Goal: Task Accomplishment & Management: Complete application form

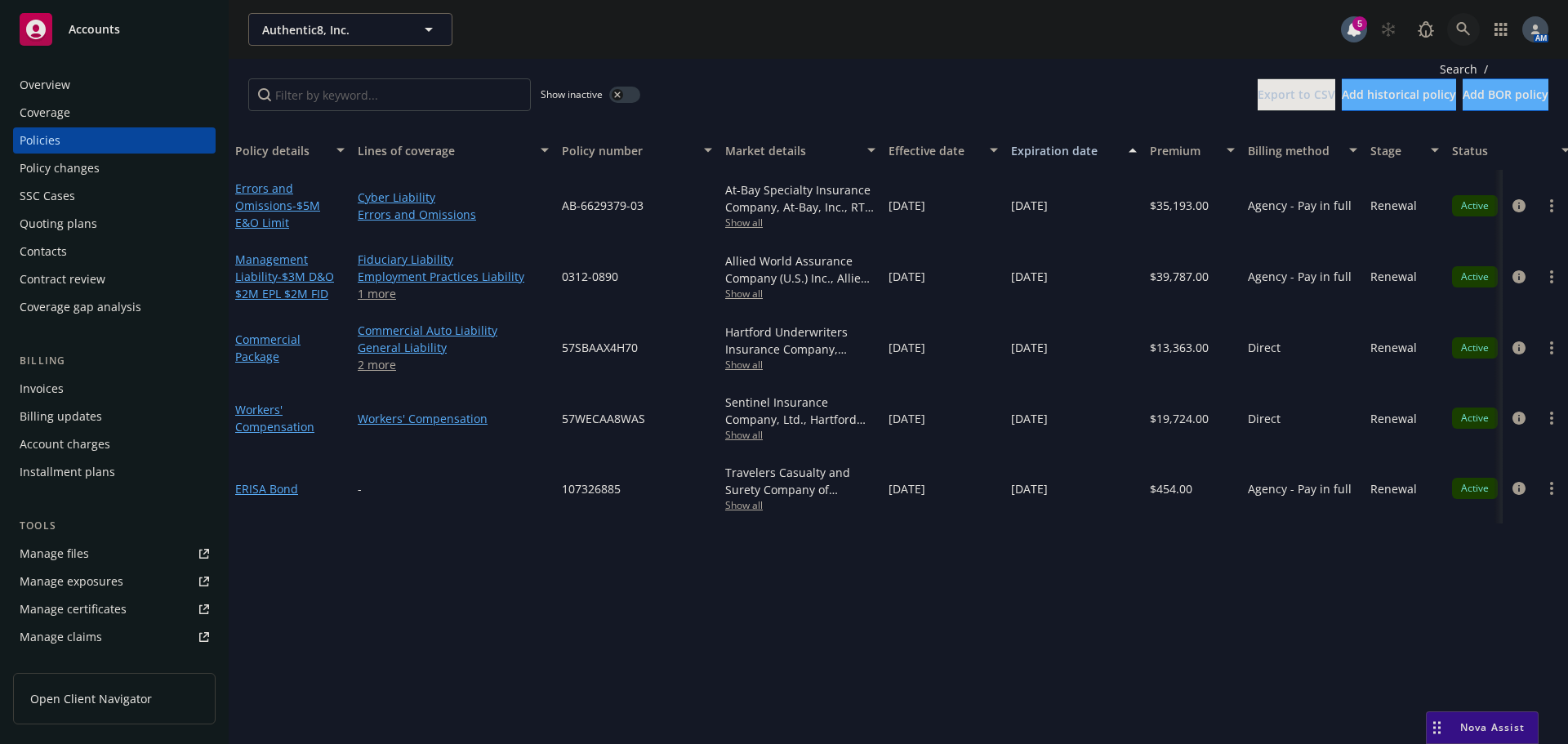
click at [1465, 34] on icon at bounding box center [1463, 29] width 15 height 15
type input "providencia"
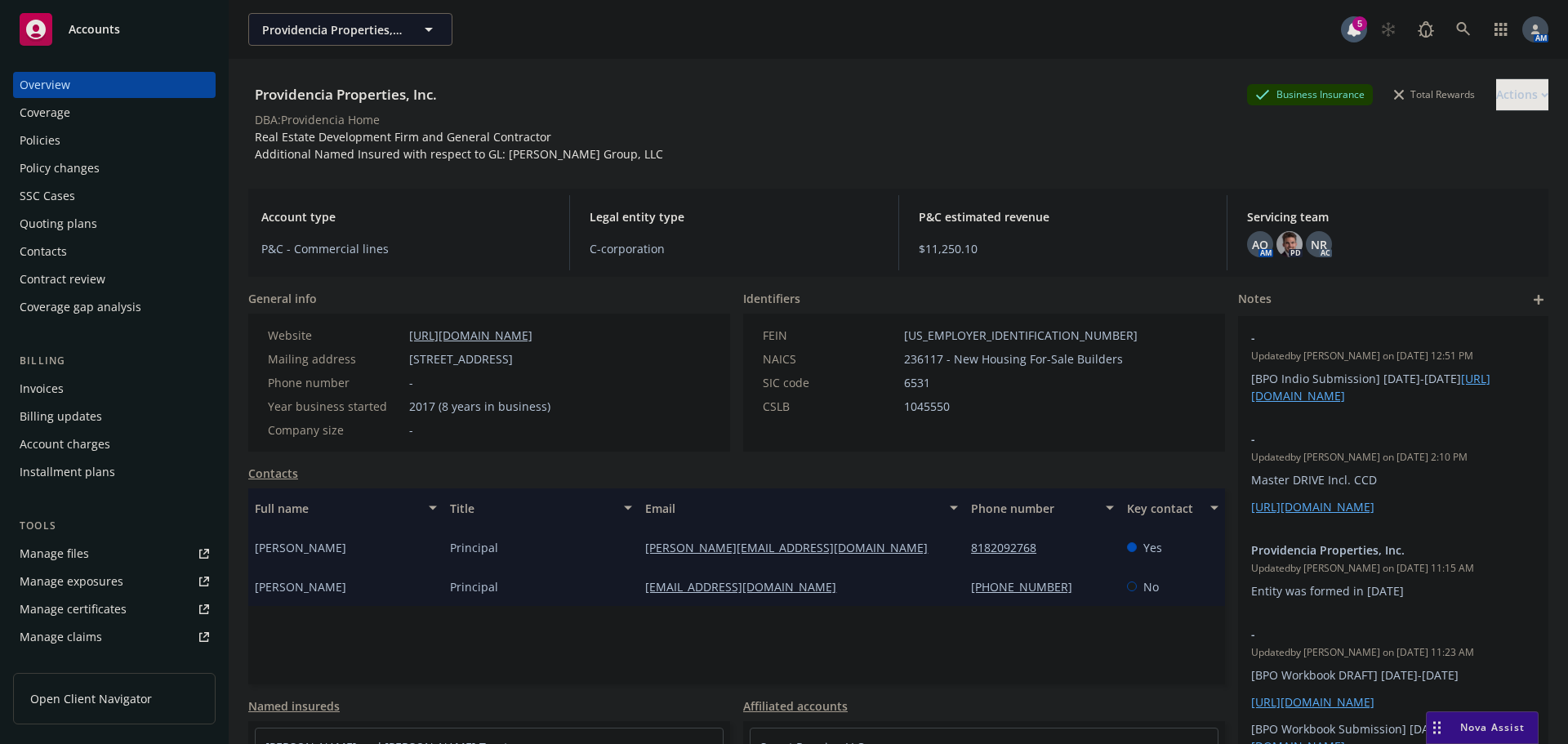
click at [73, 147] on div "Policies" at bounding box center [115, 140] width 189 height 26
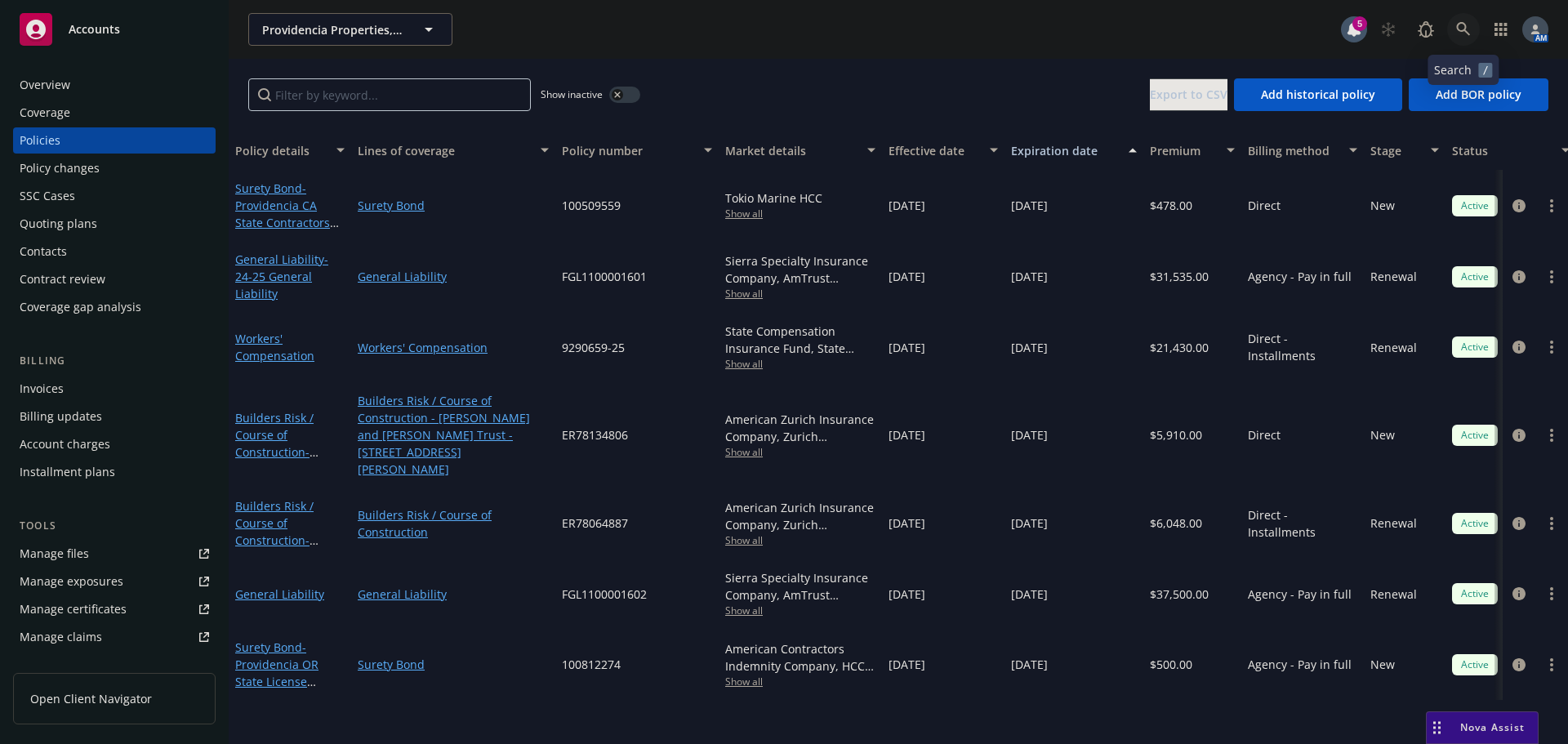
click at [1464, 31] on icon at bounding box center [1463, 29] width 15 height 15
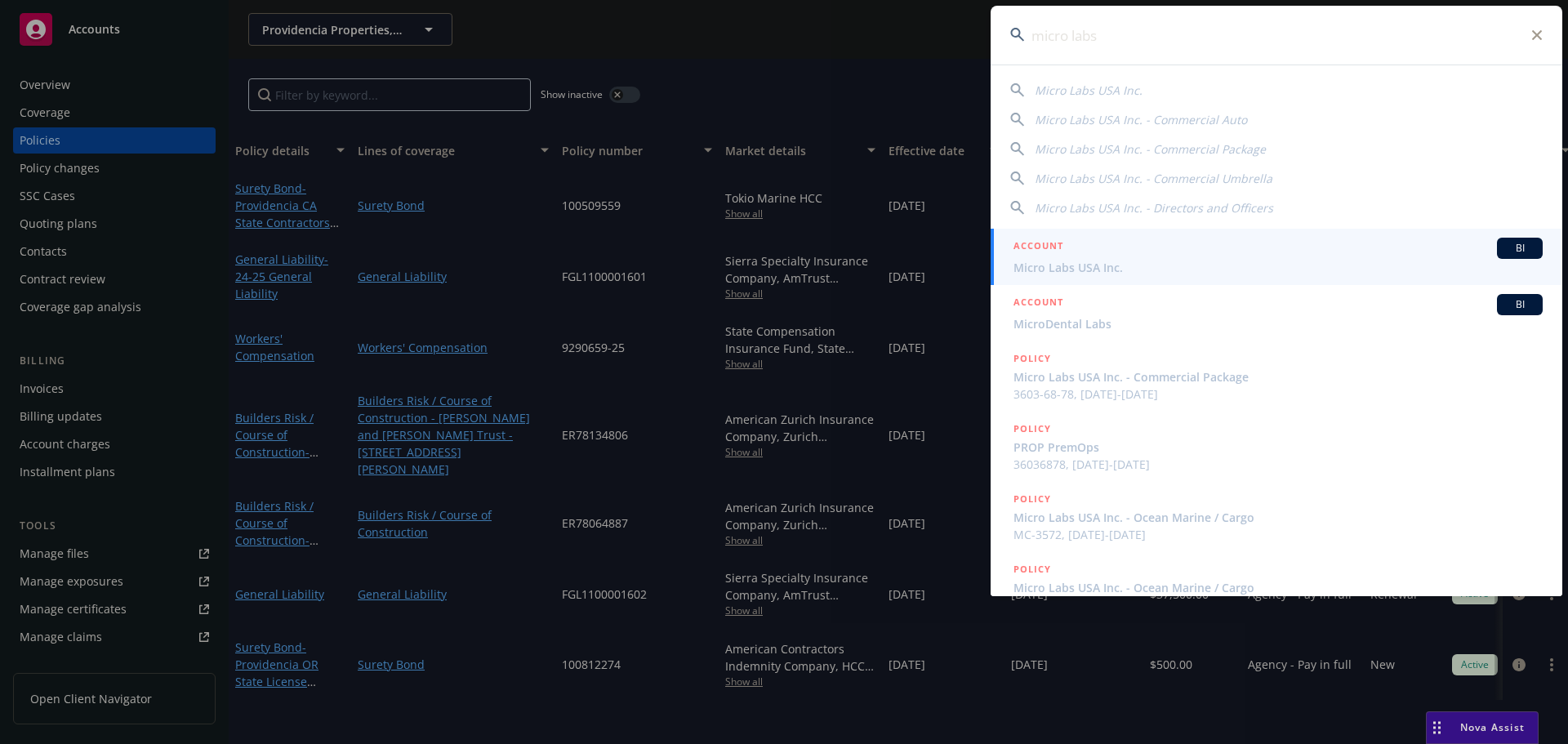
type input "micro labs"
click at [1072, 256] on div "ACCOUNT BI" at bounding box center [1277, 248] width 529 height 21
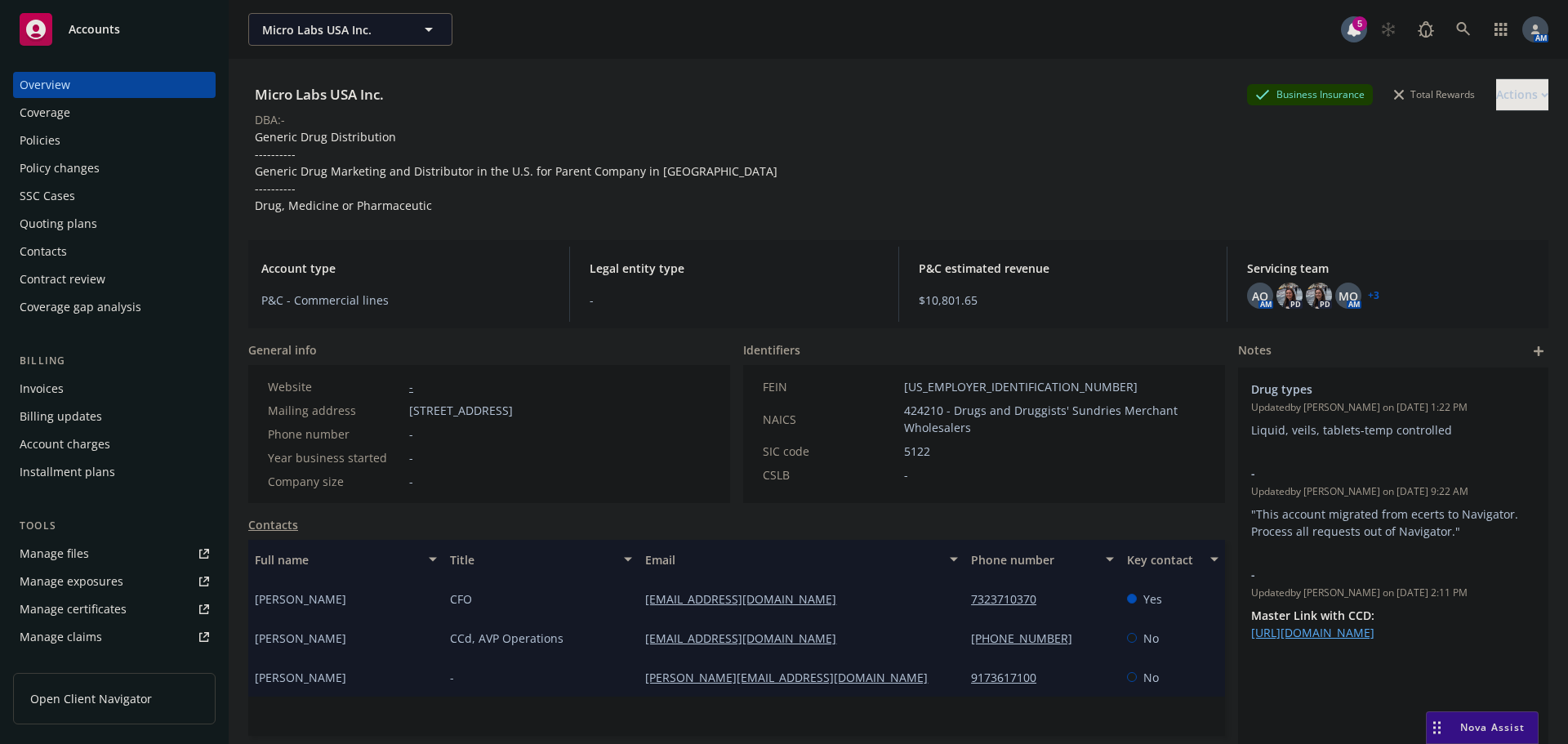
click at [60, 133] on div "Policies" at bounding box center [115, 140] width 189 height 26
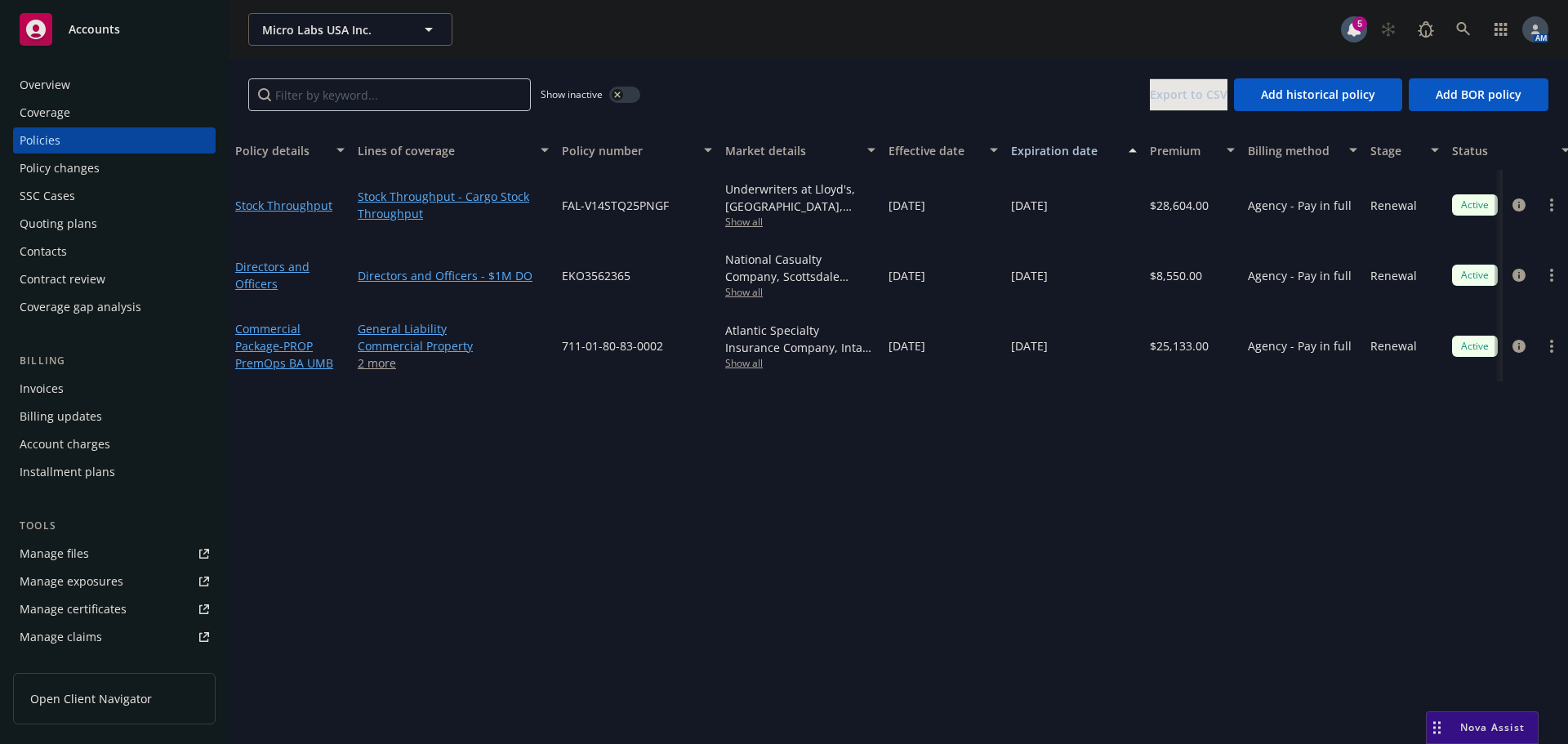
click at [752, 369] on span "Show all" at bounding box center [800, 363] width 150 height 14
click at [1136, 485] on div "Policy details Lines of coverage Policy number Market details Effective date Ex…" at bounding box center [899, 437] width 1340 height 614
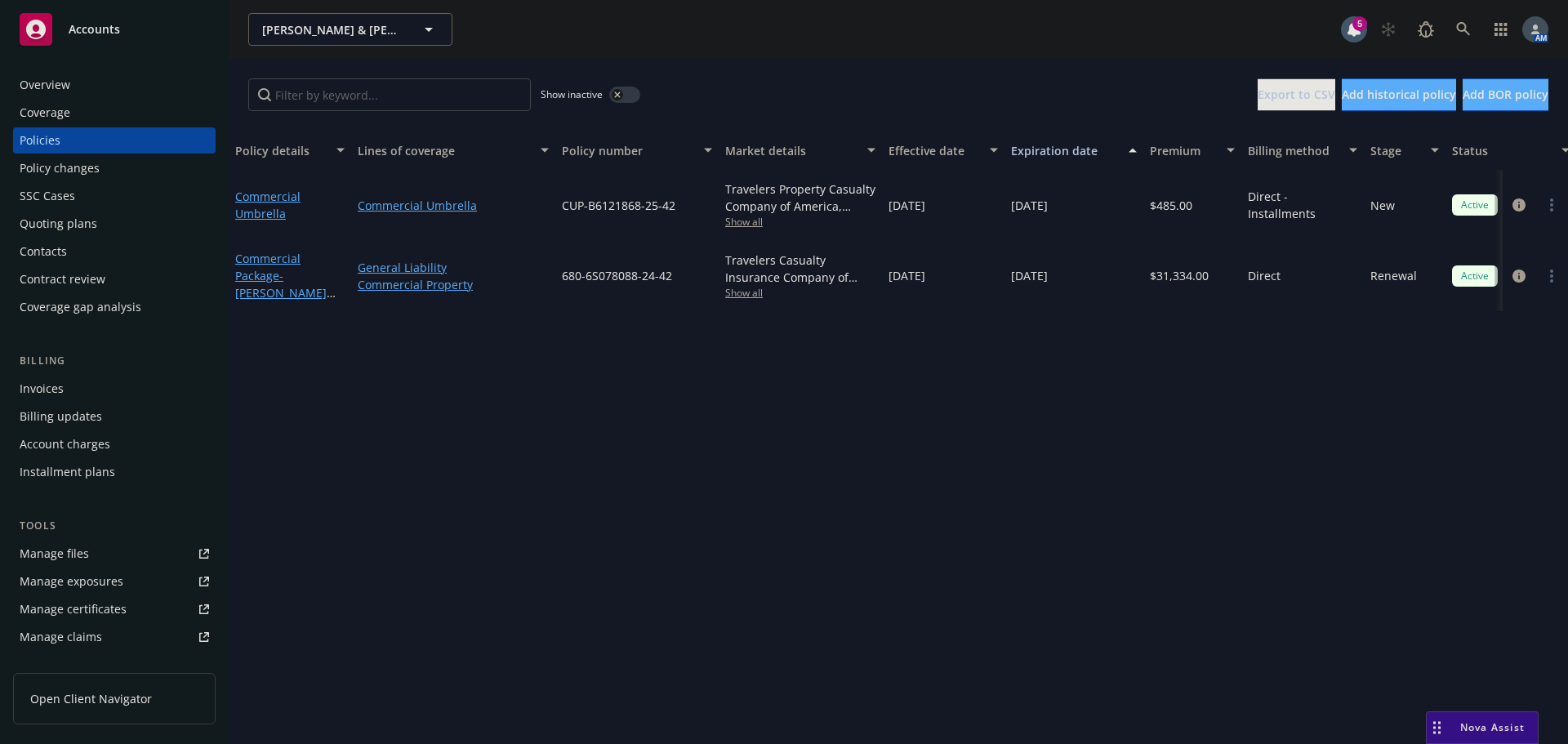
click at [76, 382] on div "Invoices" at bounding box center [115, 388] width 189 height 26
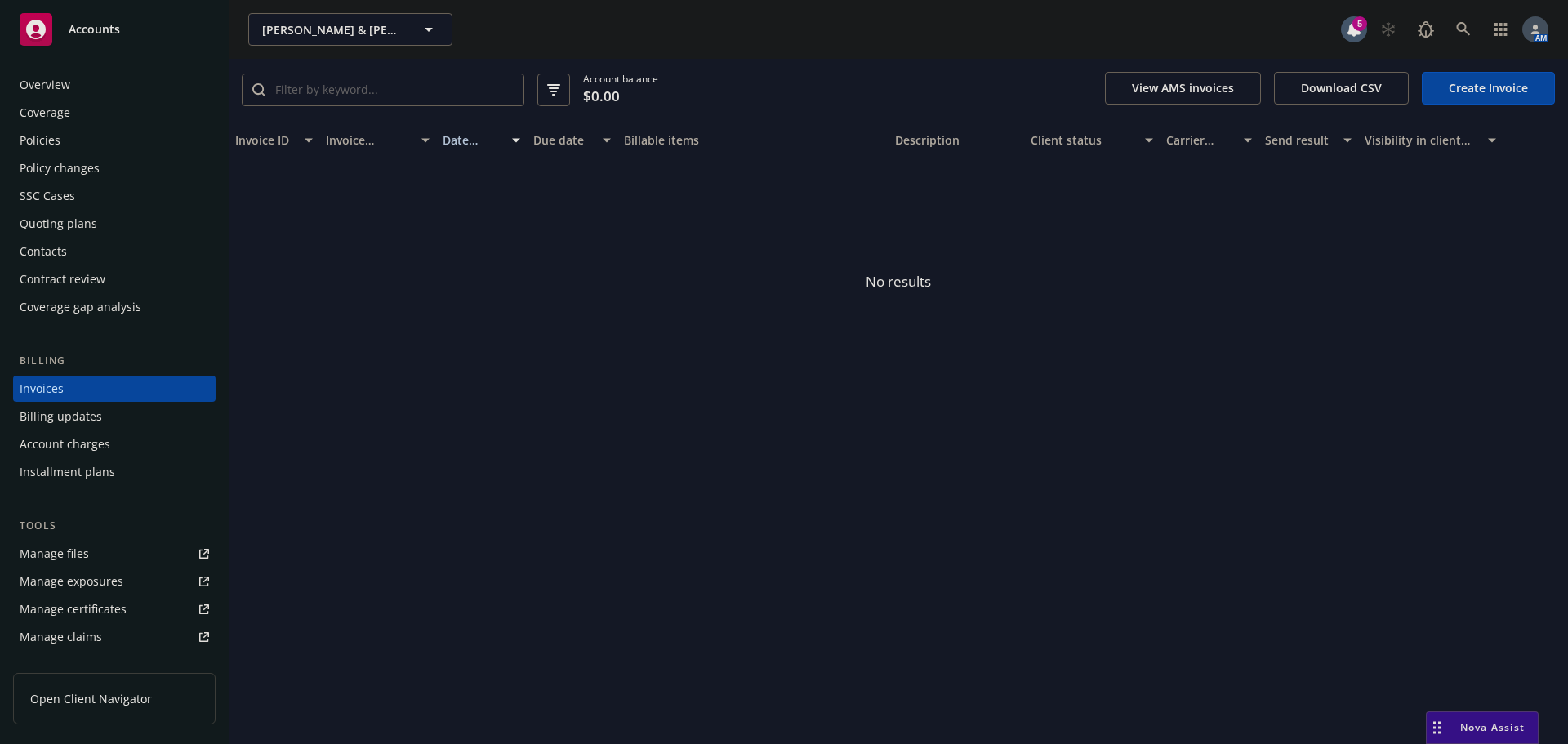
click at [75, 133] on div "Policies" at bounding box center [115, 140] width 189 height 26
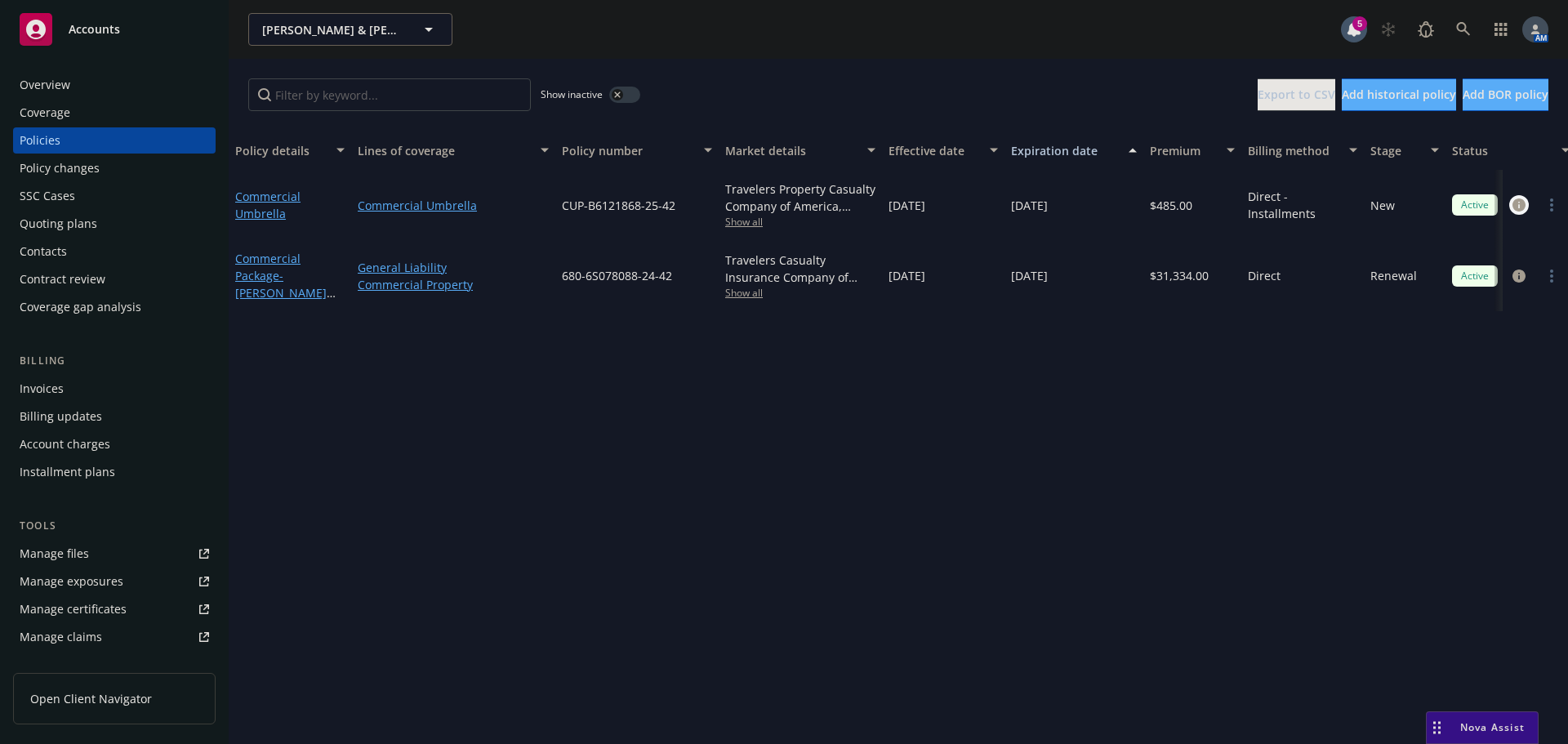
click at [1521, 206] on icon "circleInformation" at bounding box center [1518, 204] width 13 height 13
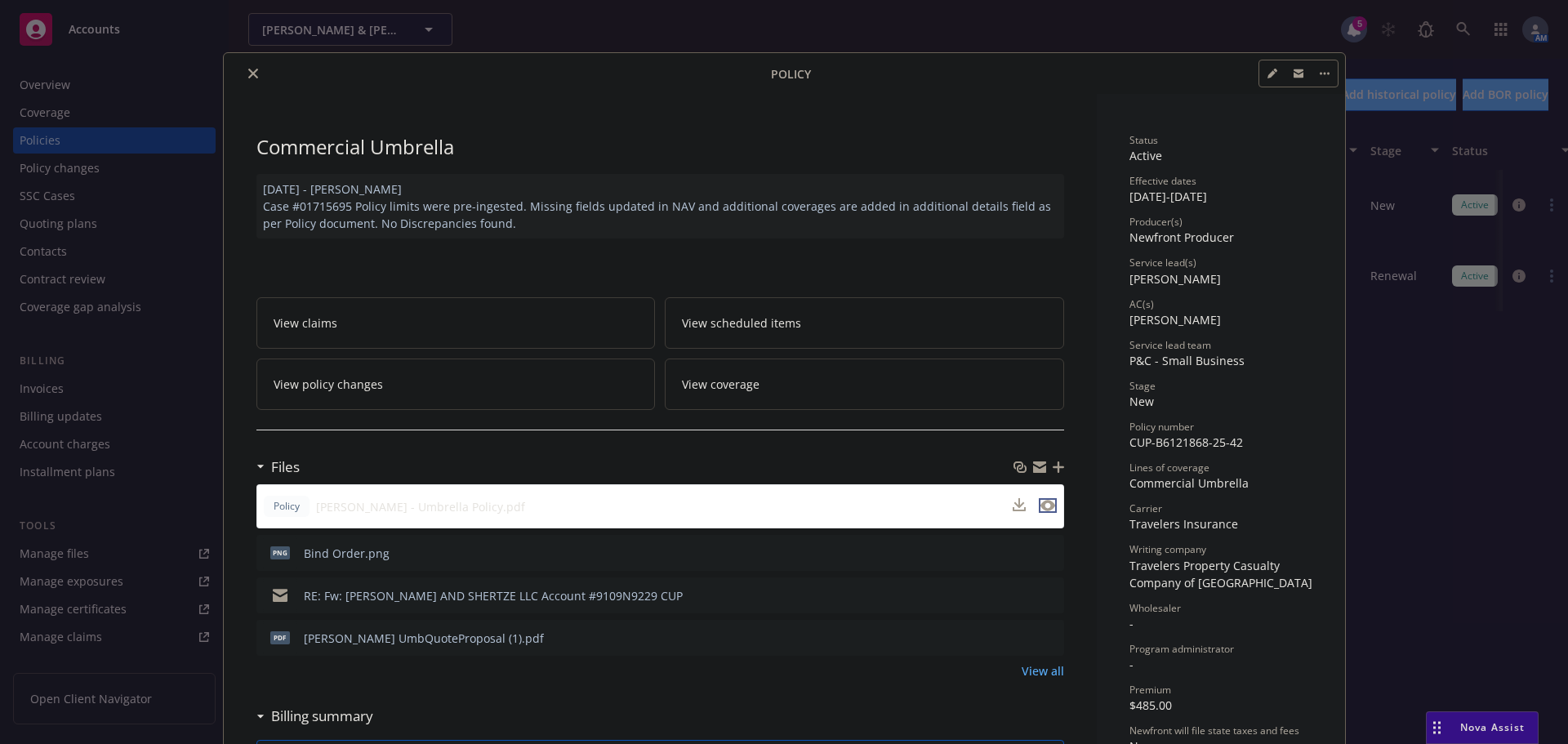
click at [1040, 503] on icon "preview file" at bounding box center [1047, 505] width 15 height 11
click at [243, 76] on button "close" at bounding box center [253, 74] width 20 height 20
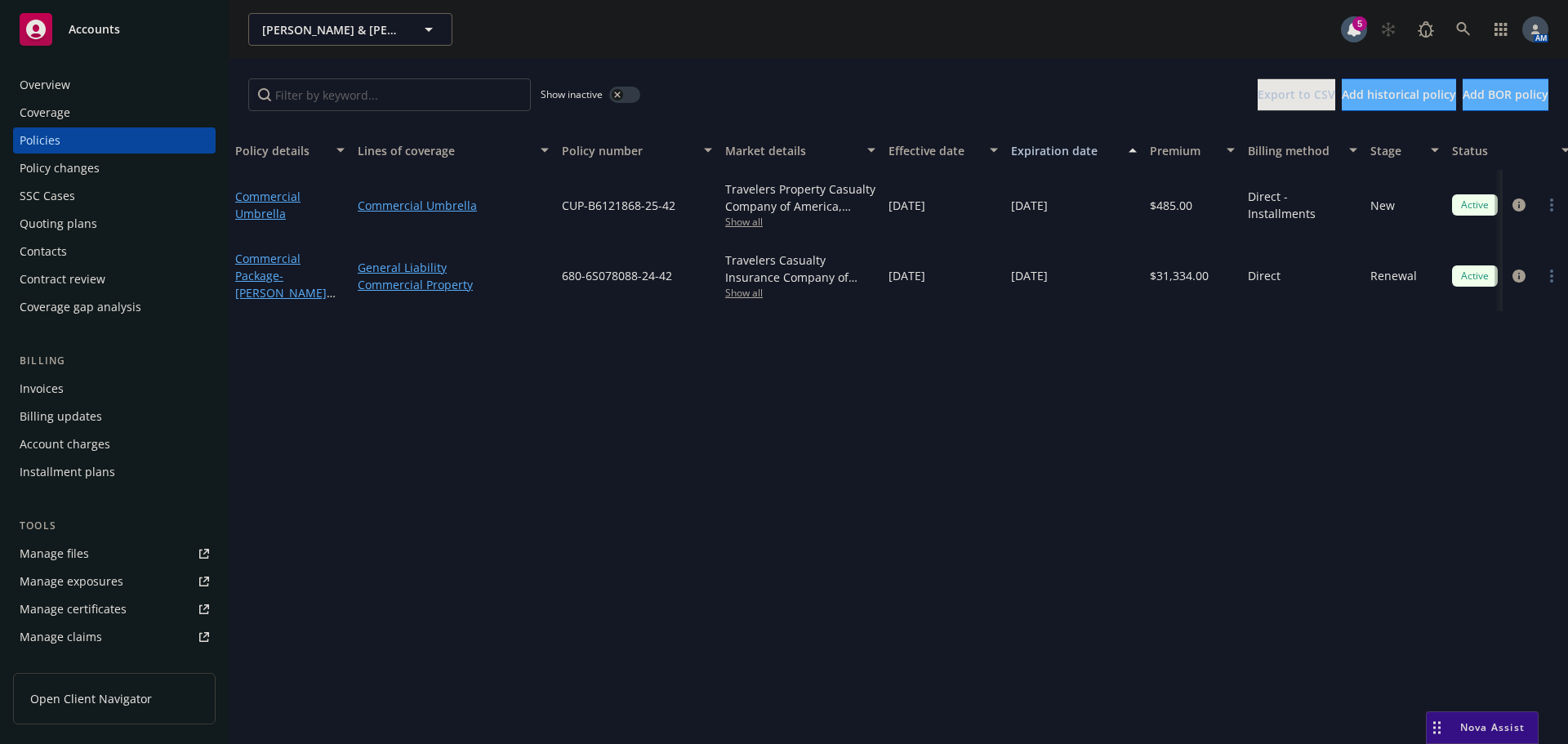
click at [125, 75] on div "Overview" at bounding box center [115, 85] width 189 height 26
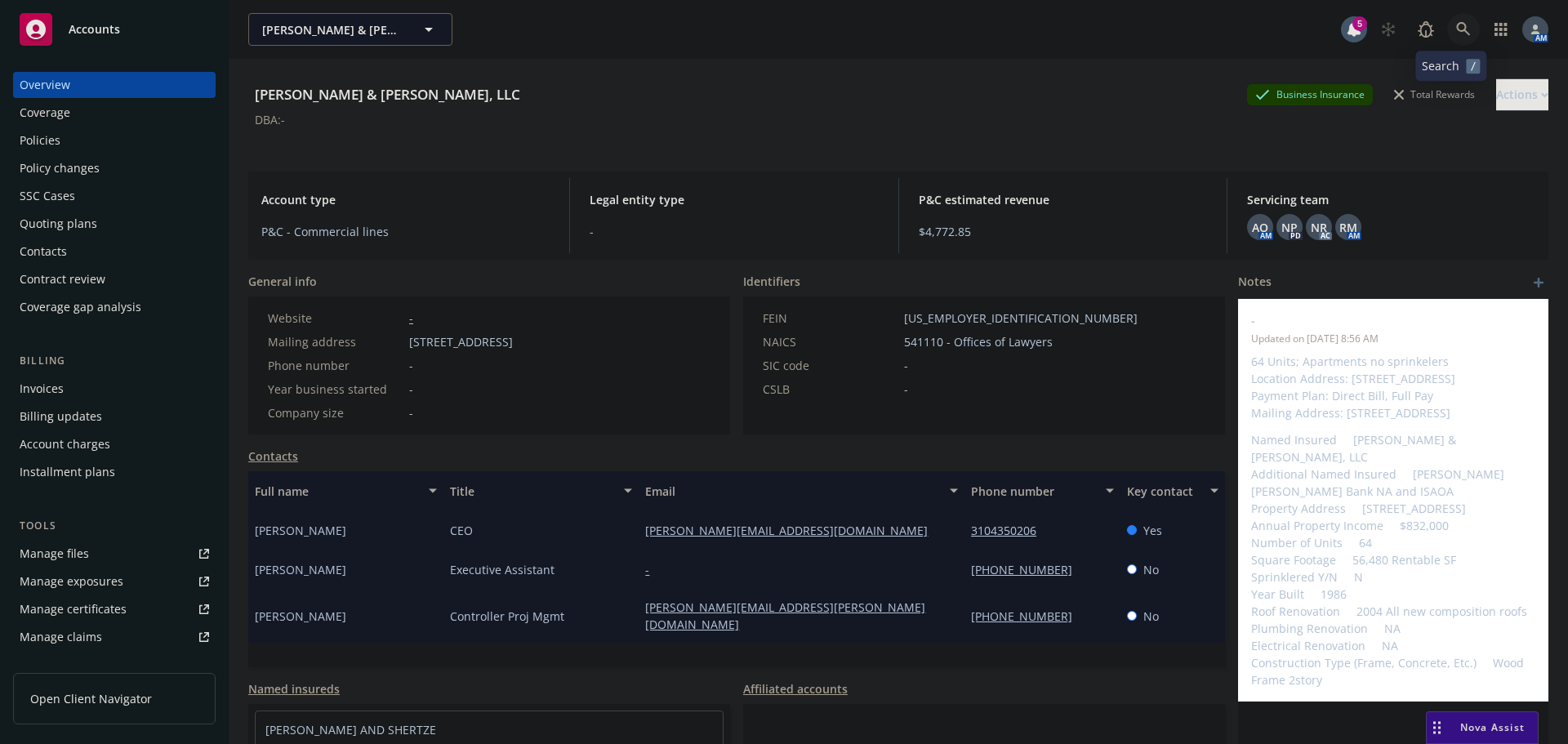
click at [1456, 34] on icon at bounding box center [1463, 29] width 14 height 14
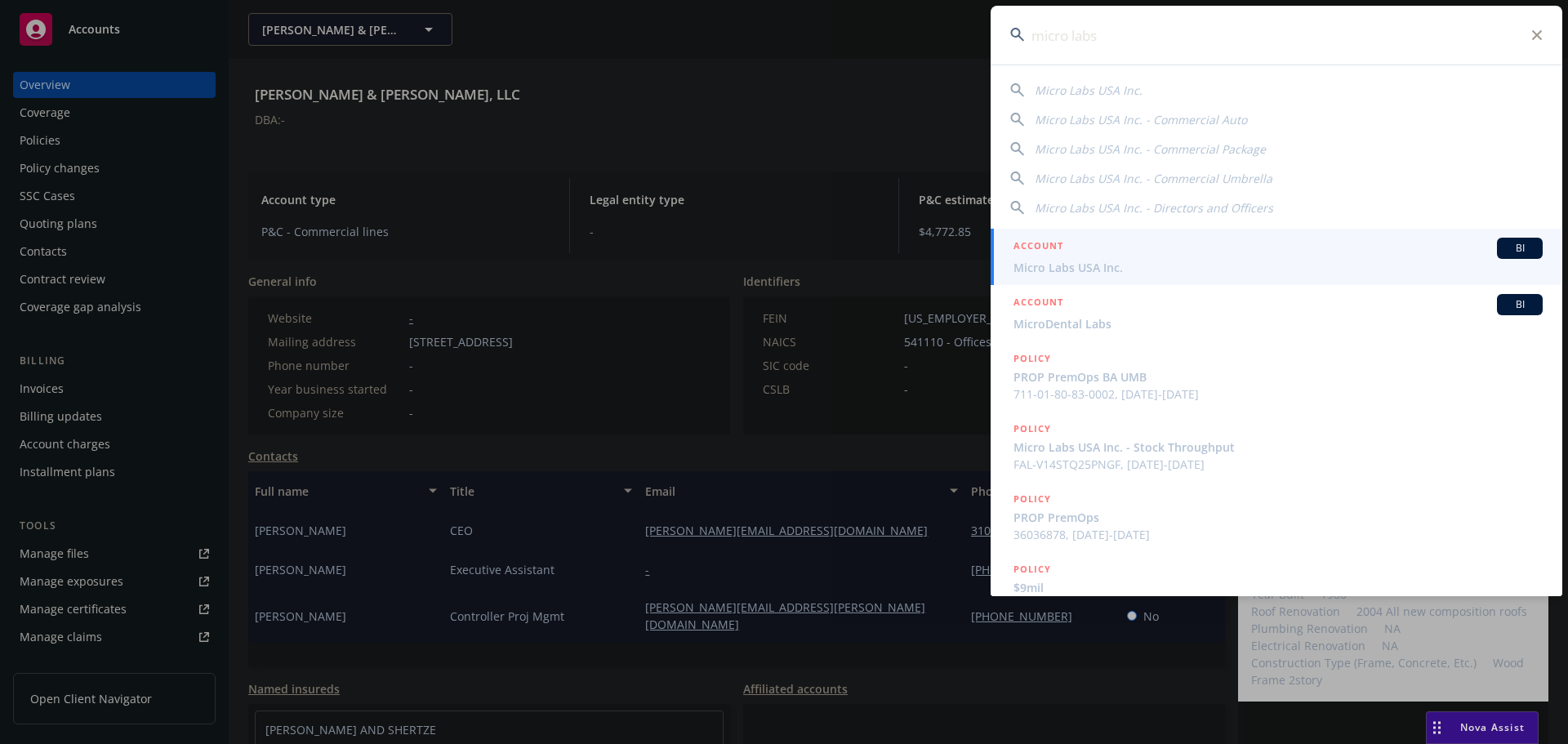
type input "micro labs"
click at [1082, 260] on span "Micro Labs USA Inc." at bounding box center [1277, 267] width 529 height 17
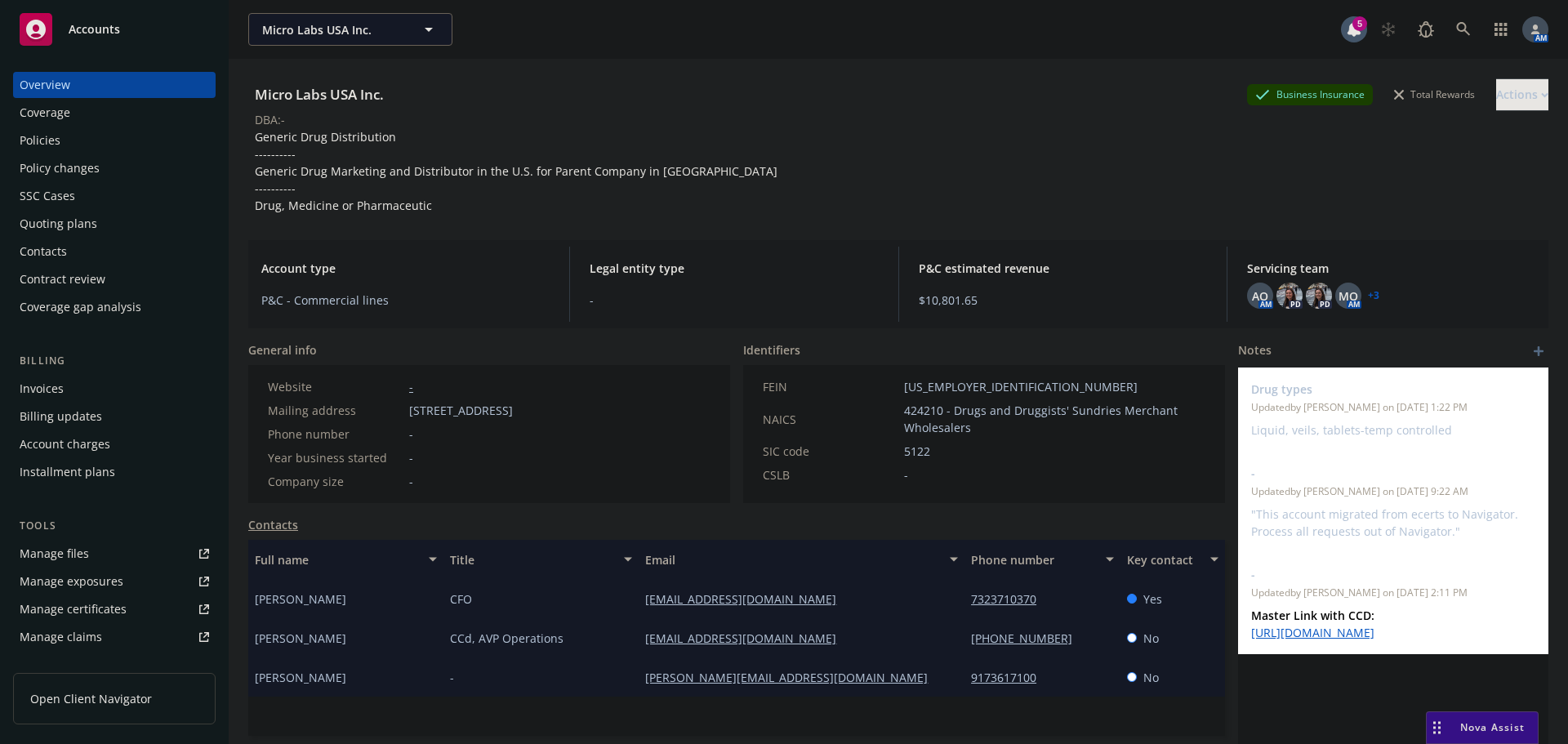
click at [72, 136] on div "Policies" at bounding box center [115, 140] width 189 height 26
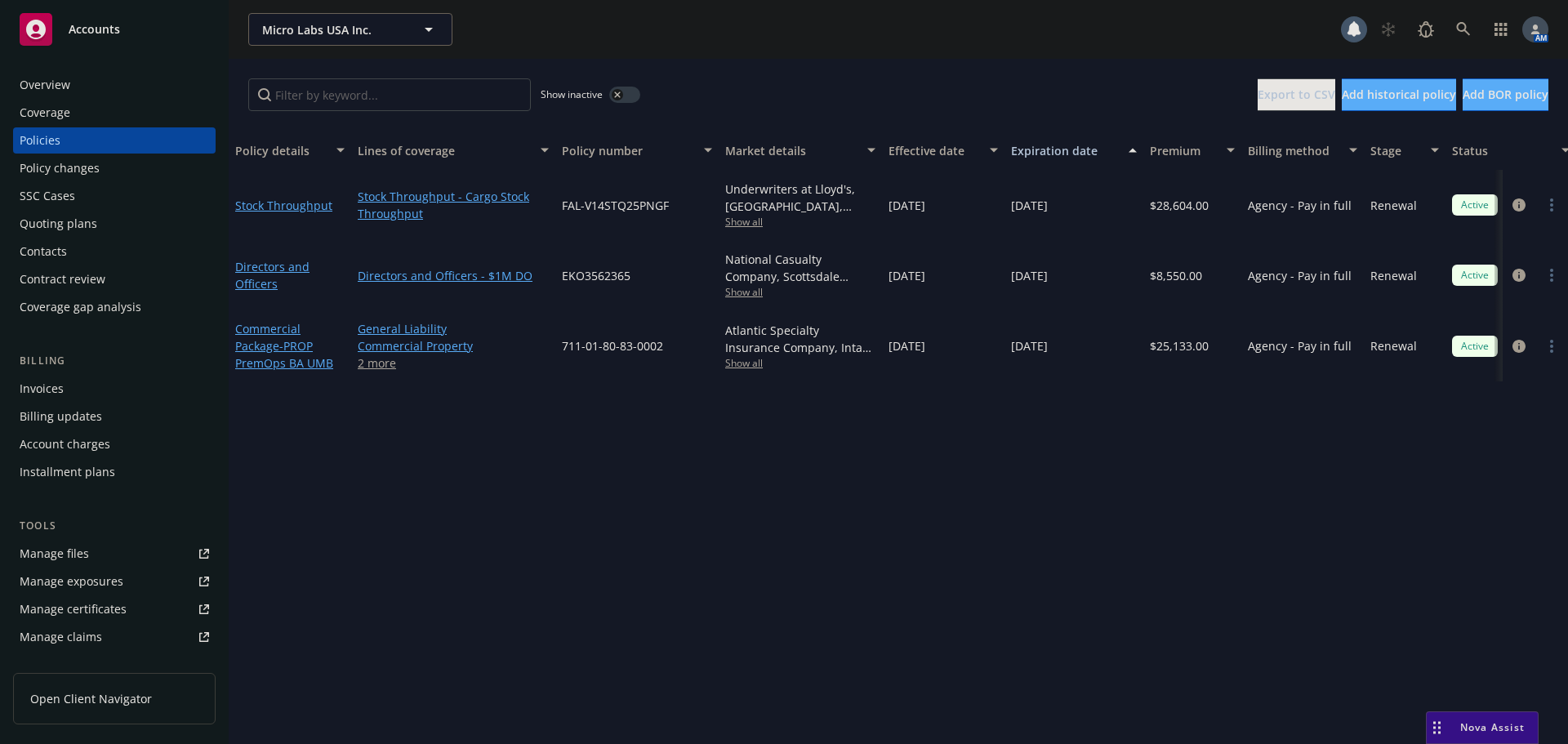
click at [61, 164] on div "Policy changes" at bounding box center [60, 168] width 80 height 26
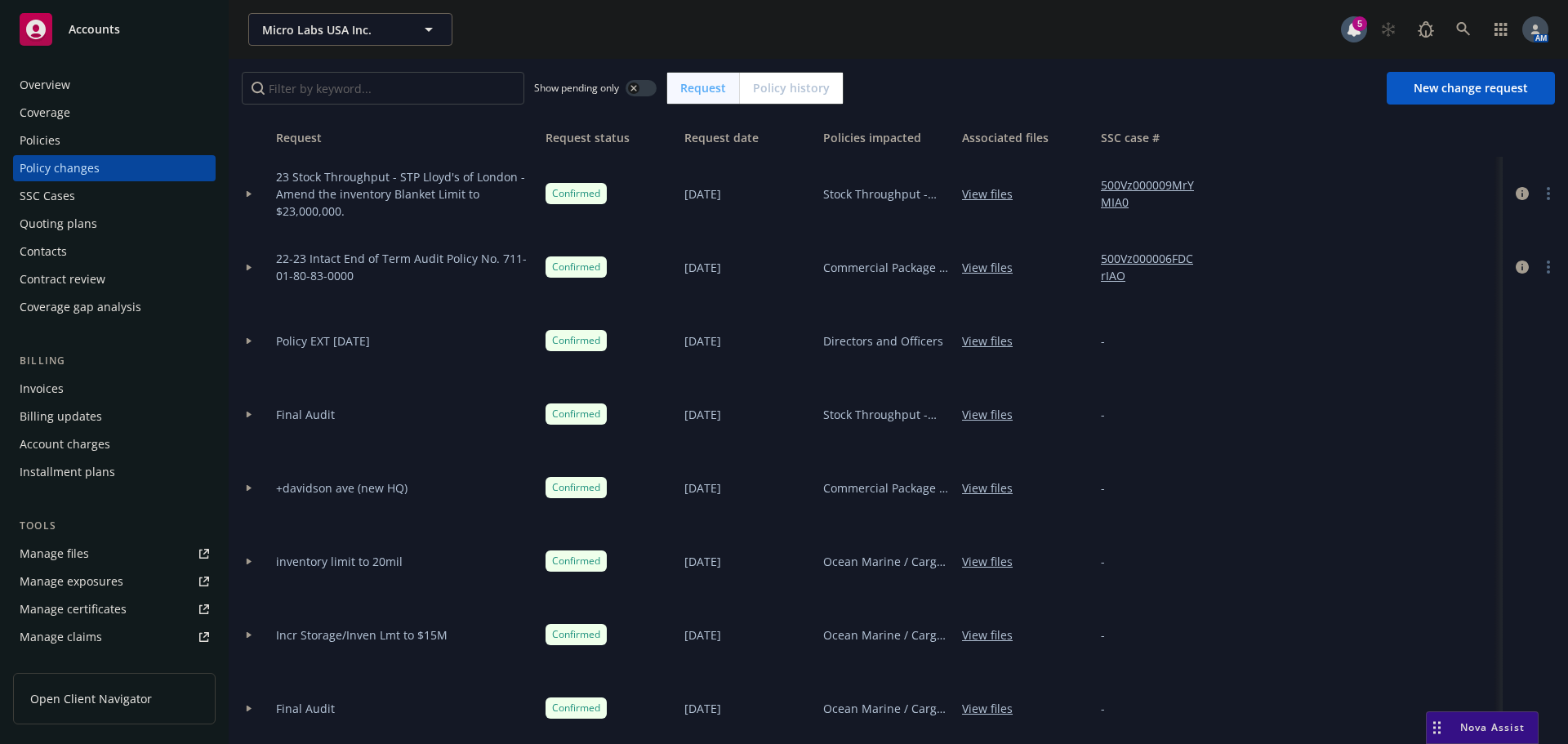
click at [71, 141] on div "Policies" at bounding box center [115, 140] width 189 height 26
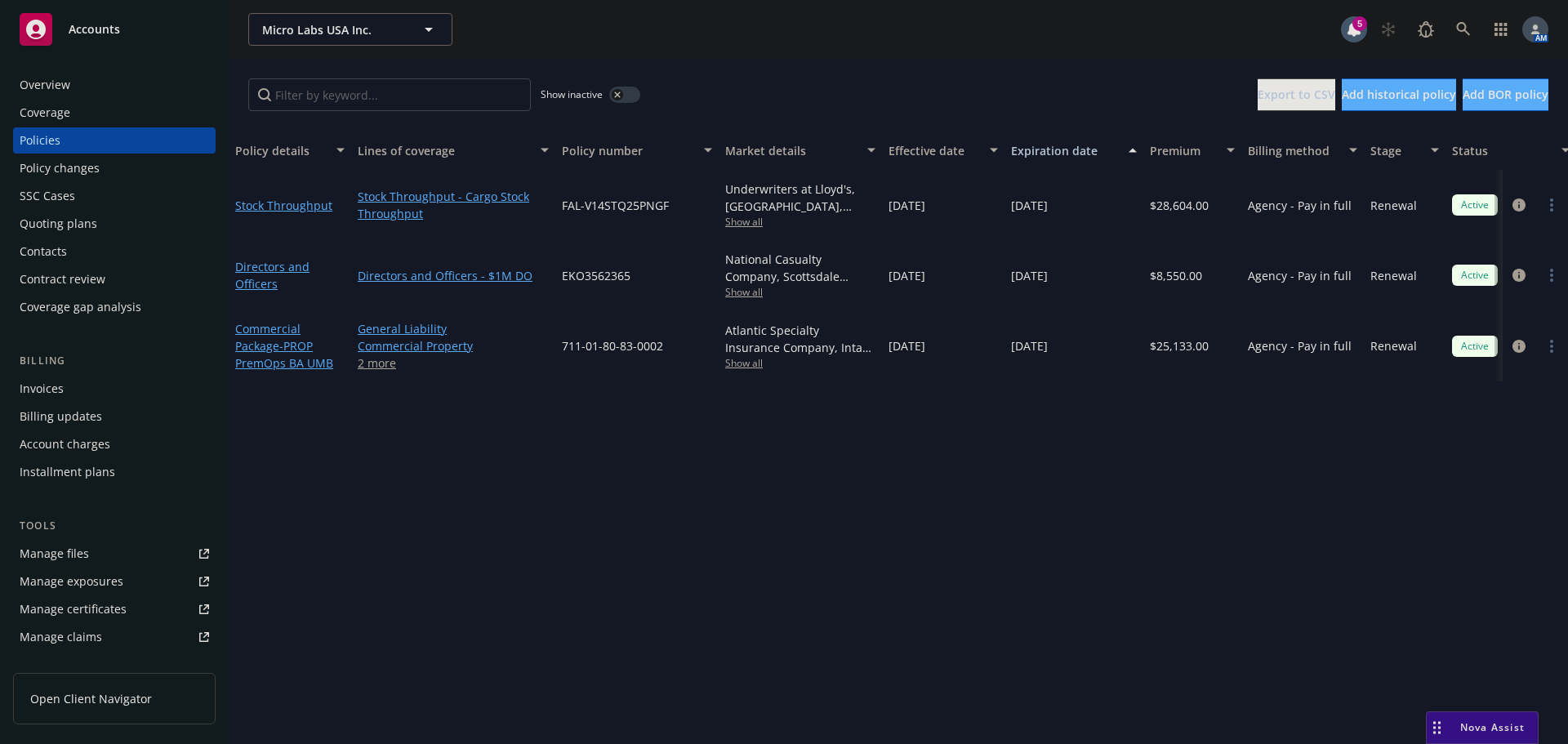
click at [67, 174] on div "Policy changes" at bounding box center [60, 168] width 80 height 26
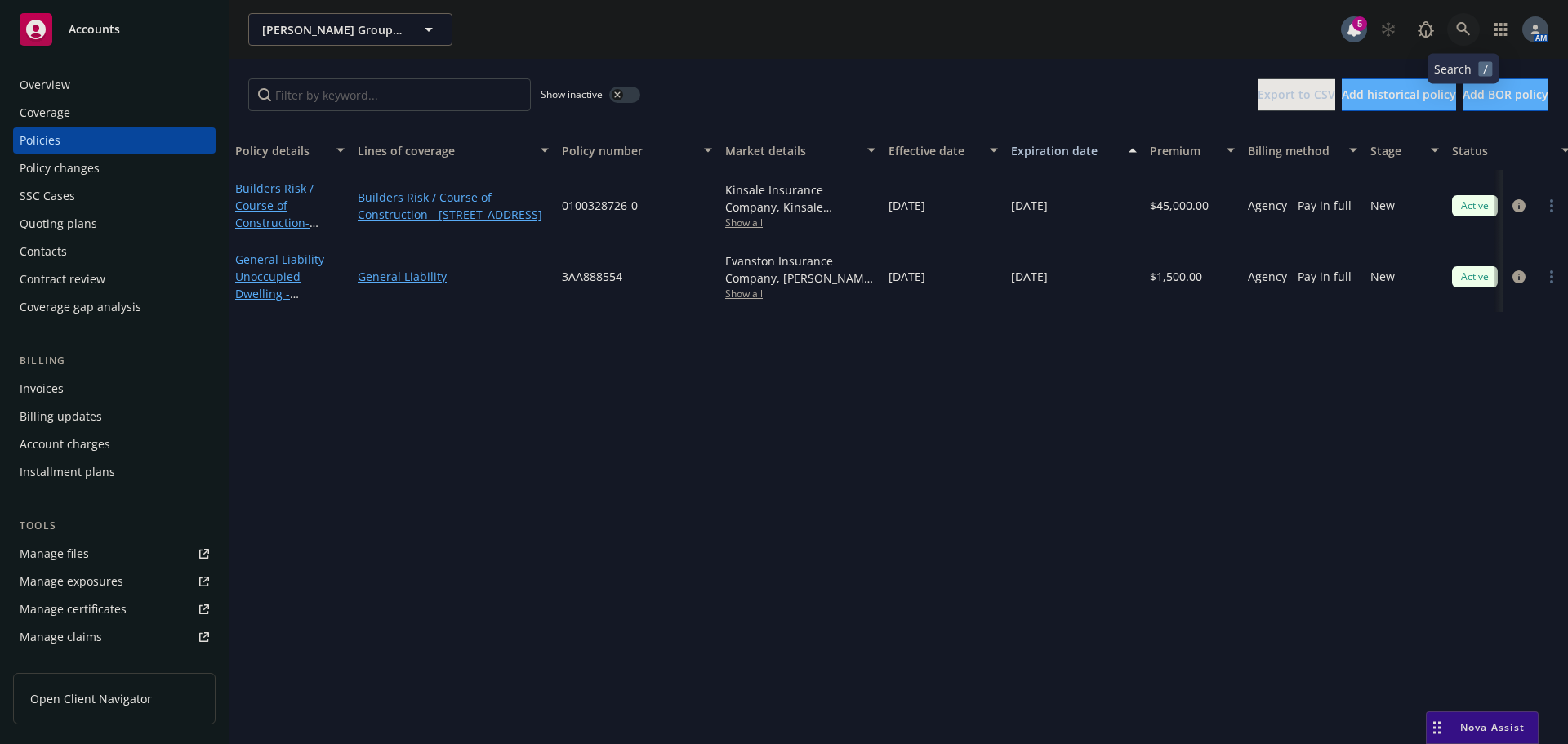
click at [1466, 26] on icon at bounding box center [1463, 29] width 15 height 15
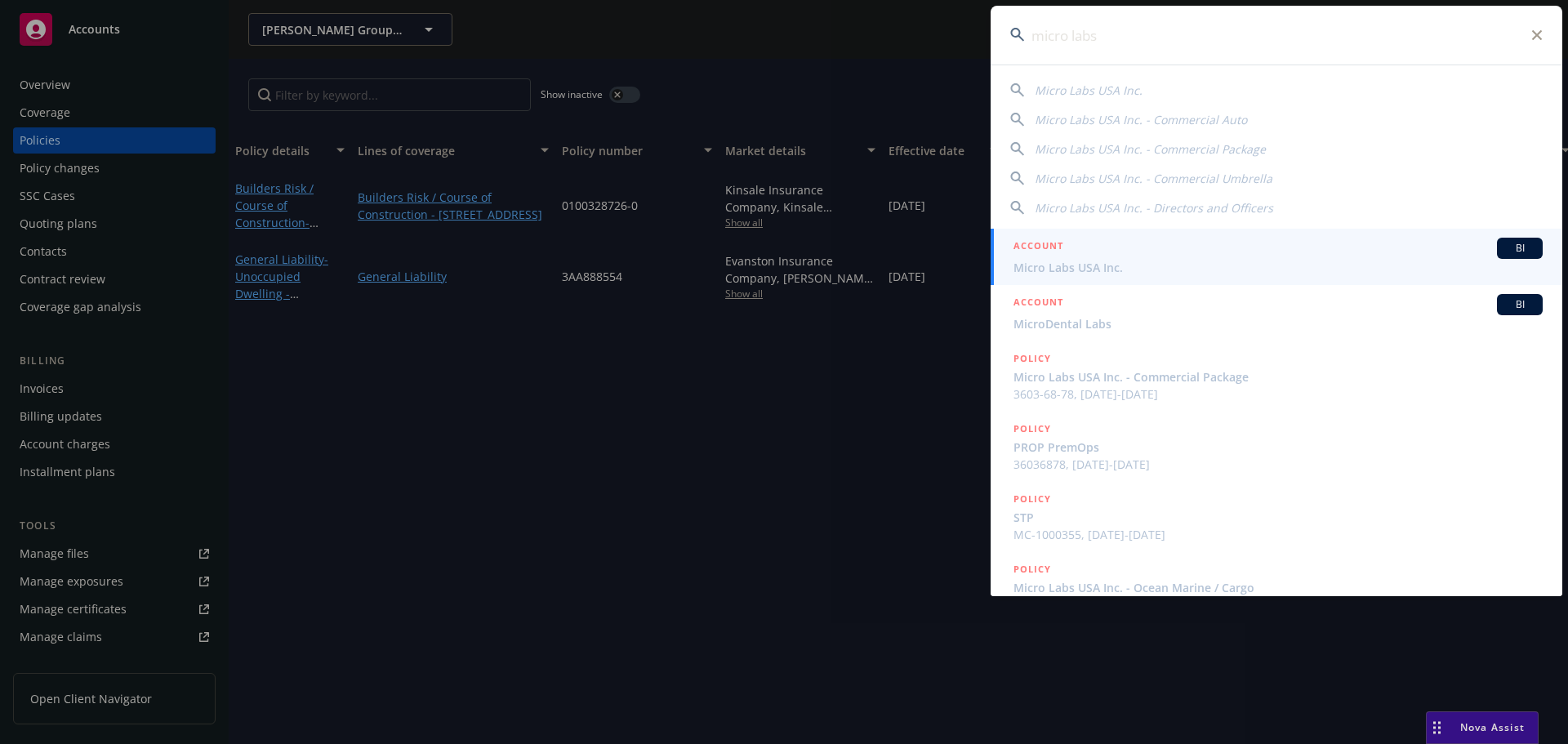
type input "micro labs"
click at [1074, 259] on span "Micro Labs USA Inc." at bounding box center [1277, 267] width 529 height 17
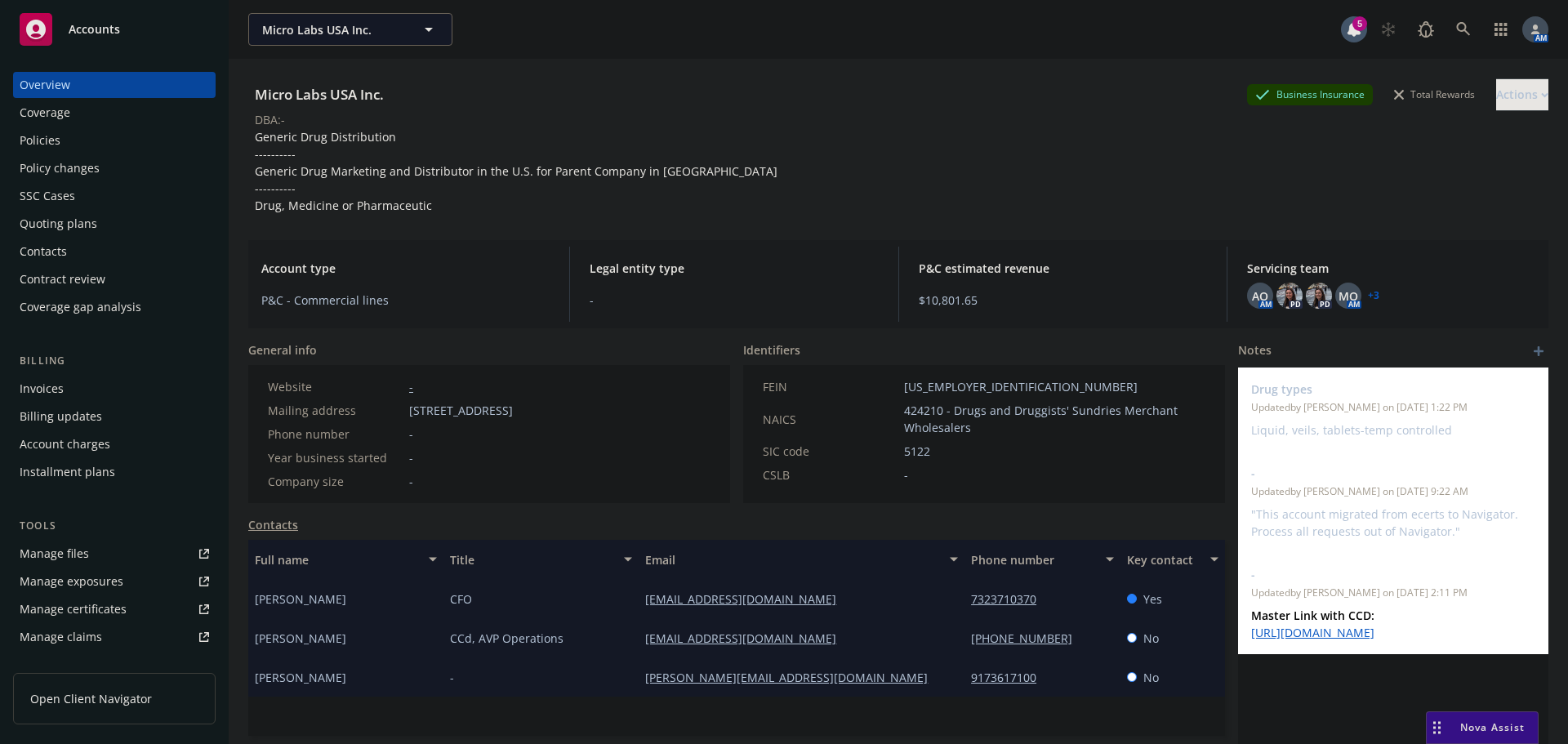
click at [66, 169] on div "Policy changes" at bounding box center [60, 168] width 80 height 26
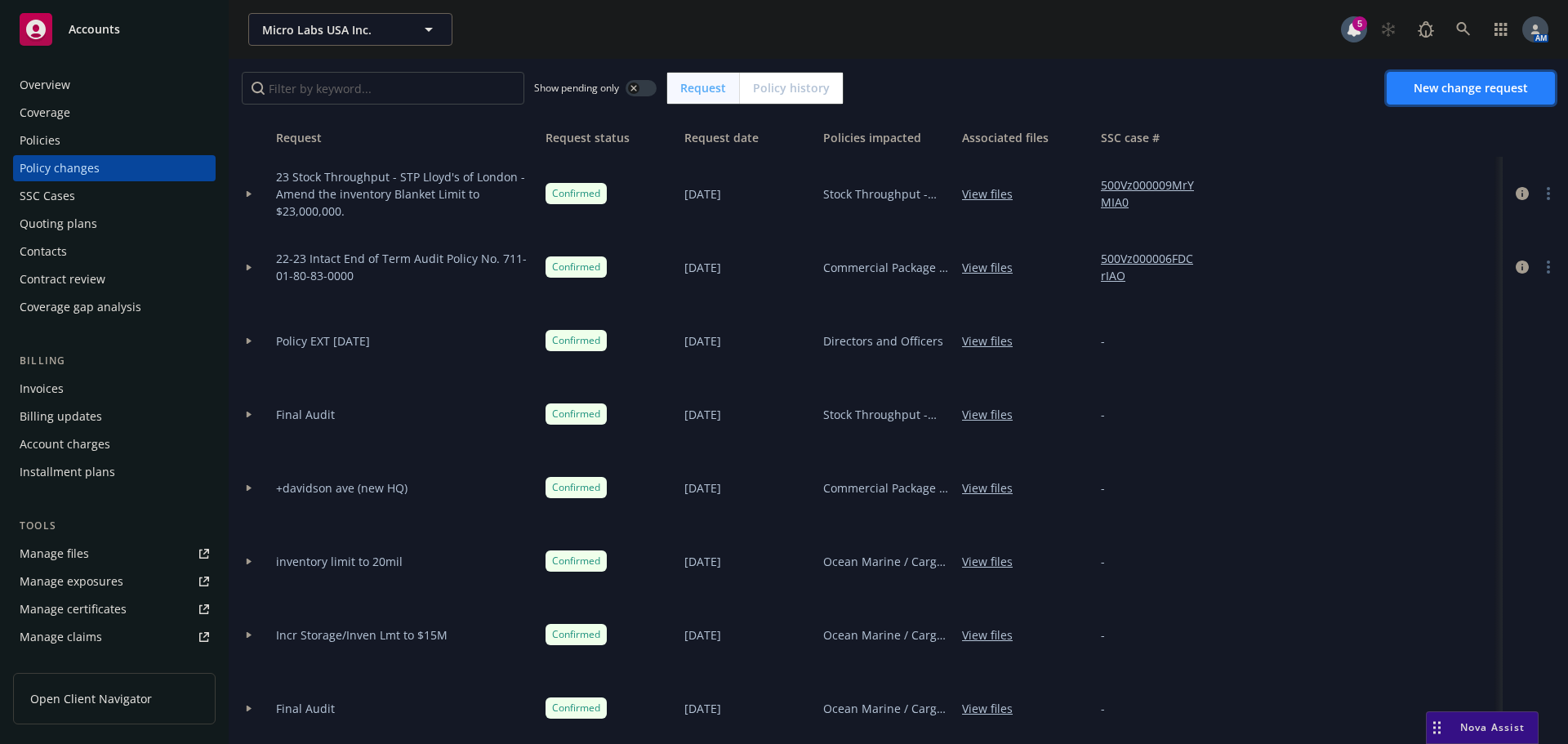
click at [1441, 89] on span "New change request" at bounding box center [1470, 88] width 115 height 16
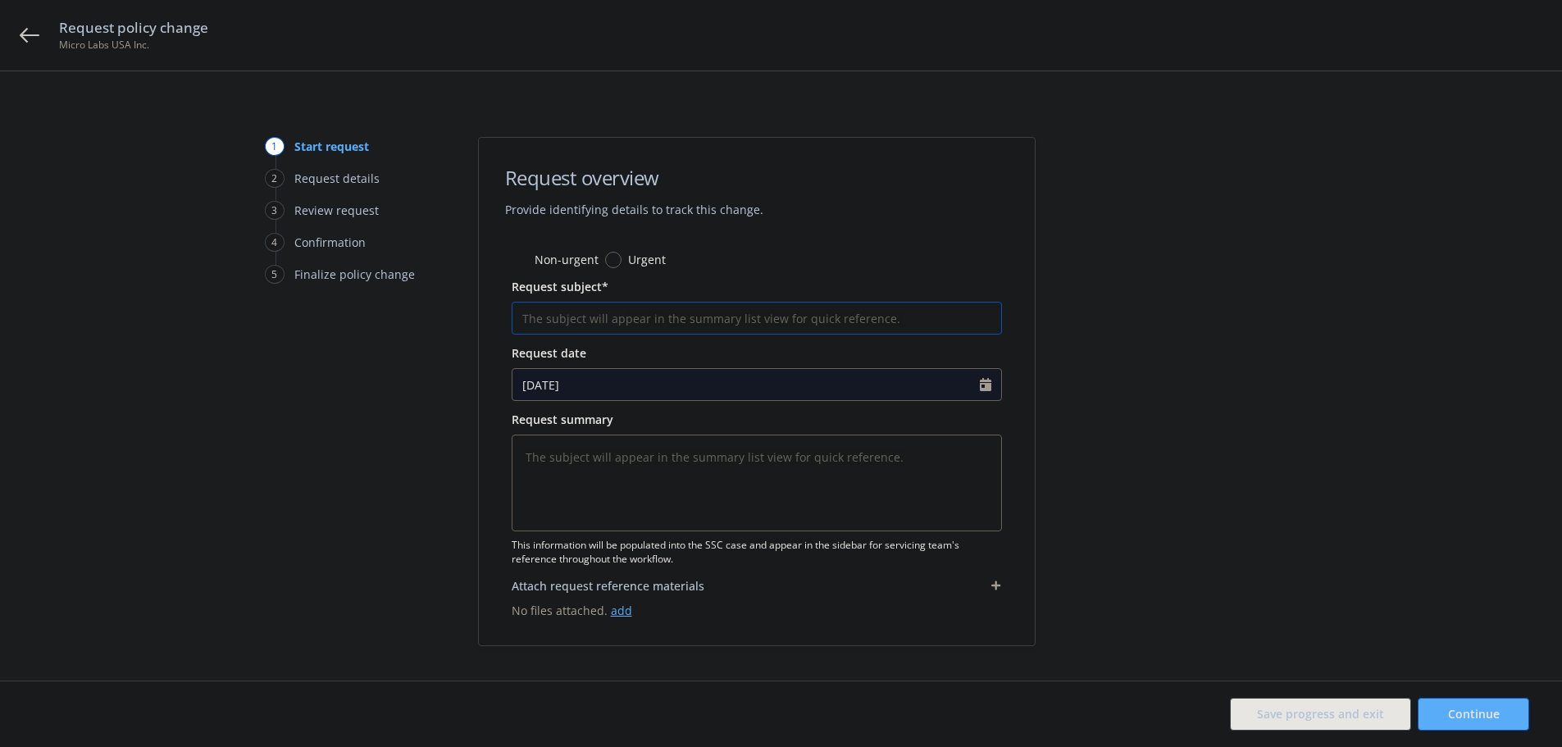
click at [639, 318] on input "Request subject*" at bounding box center [757, 318] width 490 height 33
type textarea "x"
type input "A"
type textarea "x"
type input "Ad"
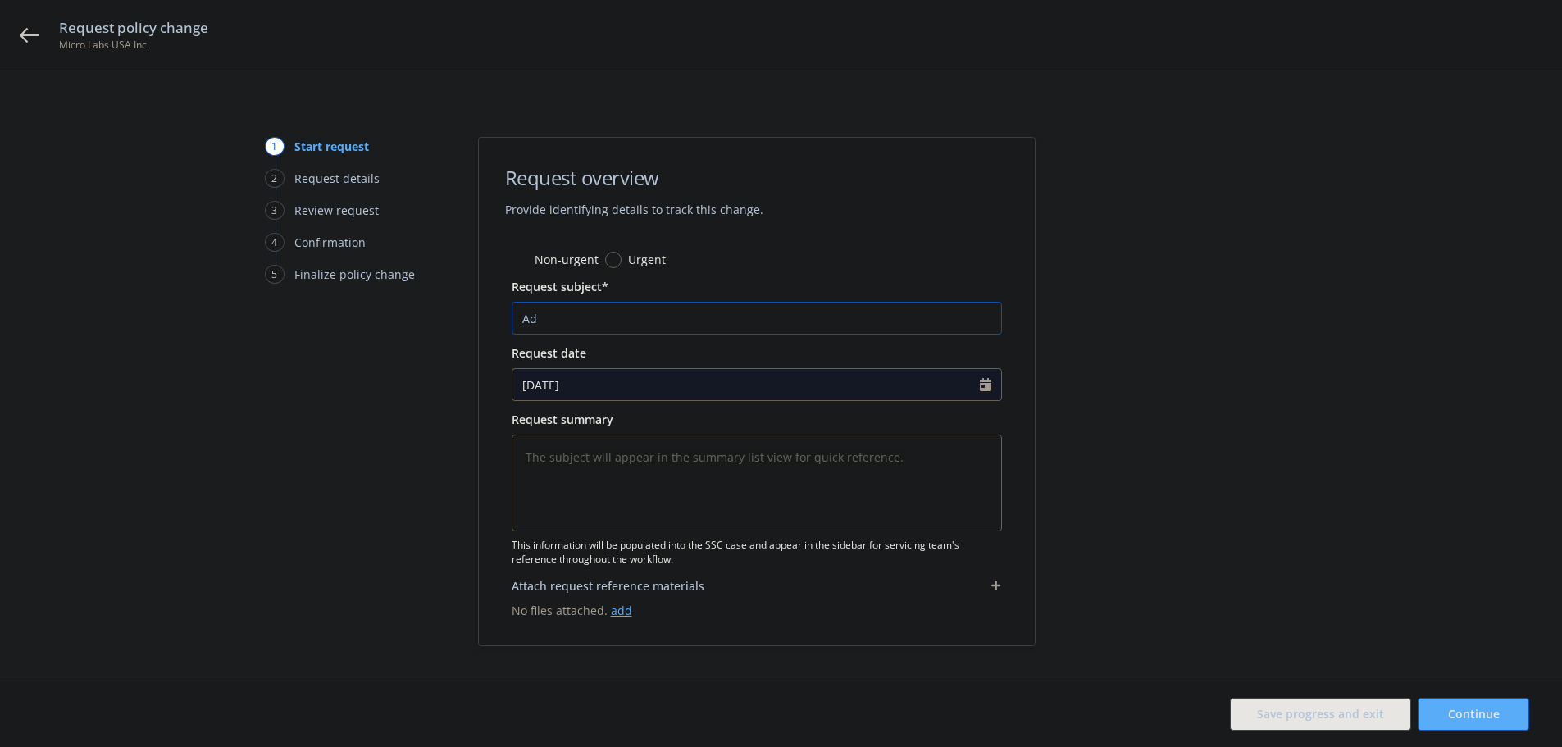
type textarea "x"
type input "Add"
type textarea "x"
type input "Add"
type textarea "x"
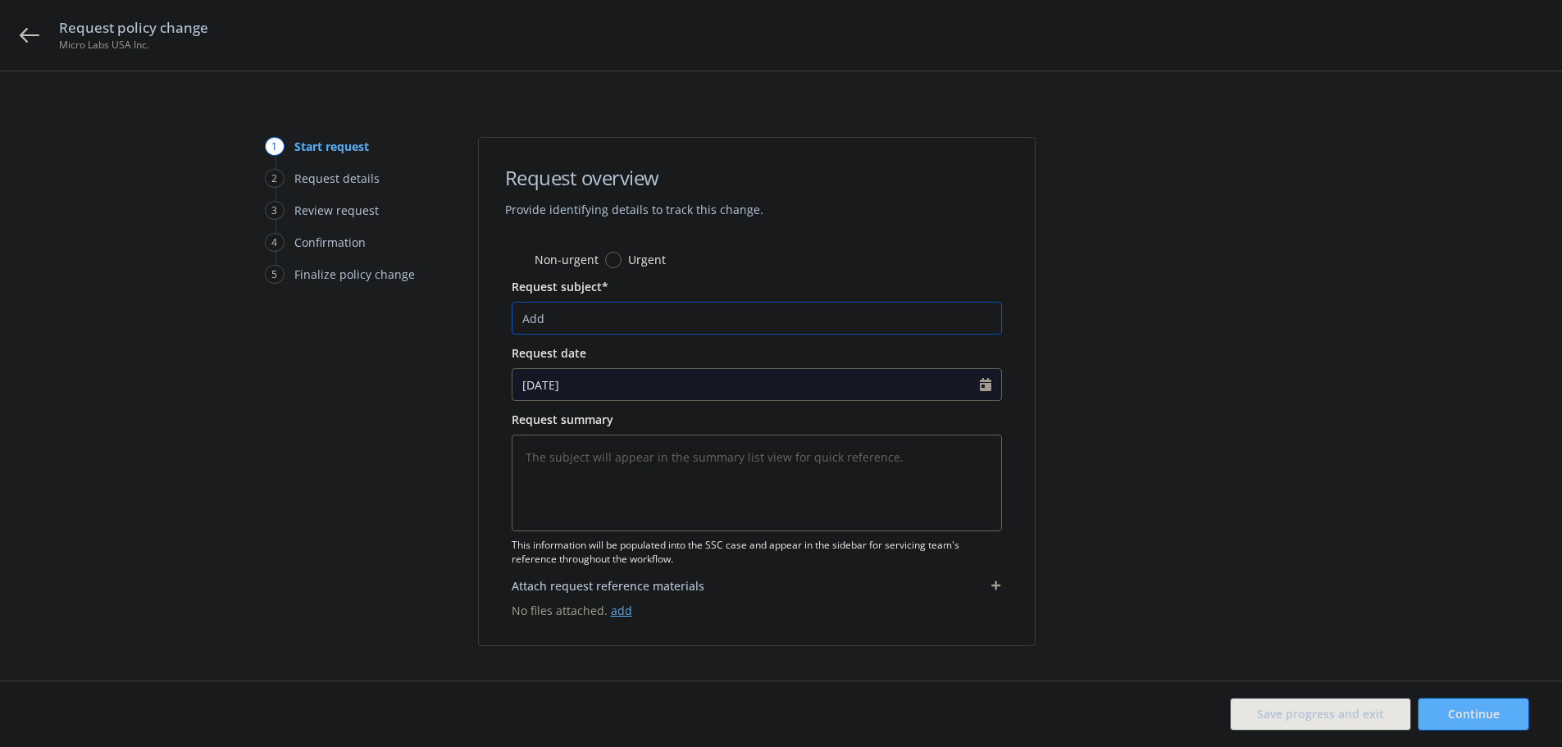
type input "Add l"
type textarea "x"
type input "Add"
type textarea "x"
type input "Add L"
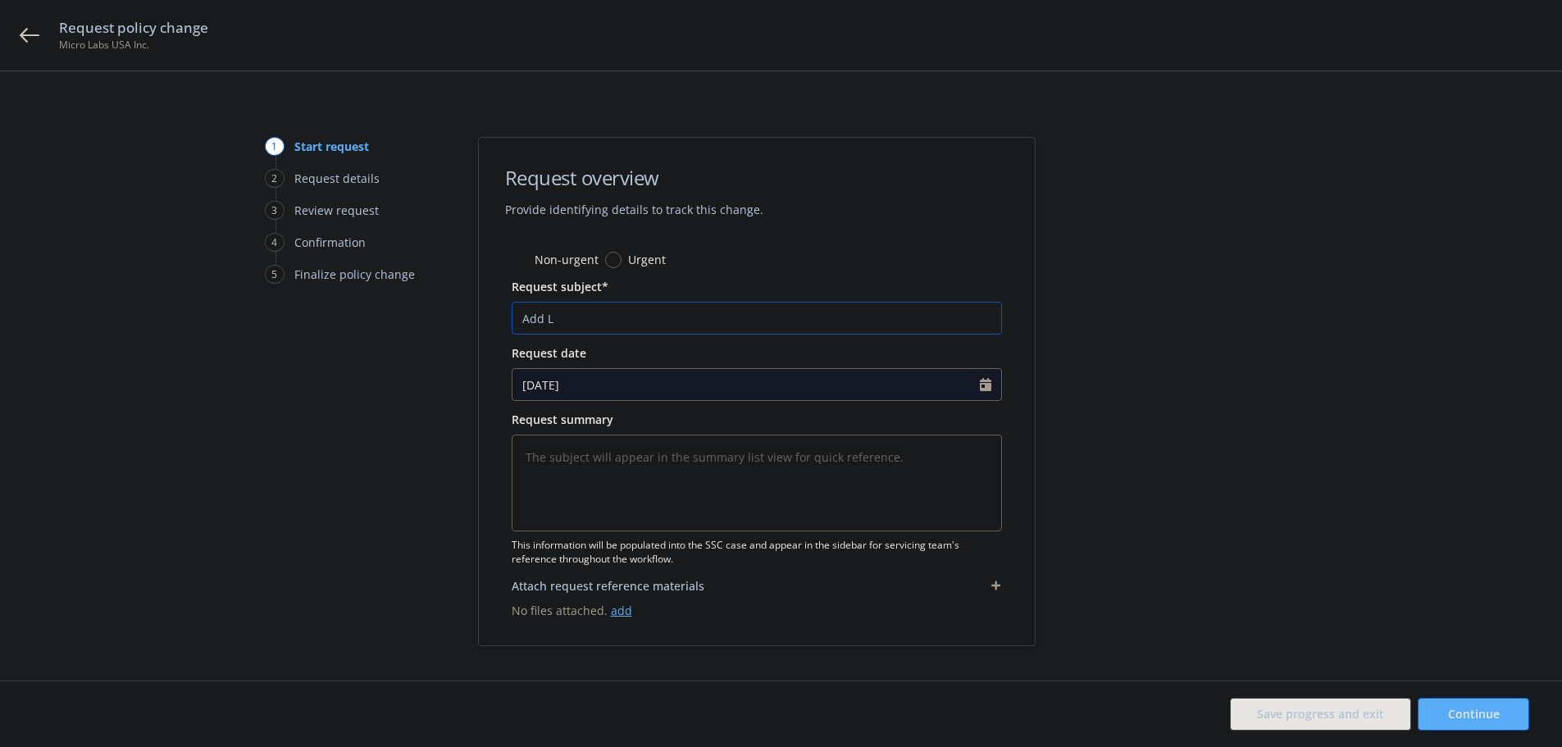
type textarea "x"
type input "Add Lo"
type textarea "x"
type input "Add Loc"
type textarea "x"
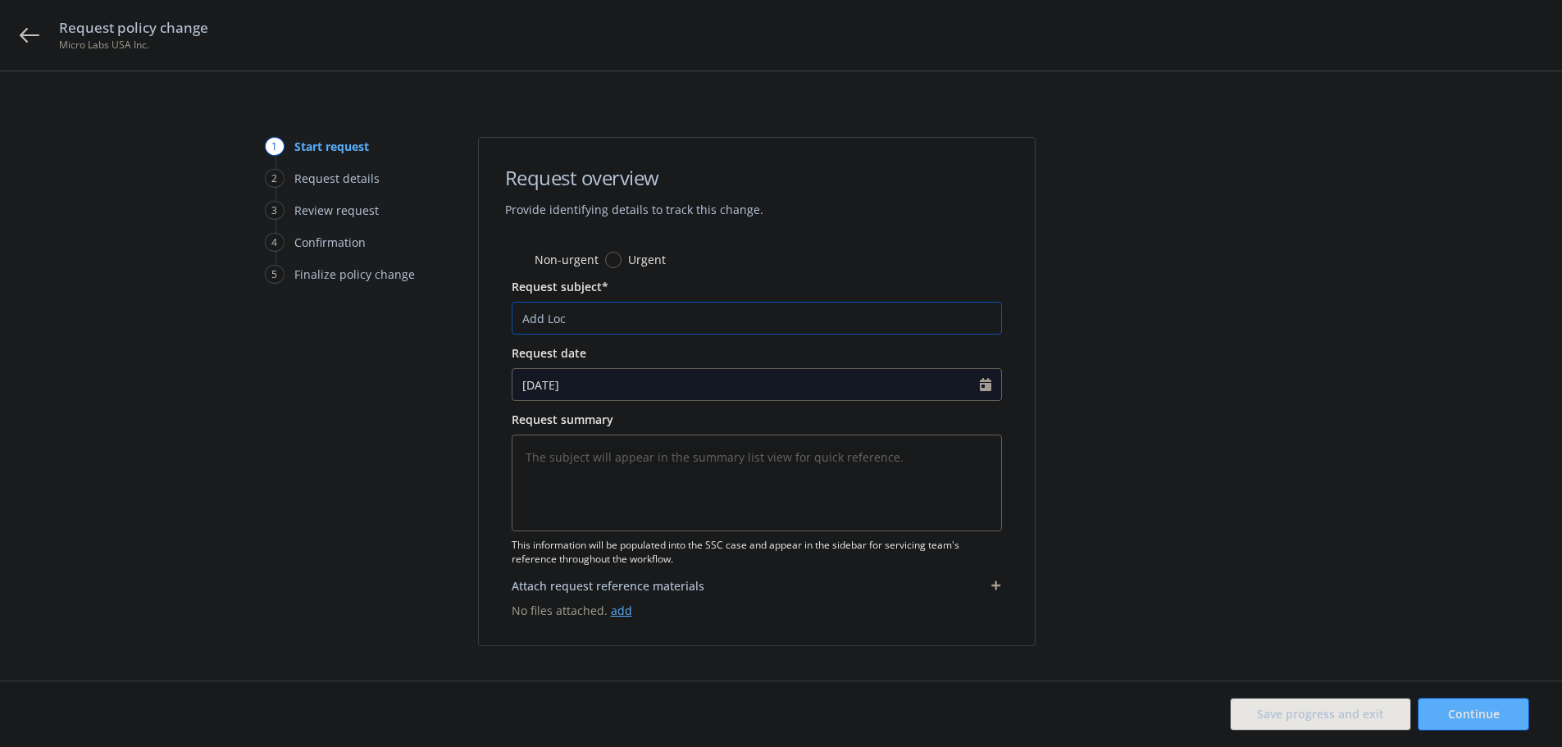
type input "Add Loca"
type textarea "x"
type input "Add Locat"
type textarea "x"
type input "Add Locati"
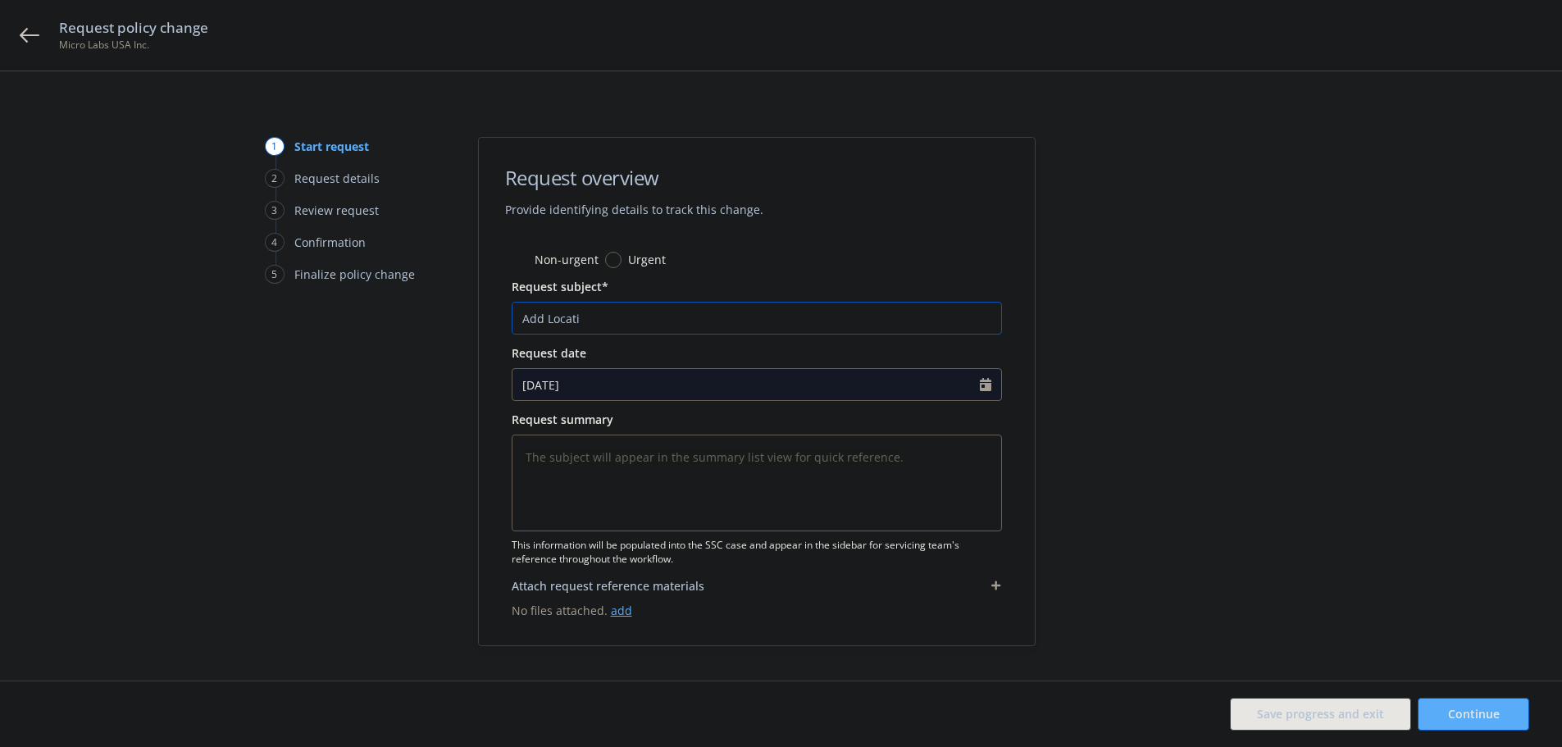
type textarea "x"
type input "Add Location"
type textarea "x"
type input "Add Locations"
type textarea "x"
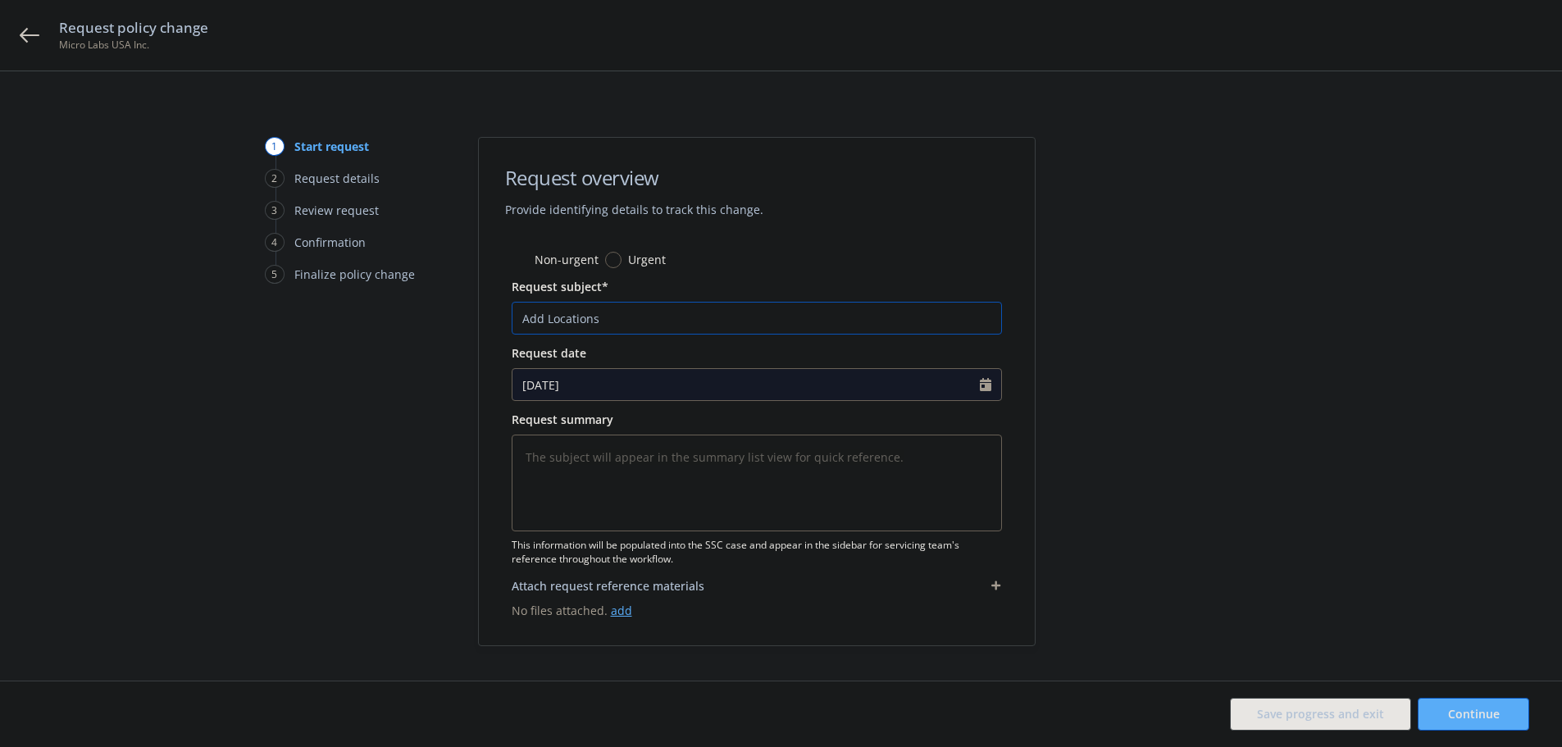
type input "Add Location"
type textarea "x"
type input "Add Locatio"
type textarea "x"
type input "Add Locati"
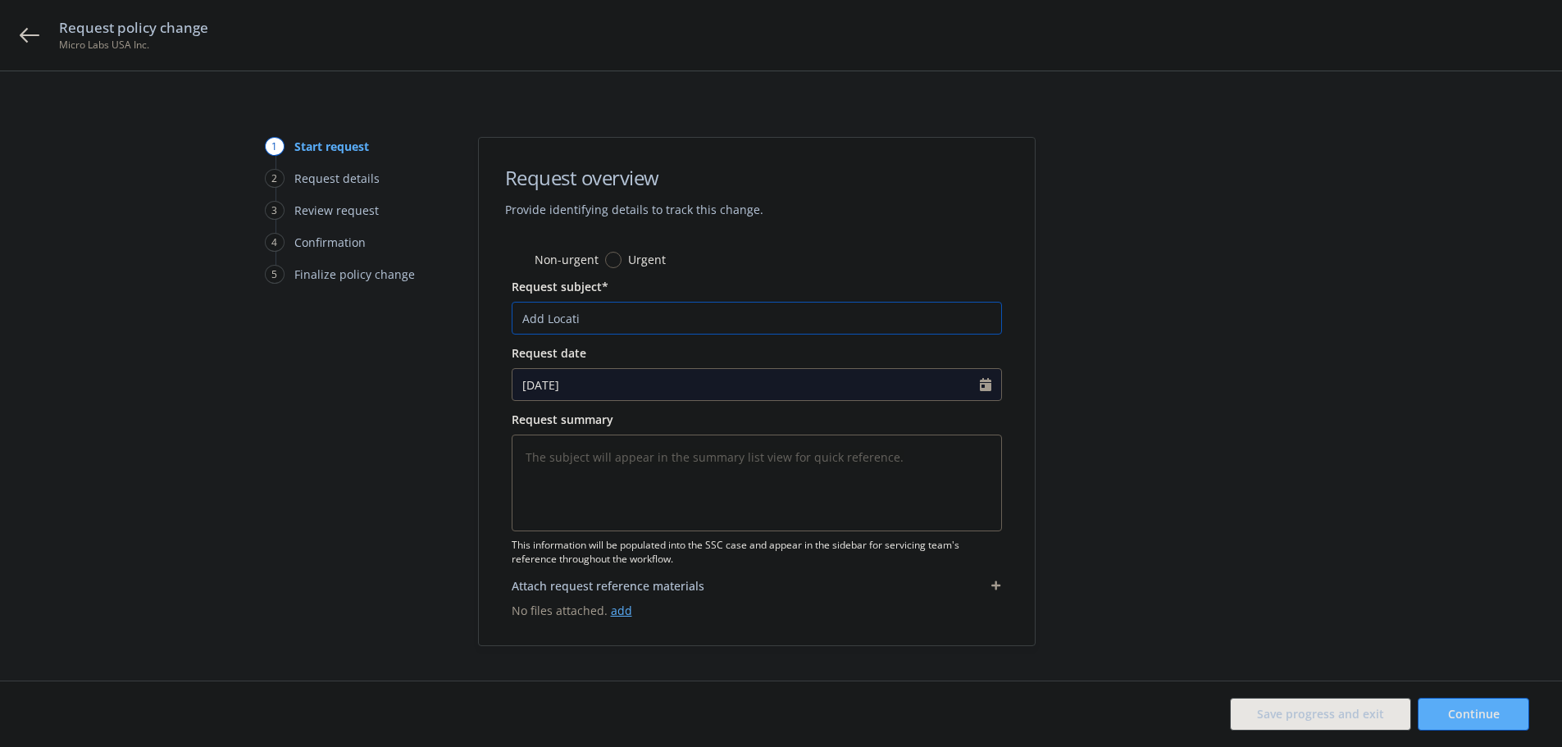
type textarea "x"
type input "Add Locat"
type textarea "x"
type input "Add Loca"
type textarea "x"
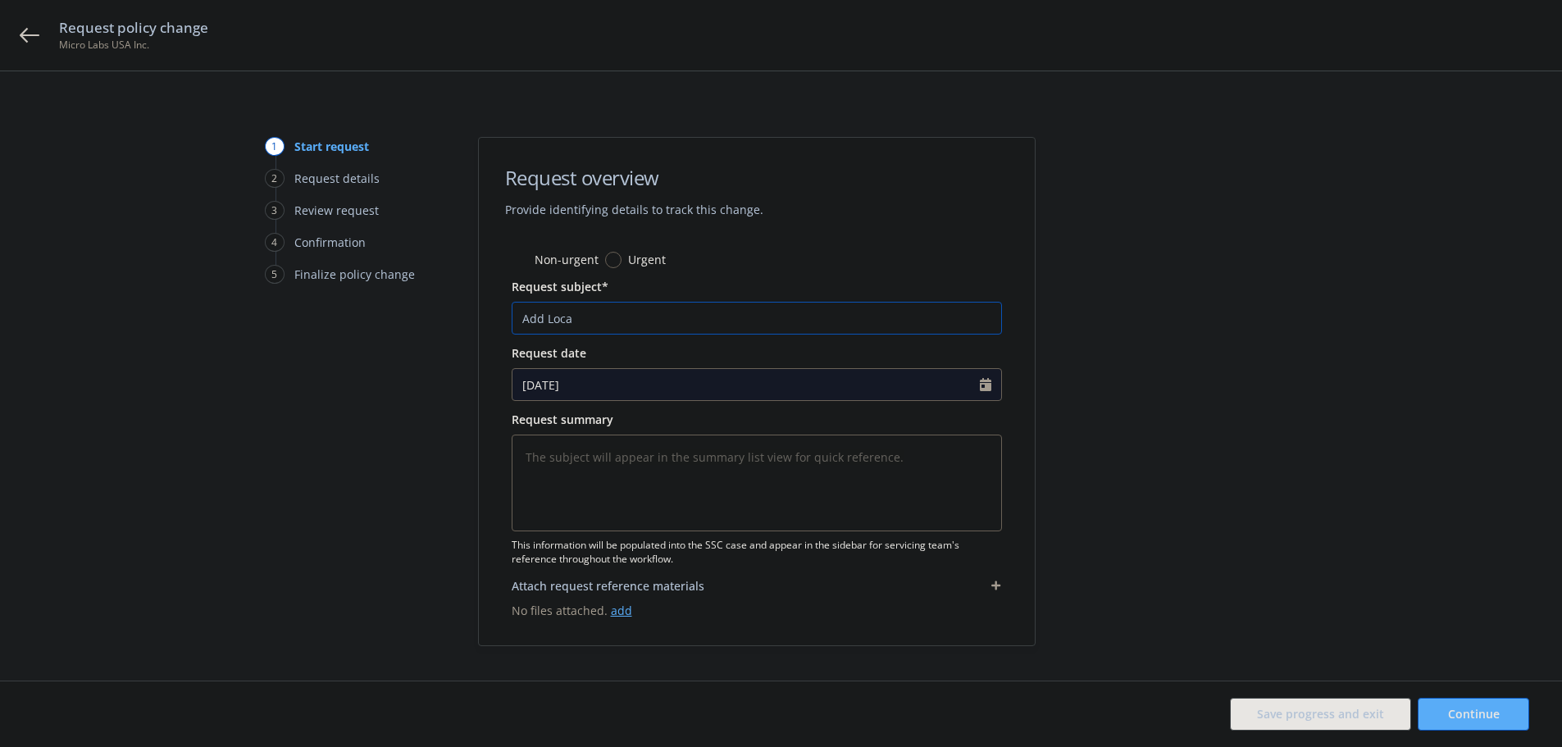
type input "Add Loc"
type textarea "x"
type input "Add L"
type textarea "x"
type input "Add"
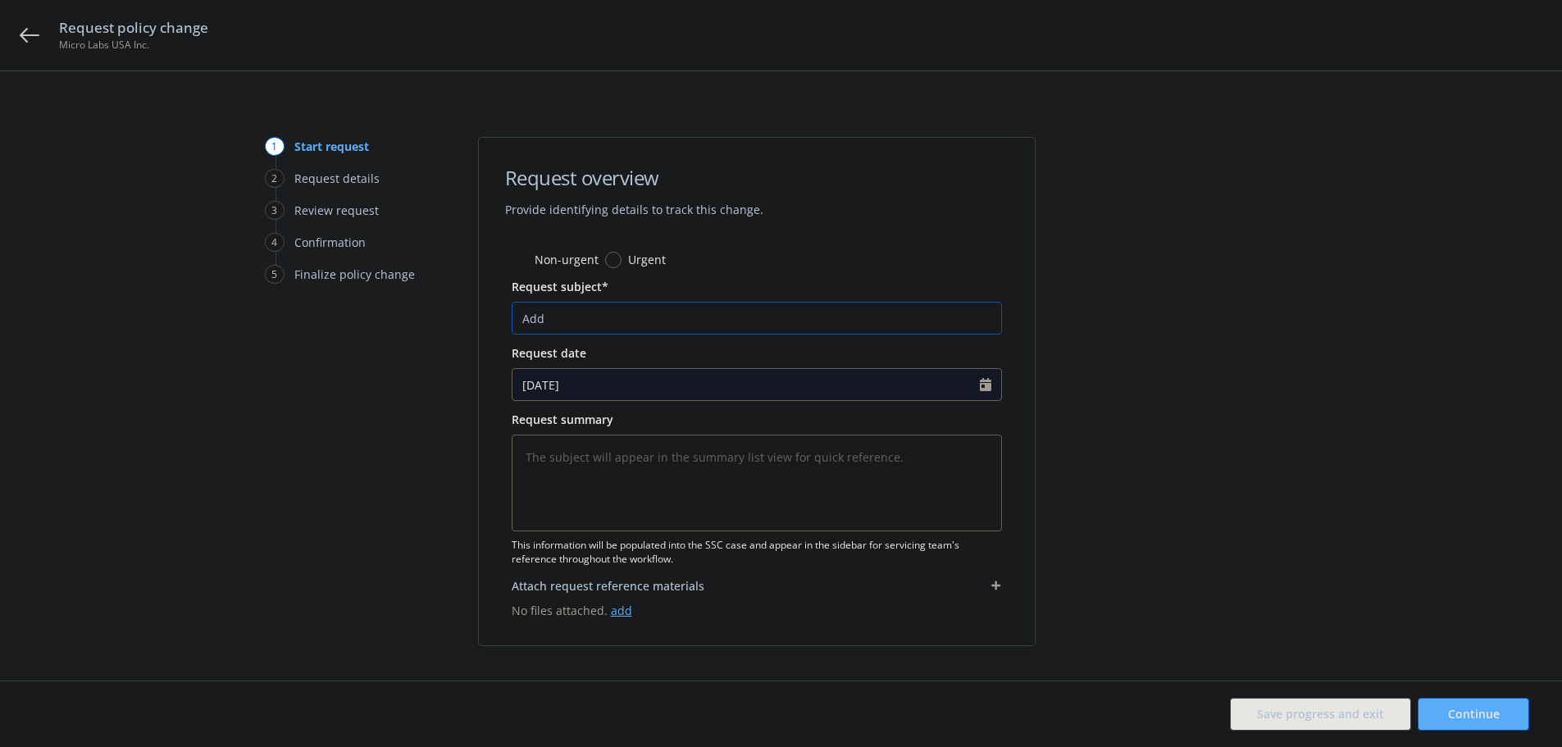
type textarea "x"
type input "Add U"
type textarea "x"
type input "Add UP"
type textarea "x"
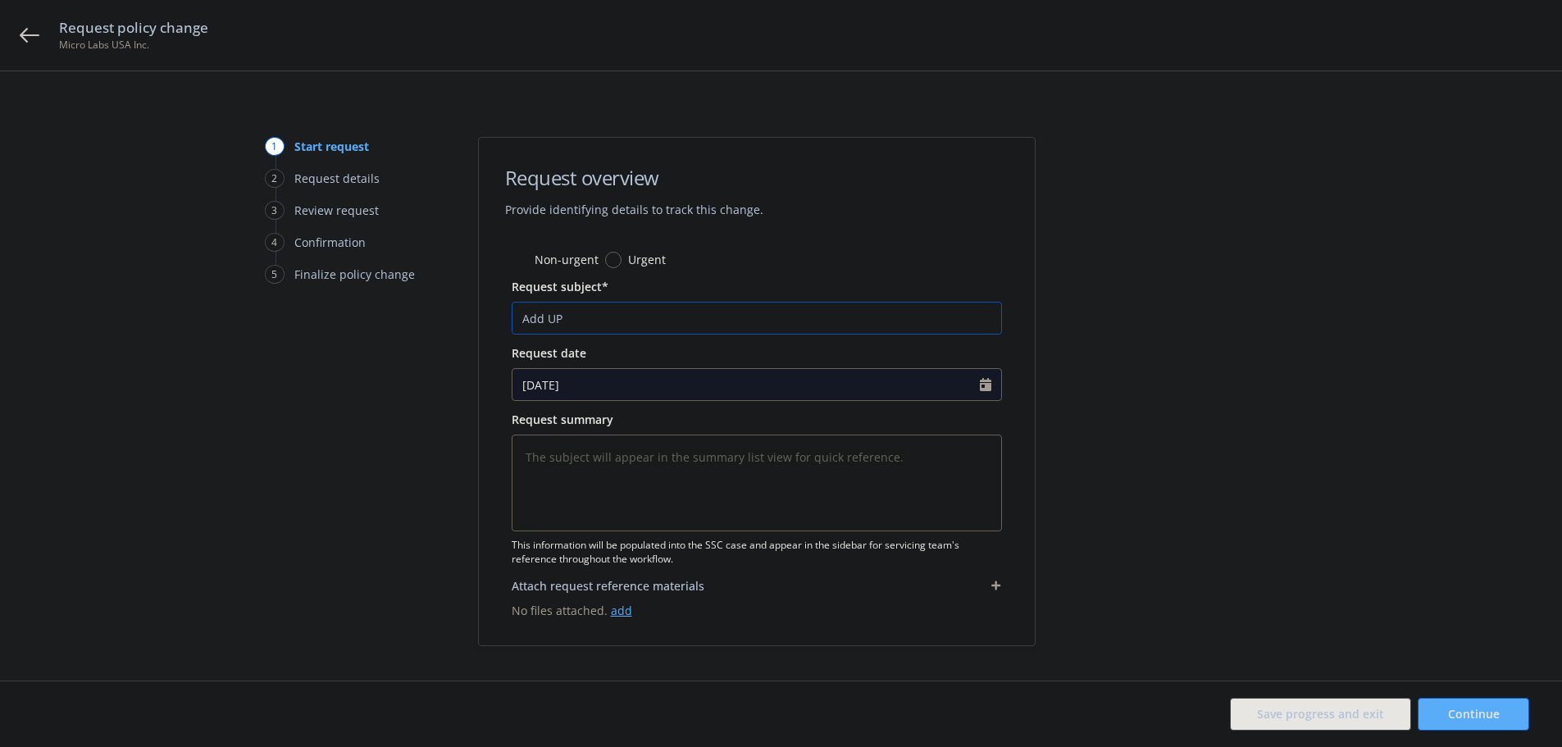
type input "Add UPS"
type textarea "x"
type input "Add UPS"
type textarea "x"
type input "Add UPS L"
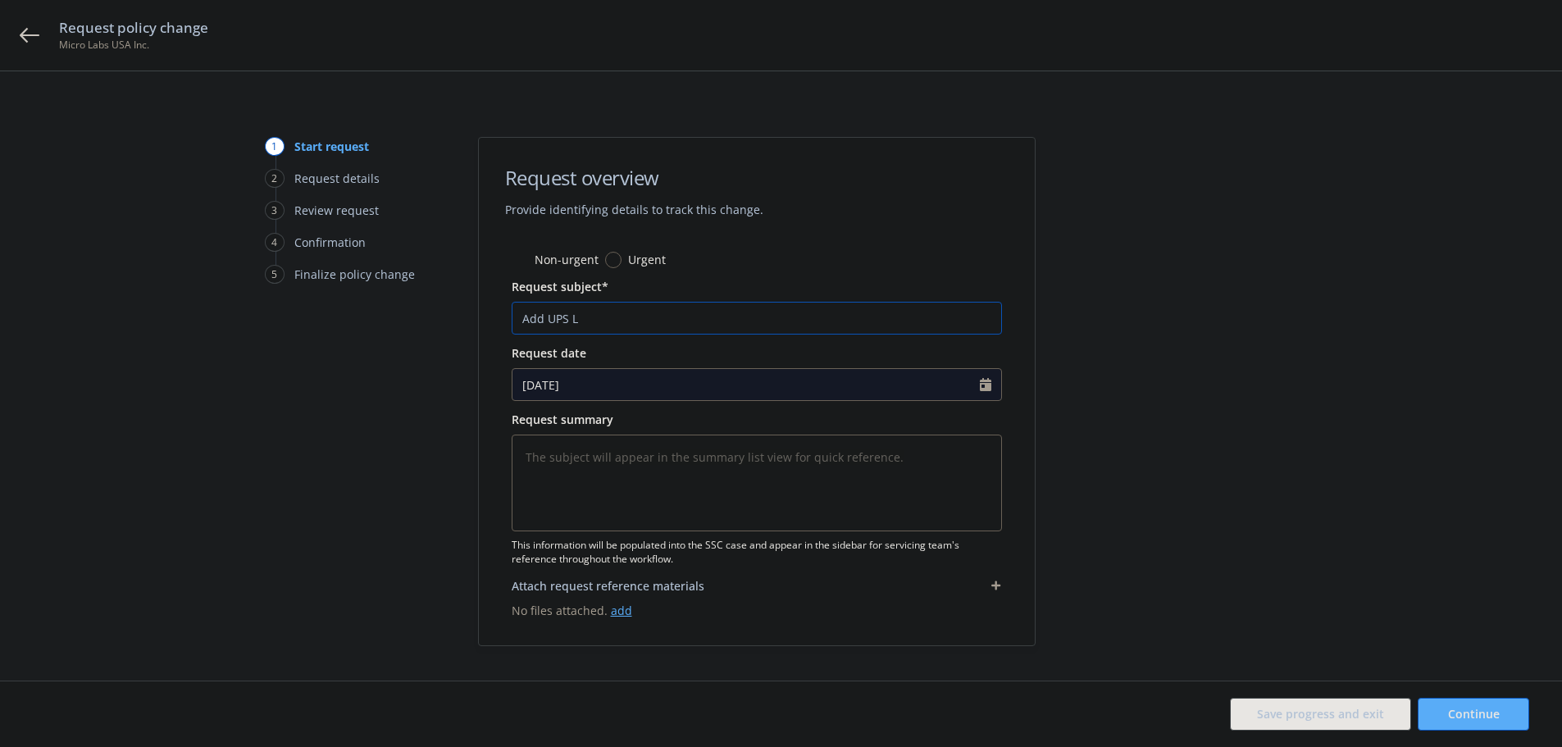
type textarea "x"
type input "Add UPS Lo"
type textarea "x"
type input "Add UPS Lou"
type textarea "x"
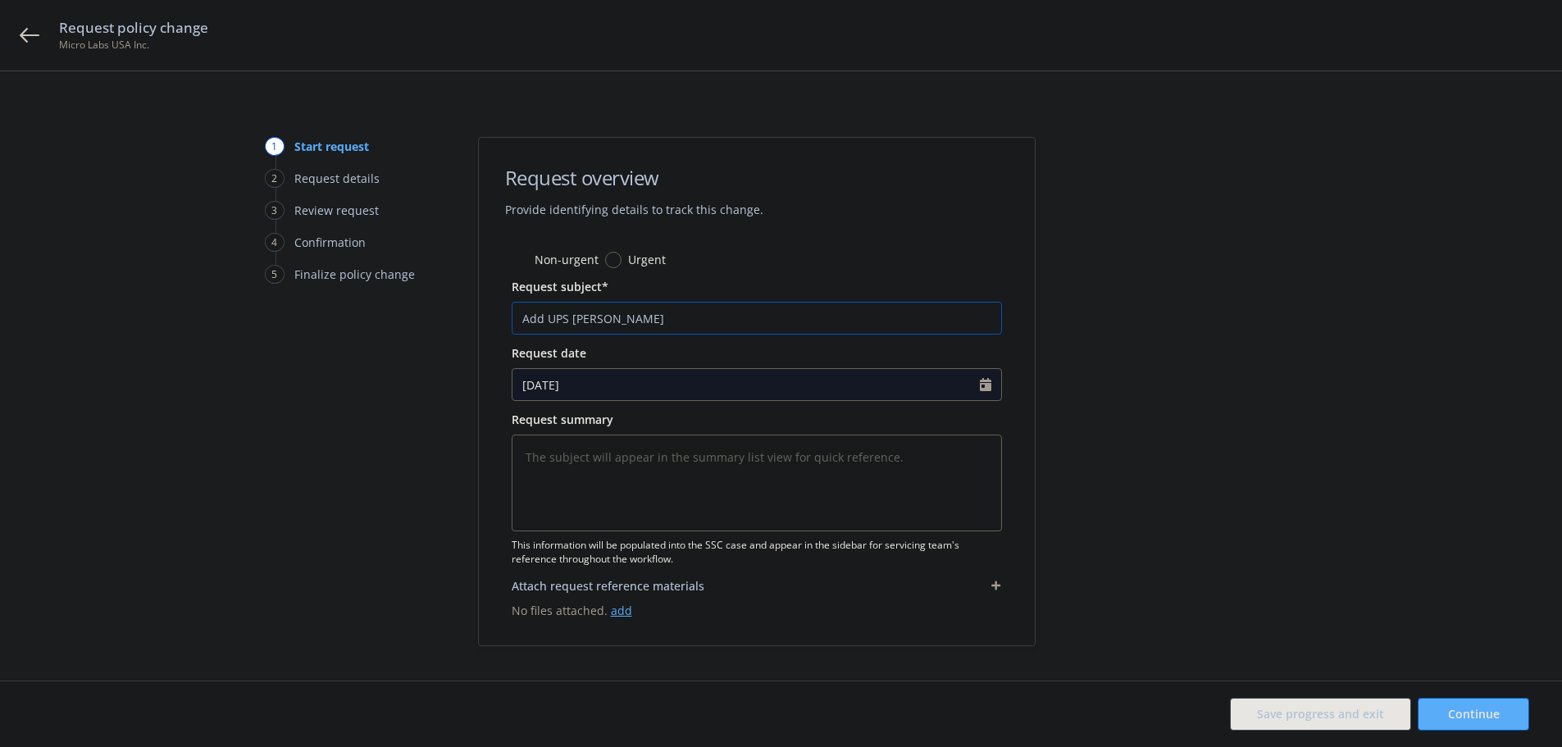
type input "Add UPS Lous"
type textarea "x"
type input "Add UPS Lousi"
type textarea "x"
type input "Add UPS Lous"
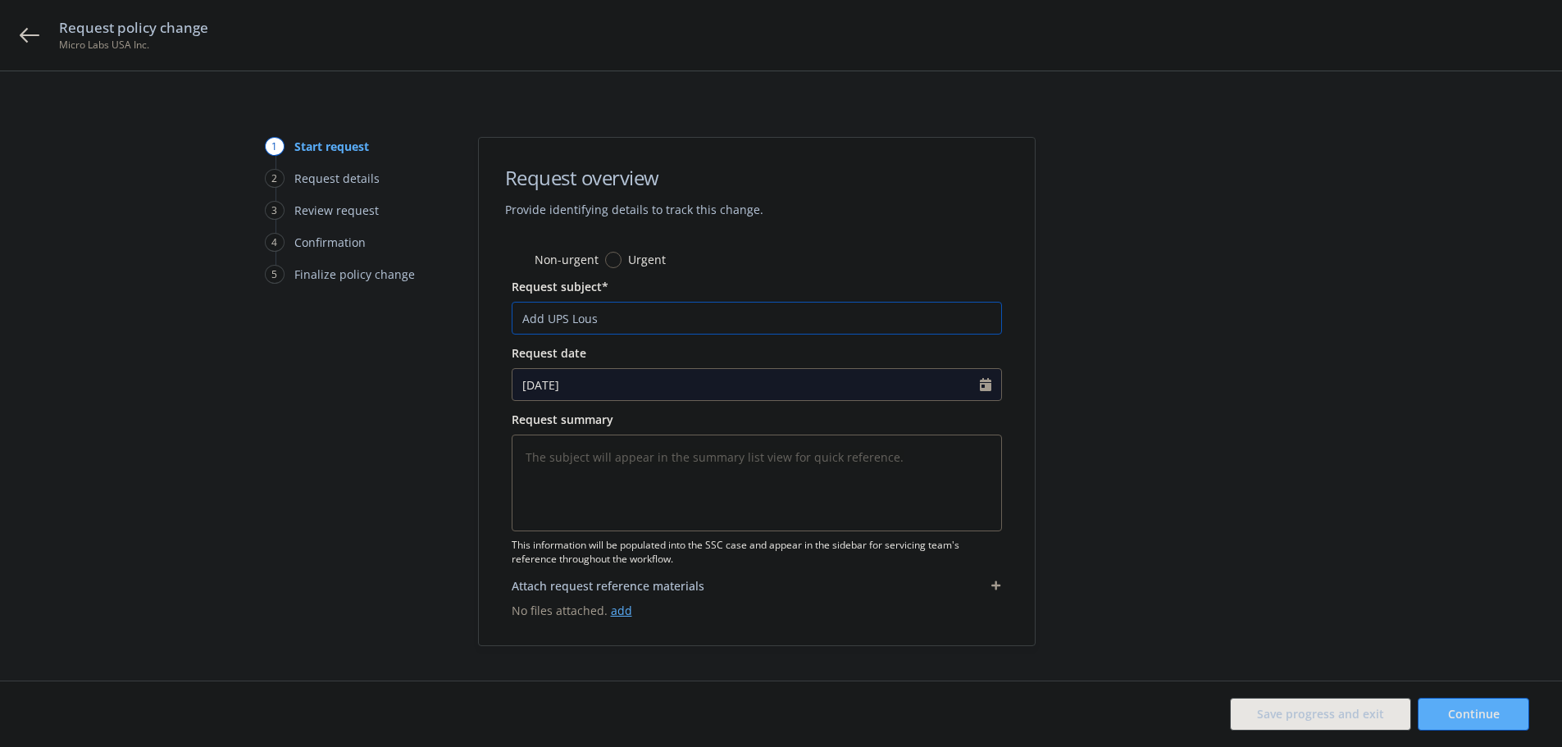
type textarea "x"
type input "Add UPS Lou"
type textarea "x"
type input "Add UPS Loui"
type textarea "x"
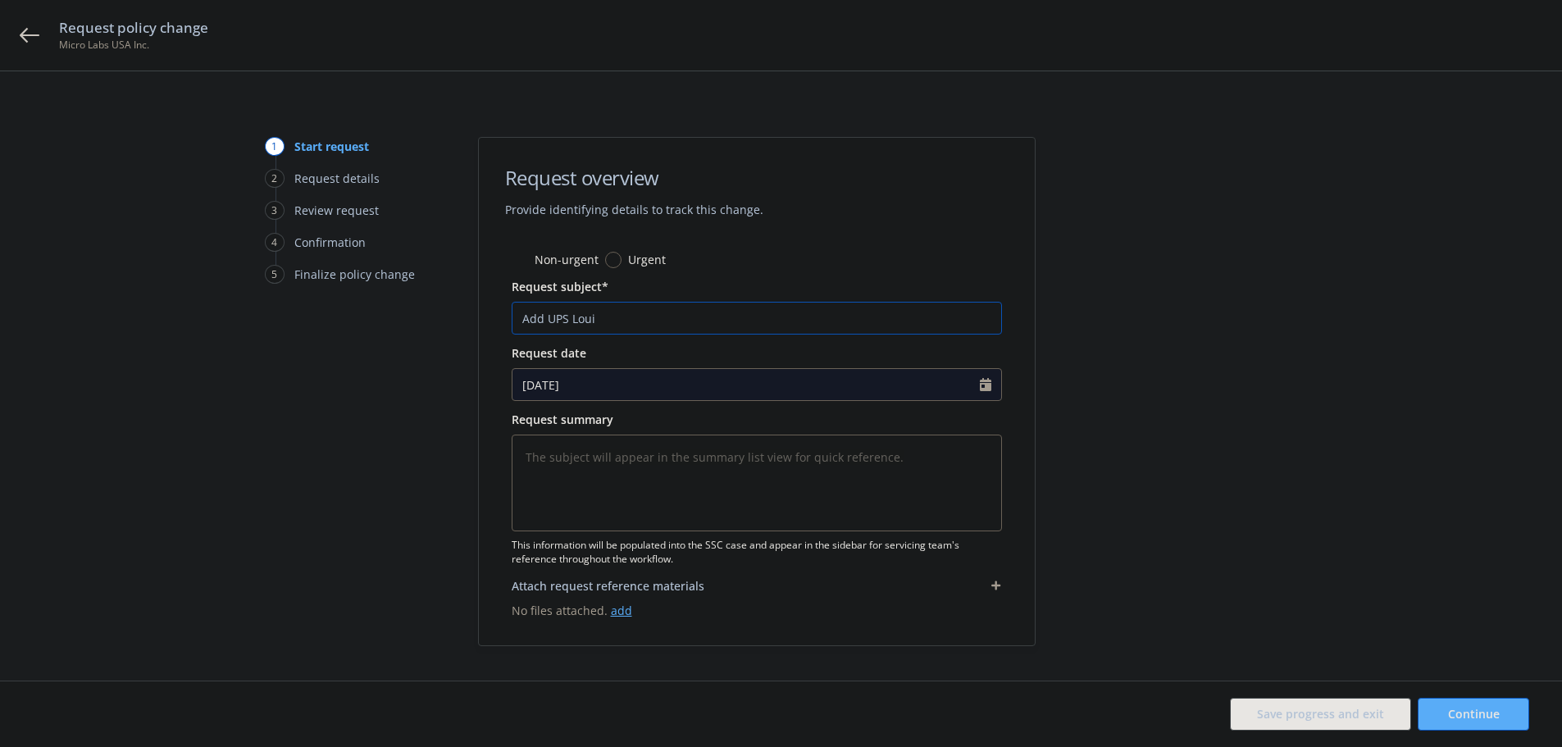
type input "Add UPS Louis"
type textarea "x"
type input "Add UPS Louisv"
type textarea "x"
type input "Add UPS Louisvi"
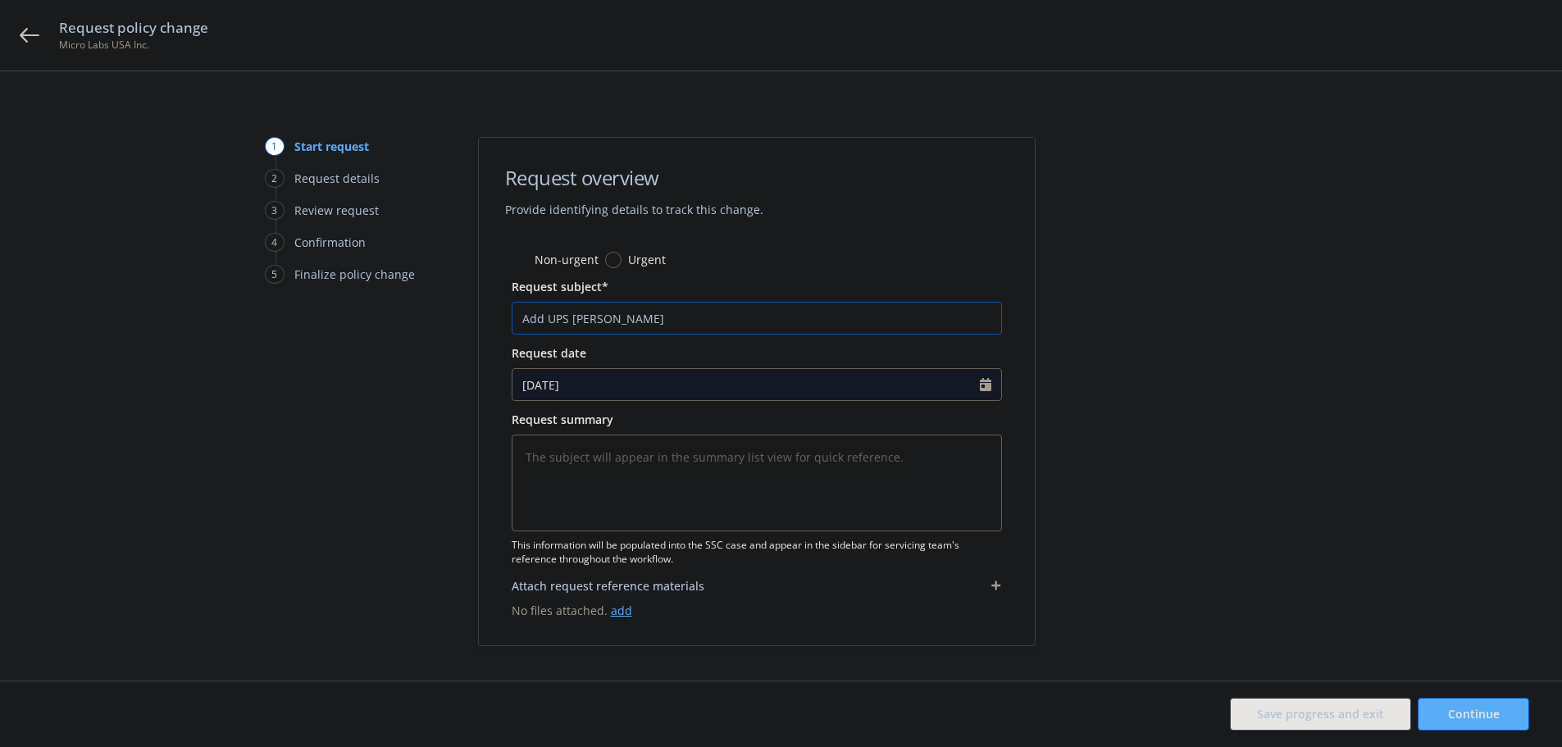
type textarea "x"
type input "Add UPS Louisvil"
type textarea "x"
type input "Add UPS Louisvill"
type textarea "x"
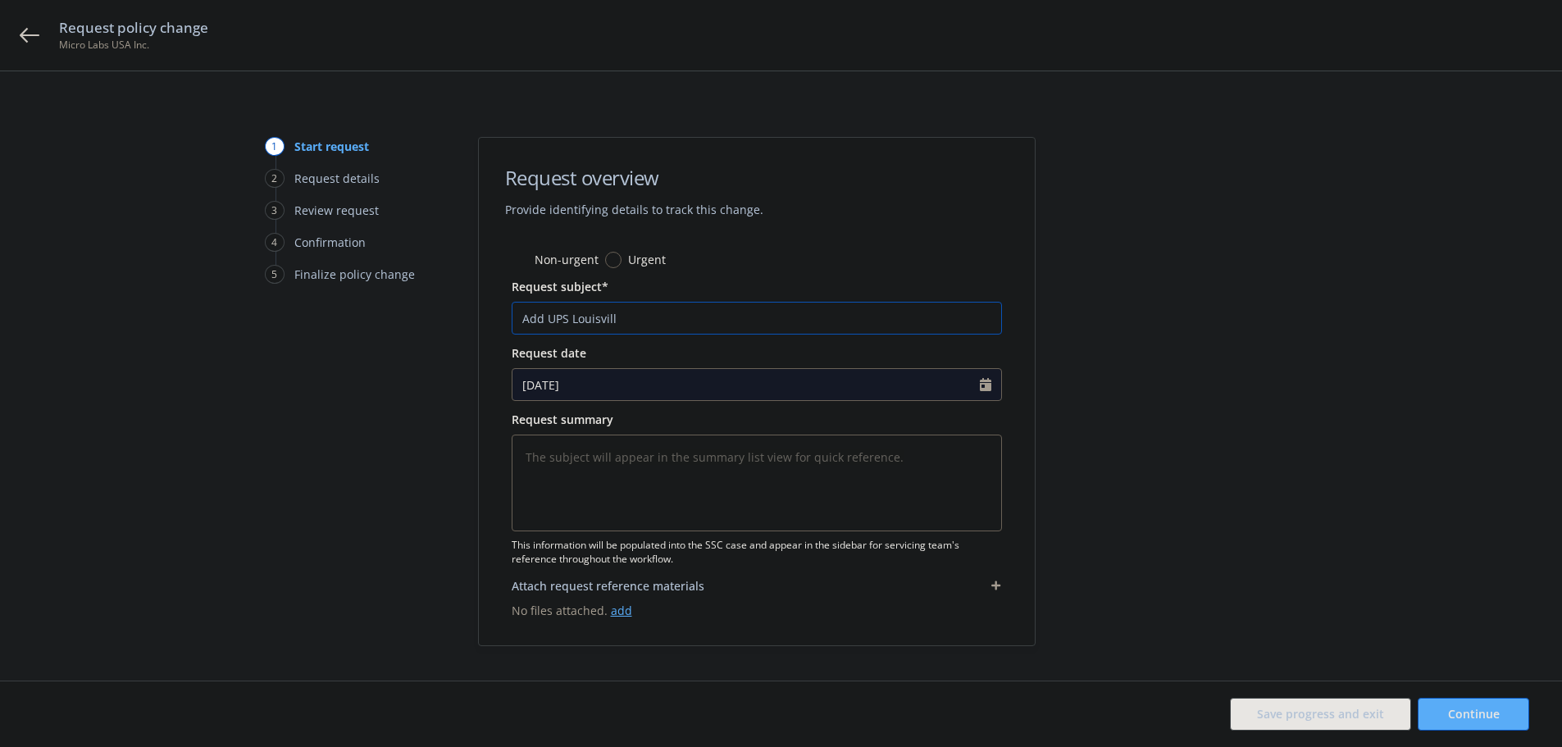
type input "Add UPS Louisville"
type textarea "x"
type input "Add UPS Louisville"
type textarea "x"
type input "Add UPS Louisville a"
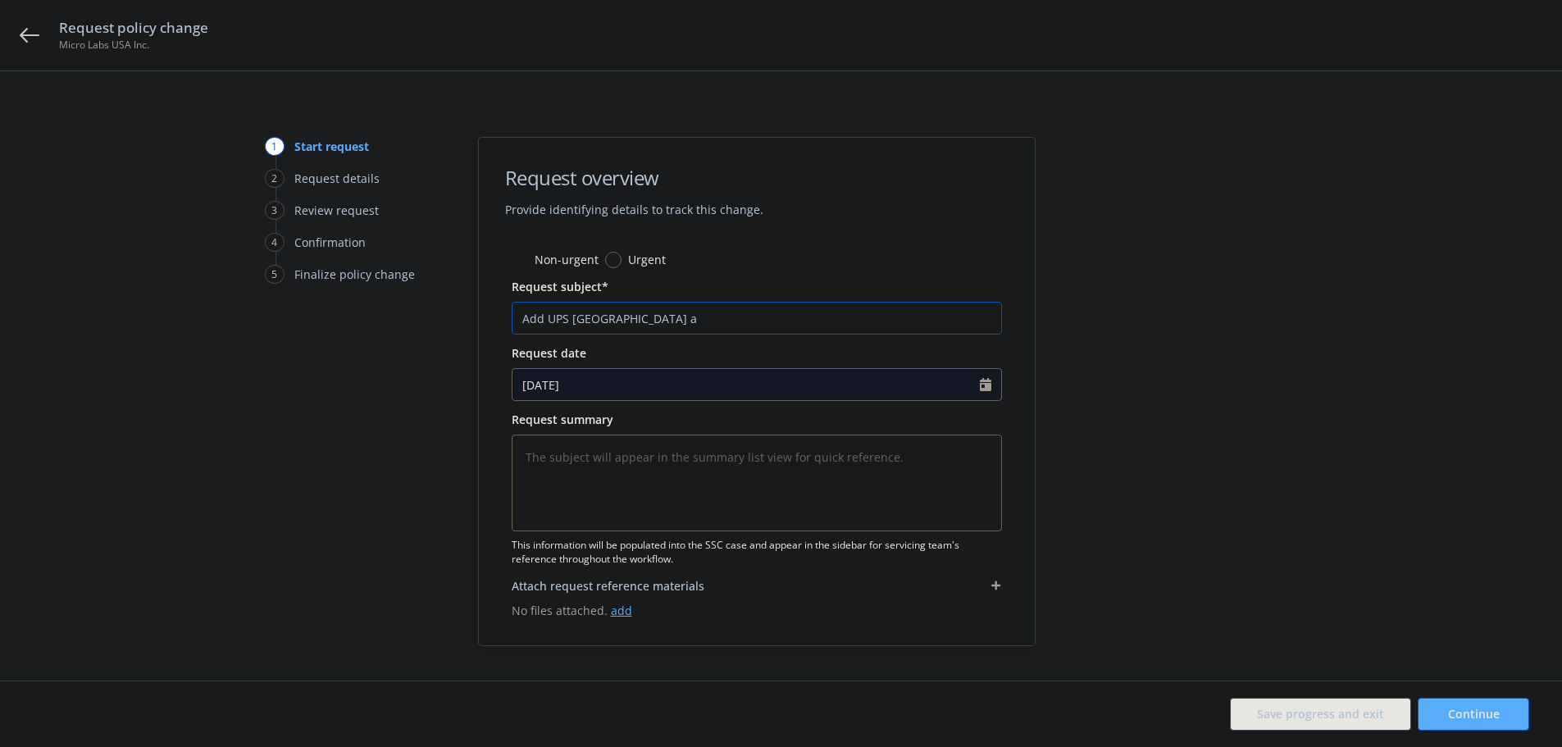
type textarea "x"
type input "Add UPS Louisville an"
type textarea "x"
type input "Add UPS Louisville and"
type textarea "x"
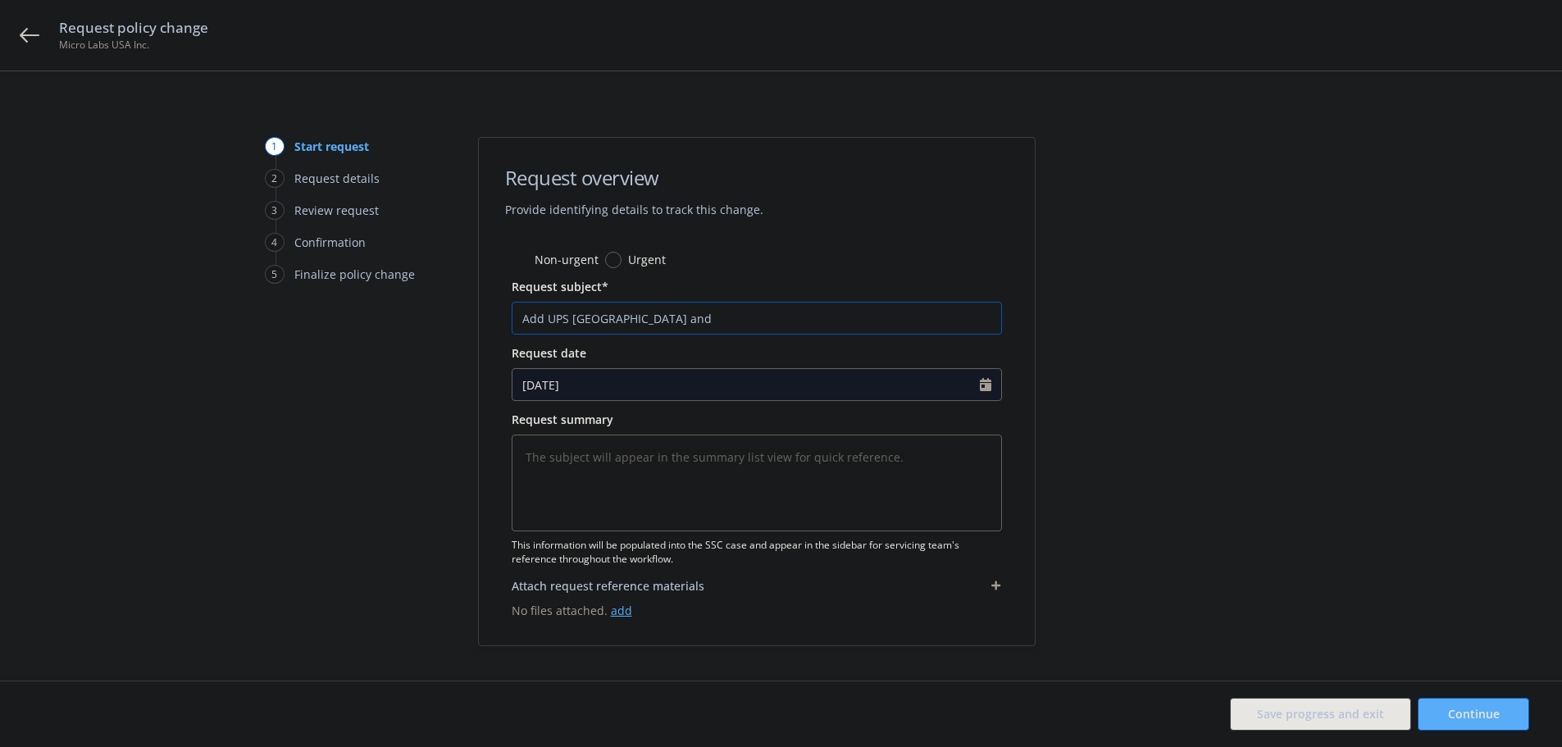
type input "Add UPS Louisville and"
type textarea "x"
type input "Add UPS Louisville and U"
type textarea "x"
type input "Add UPS Louisville and UP"
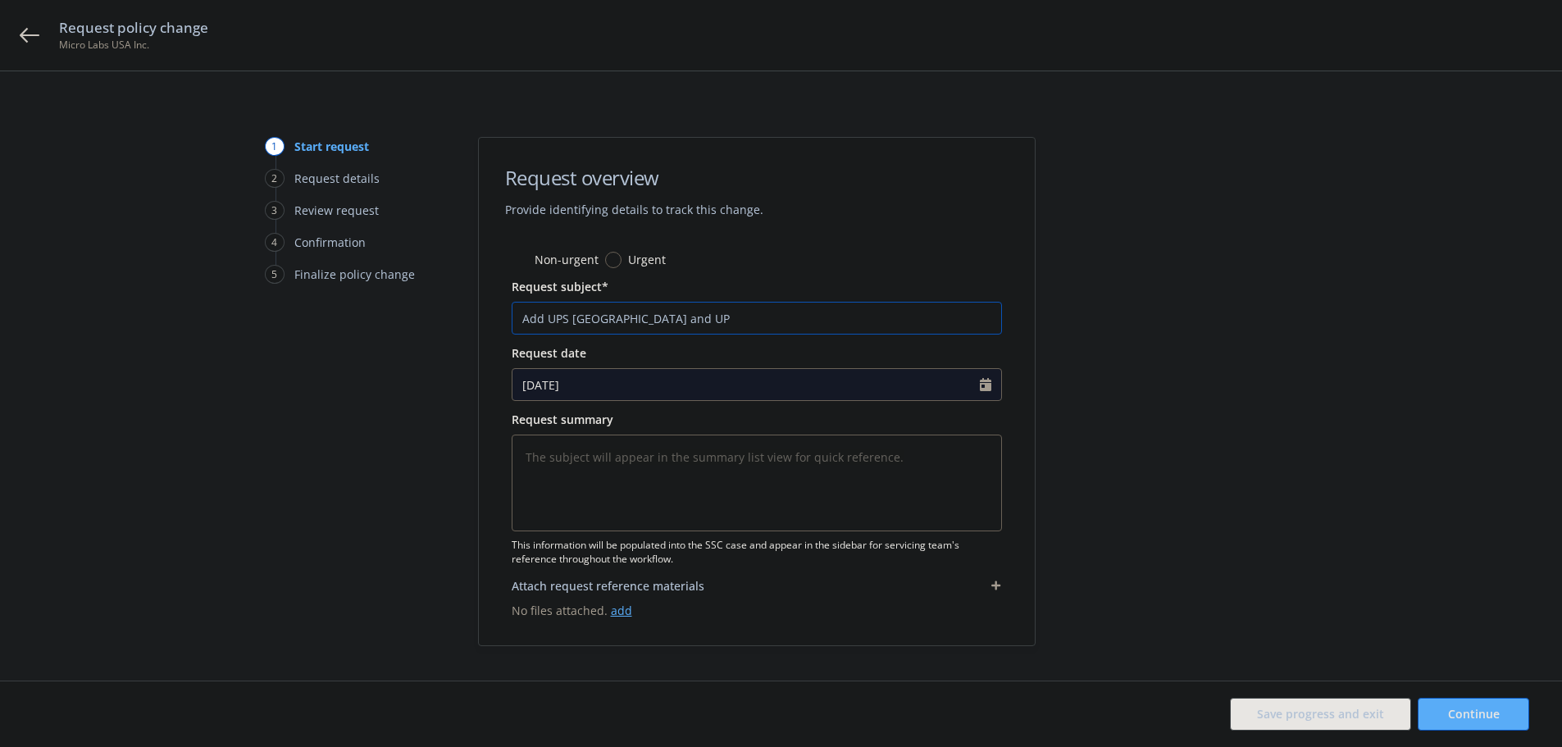
type textarea "x"
type input "Add UPS Louisville and UPS"
type textarea "x"
type input "Add UPS Louisville and UPS"
type textarea "x"
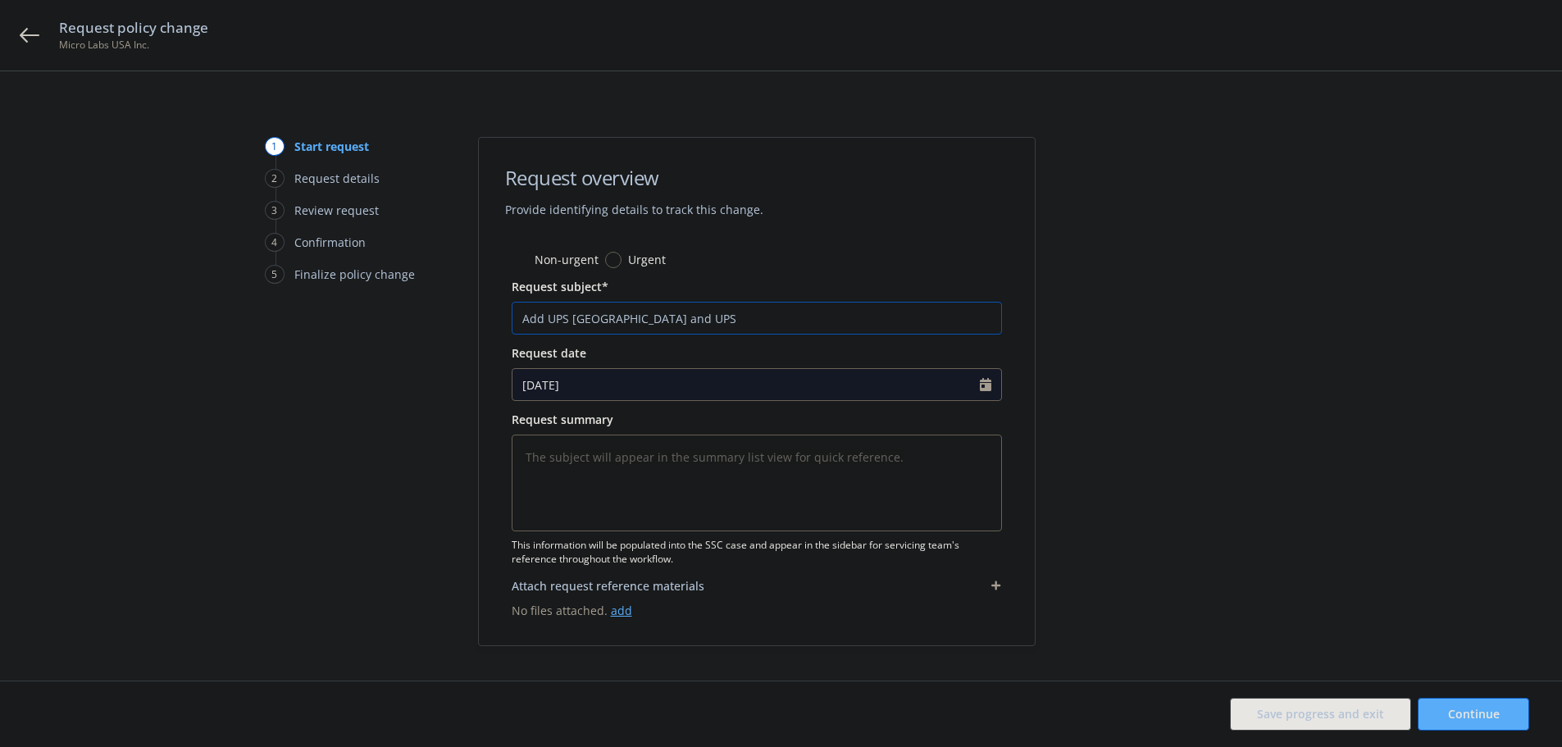
type input "Add UPS Louisville and UPS S"
type textarea "x"
type input "Add UPS Louisville and UPS Sh"
type textarea "x"
type input "Add UPS Louisville and UPS Shp"
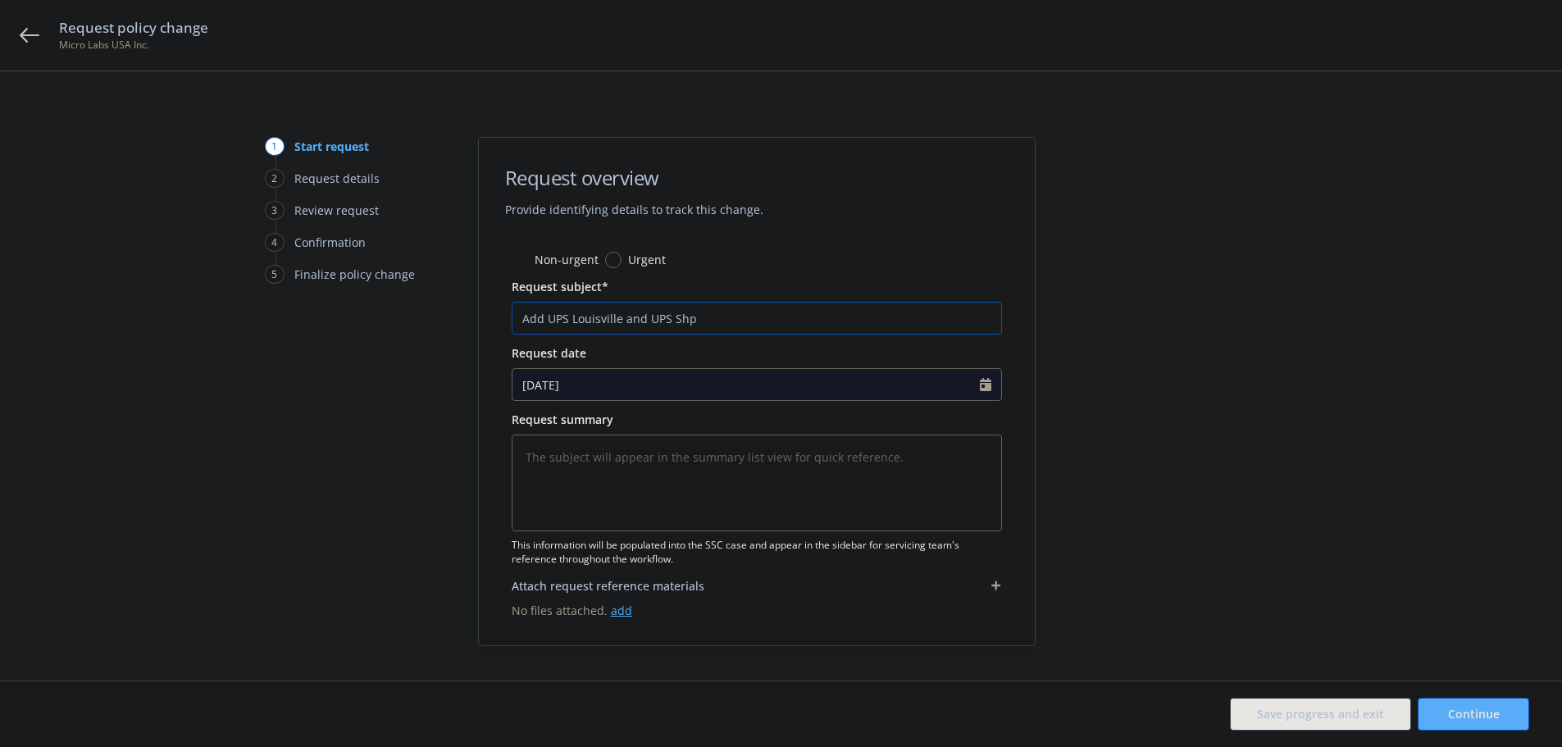
type textarea "x"
type input "Add UPS Louisville and UPS Shpe"
type textarea "x"
type input "Add UPS Louisville and UPS Shper"
type textarea "x"
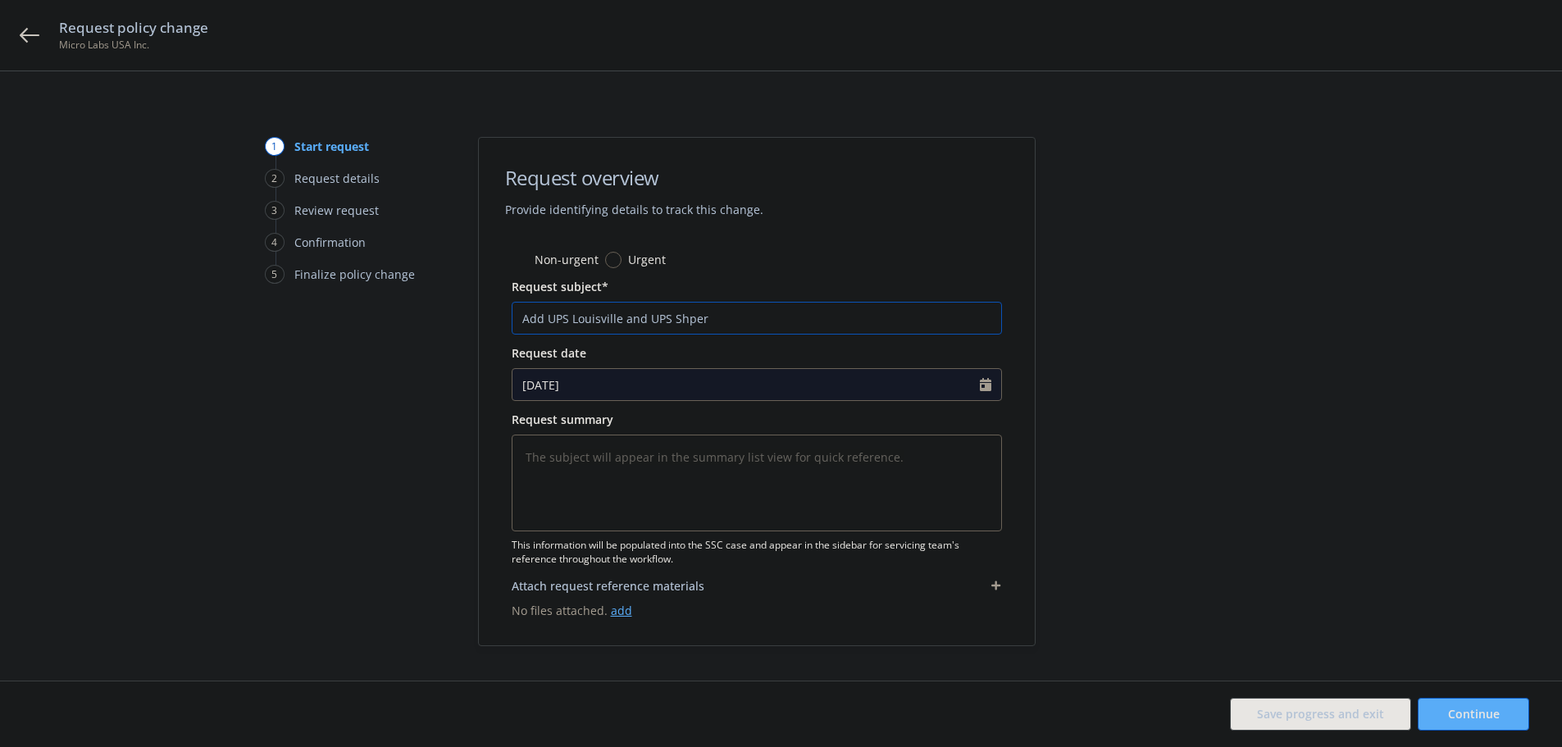
type input "Add UPS Louisville and UPS Shpe"
type textarea "x"
type input "Add UPS Louisville and UPS Shp"
type textarea "x"
type input "Add UPS Louisville and UPS Sh"
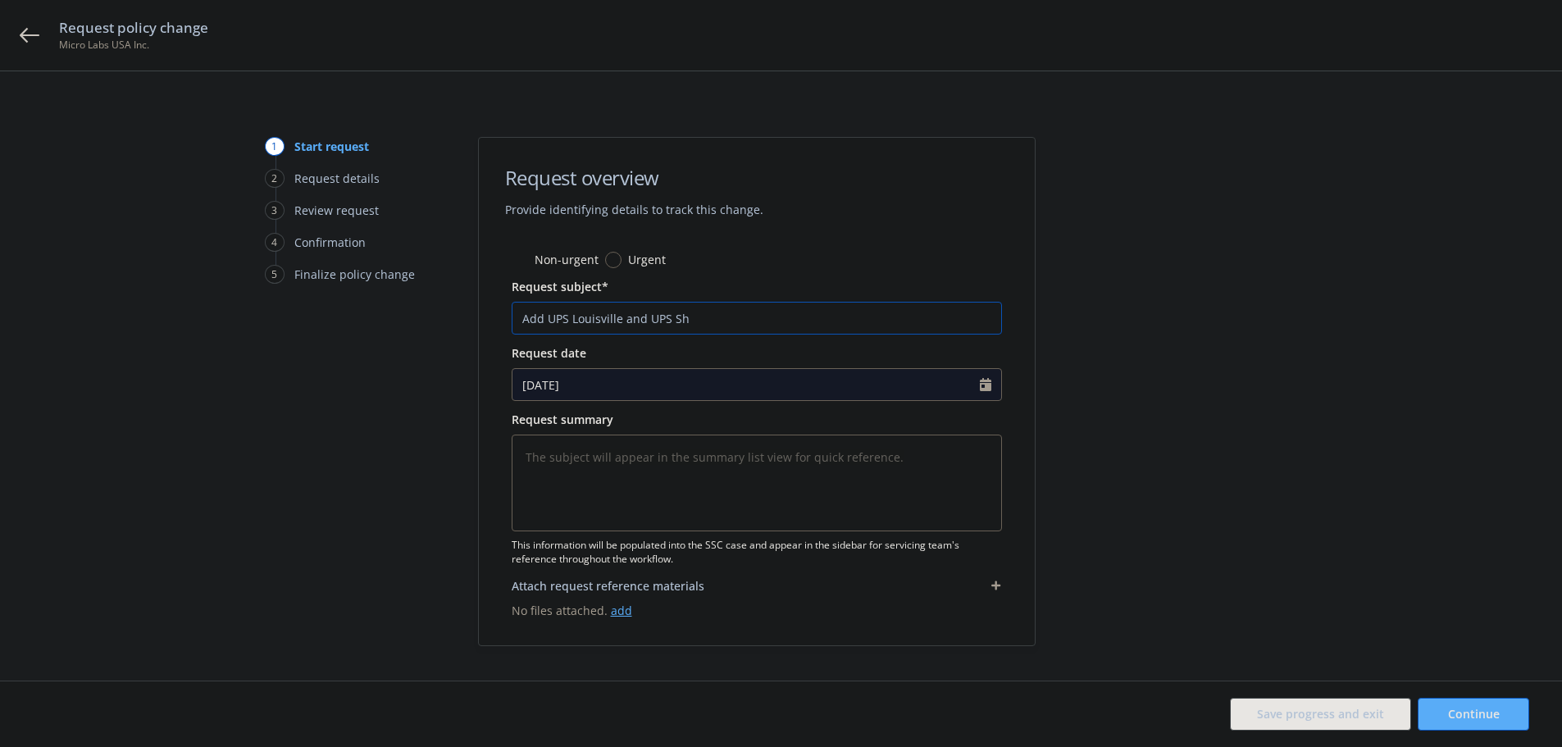
type textarea "x"
type input "Add UPS Louisville and UPS She"
type textarea "x"
type input "Add UPS Louisville and UPS Shep"
type textarea "x"
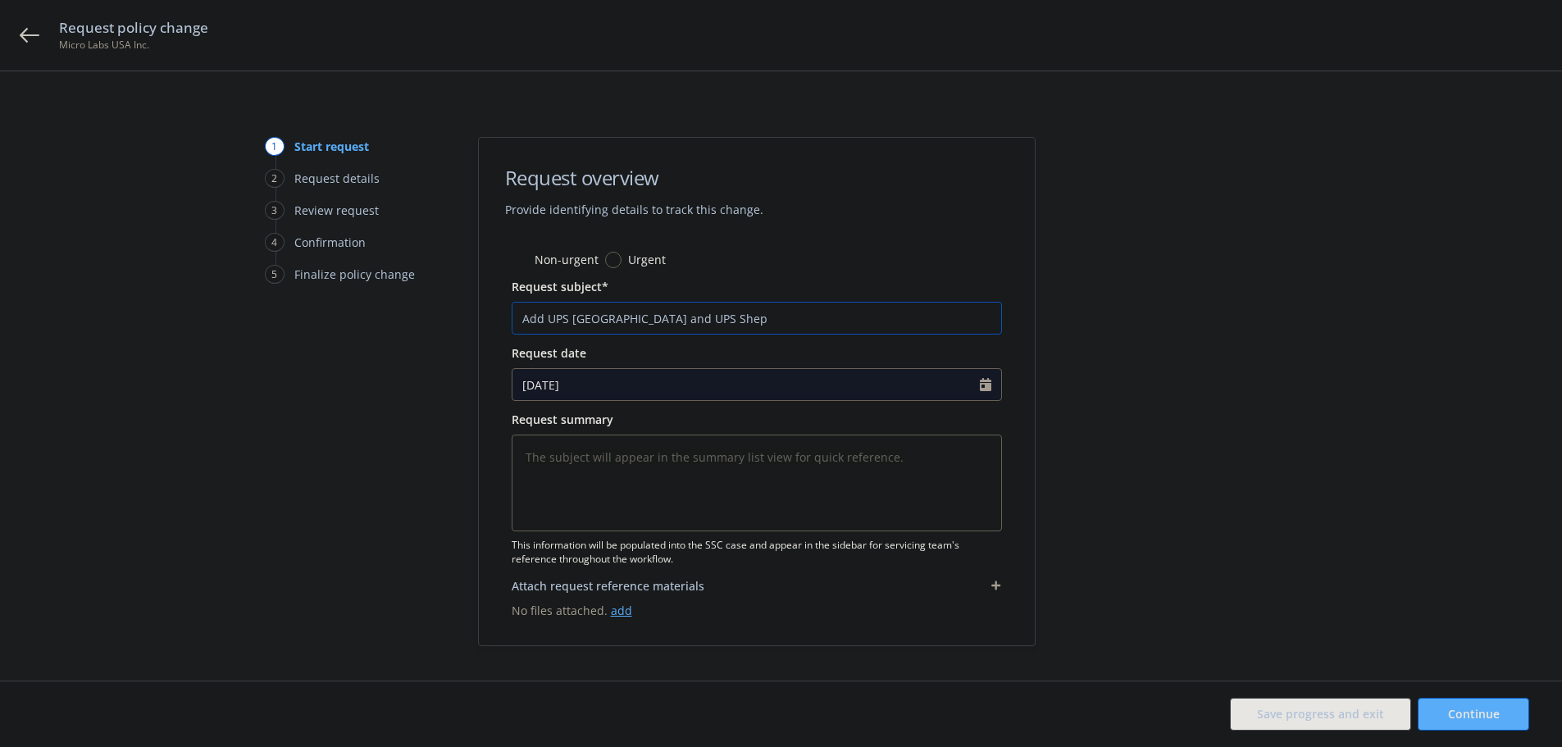
type input "Add UPS Louisville and UPS Shepe"
type textarea "x"
type input "Add UPS Louisville and UPS Sheper"
type textarea "x"
type input "Add UPS Louisville and UPS Sheperd"
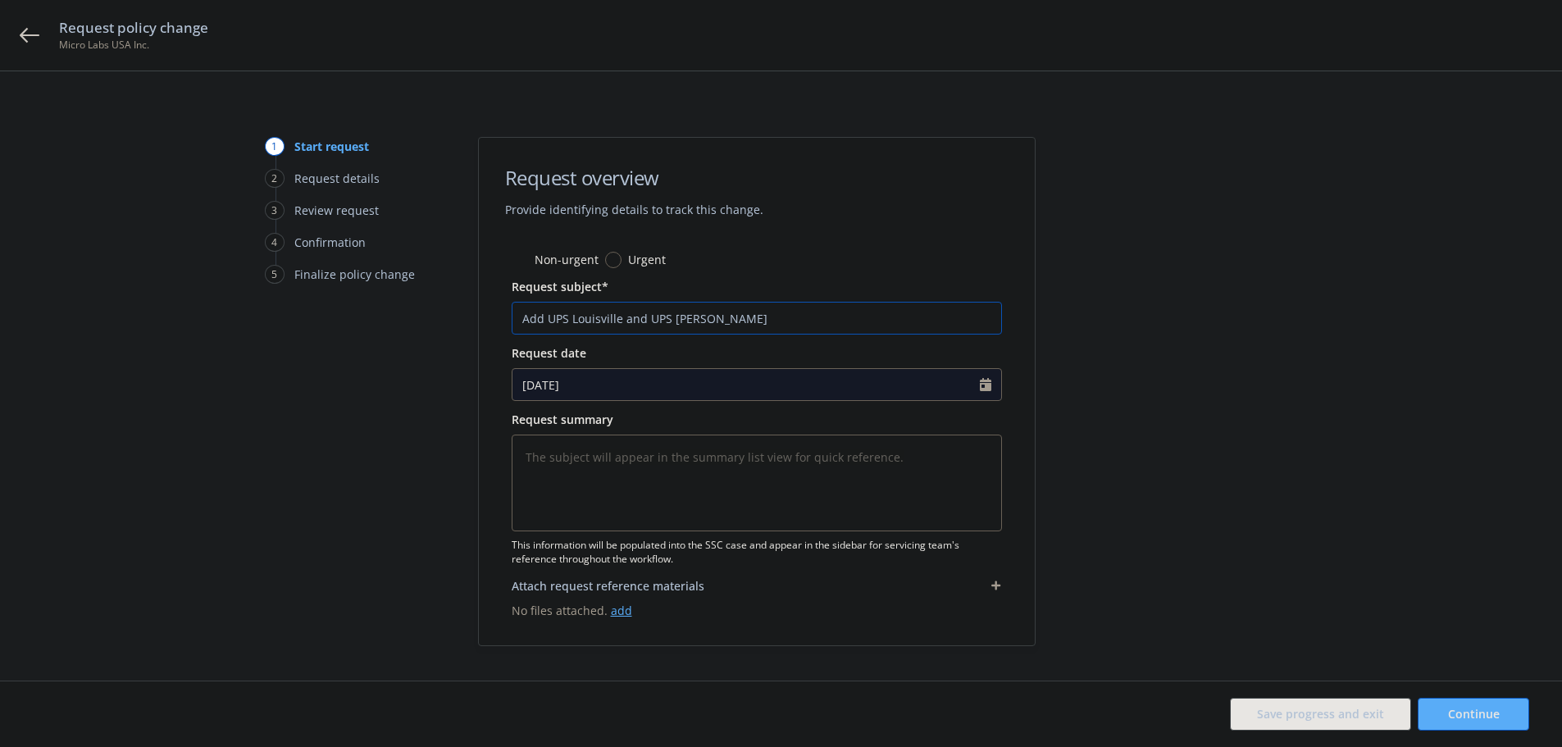
type textarea "x"
type input "Add UPS Louisville and UPS Sheperds"
type textarea "x"
type input "Add UPS Louisville and UPS Sheperdsi"
type textarea "x"
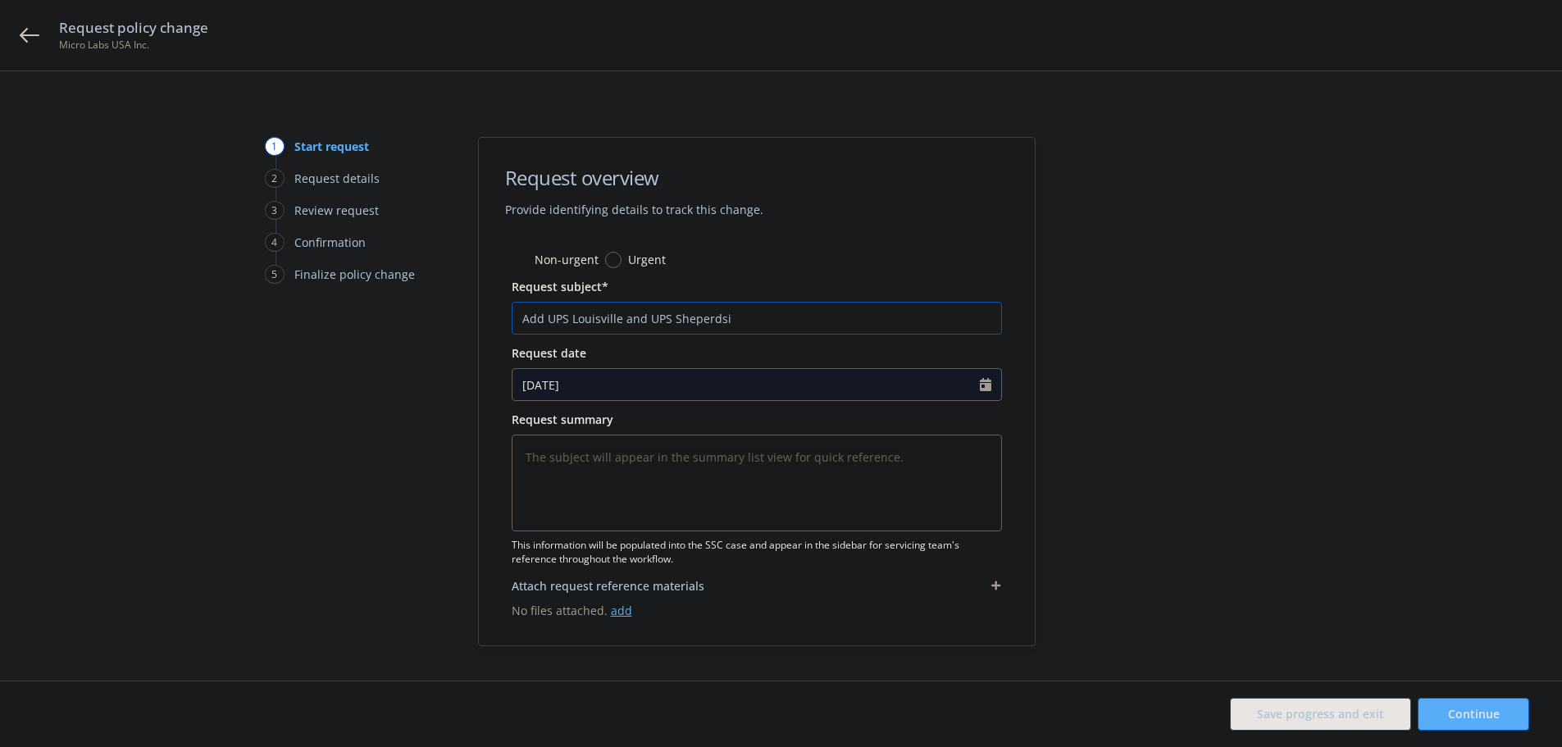
type input "Add UPS Louisville and UPS Sheperds"
type textarea "x"
type input "Add UPS Louisville and UPS Sheperdsv"
type textarea "x"
type input "Add UPS Louisville and UPS Sheperdsvi"
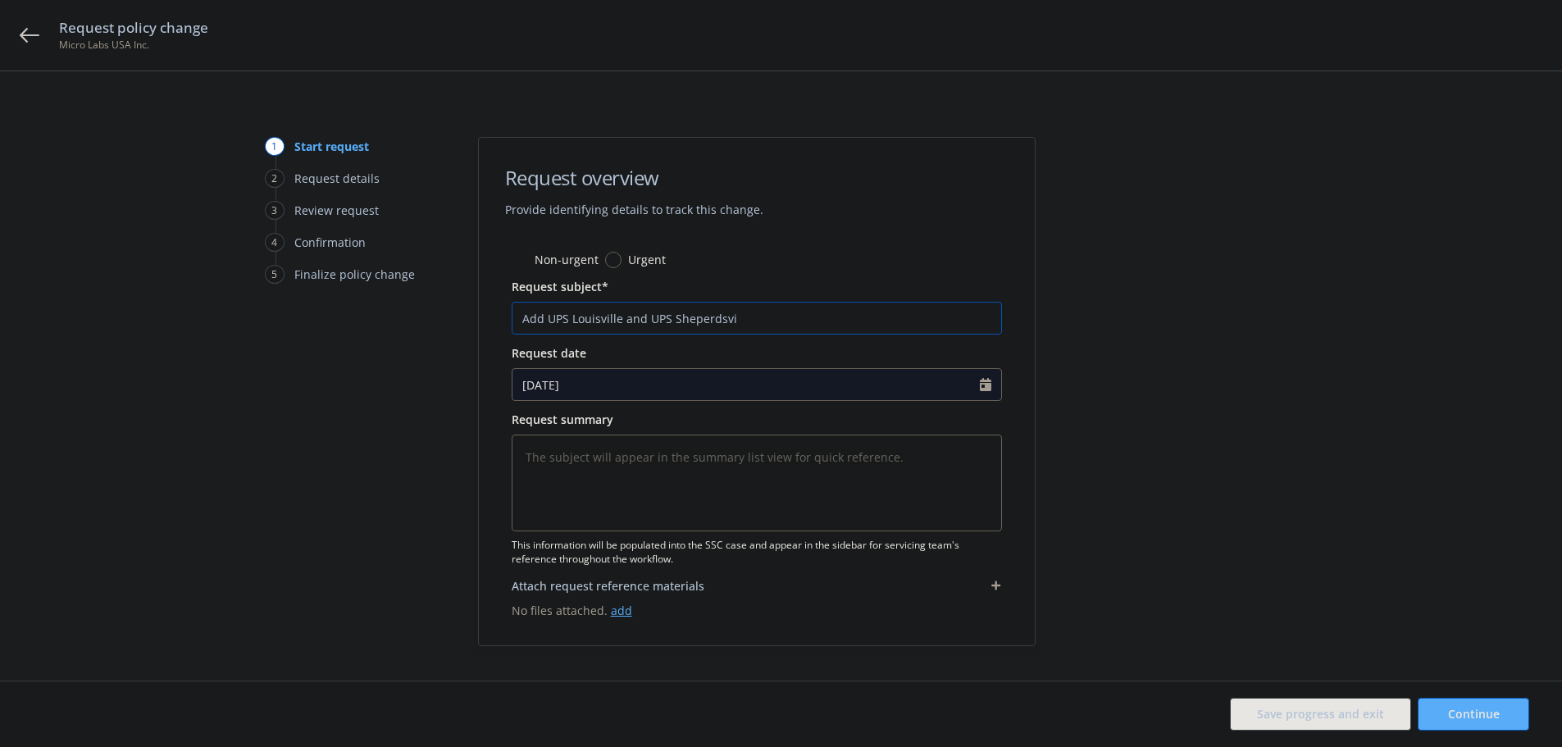
type textarea "x"
type input "Add UPS Louisville and UPS Sheperdsvil"
type textarea "x"
type input "Add UPS Louisville and UPS Sheperdsvill"
type textarea "x"
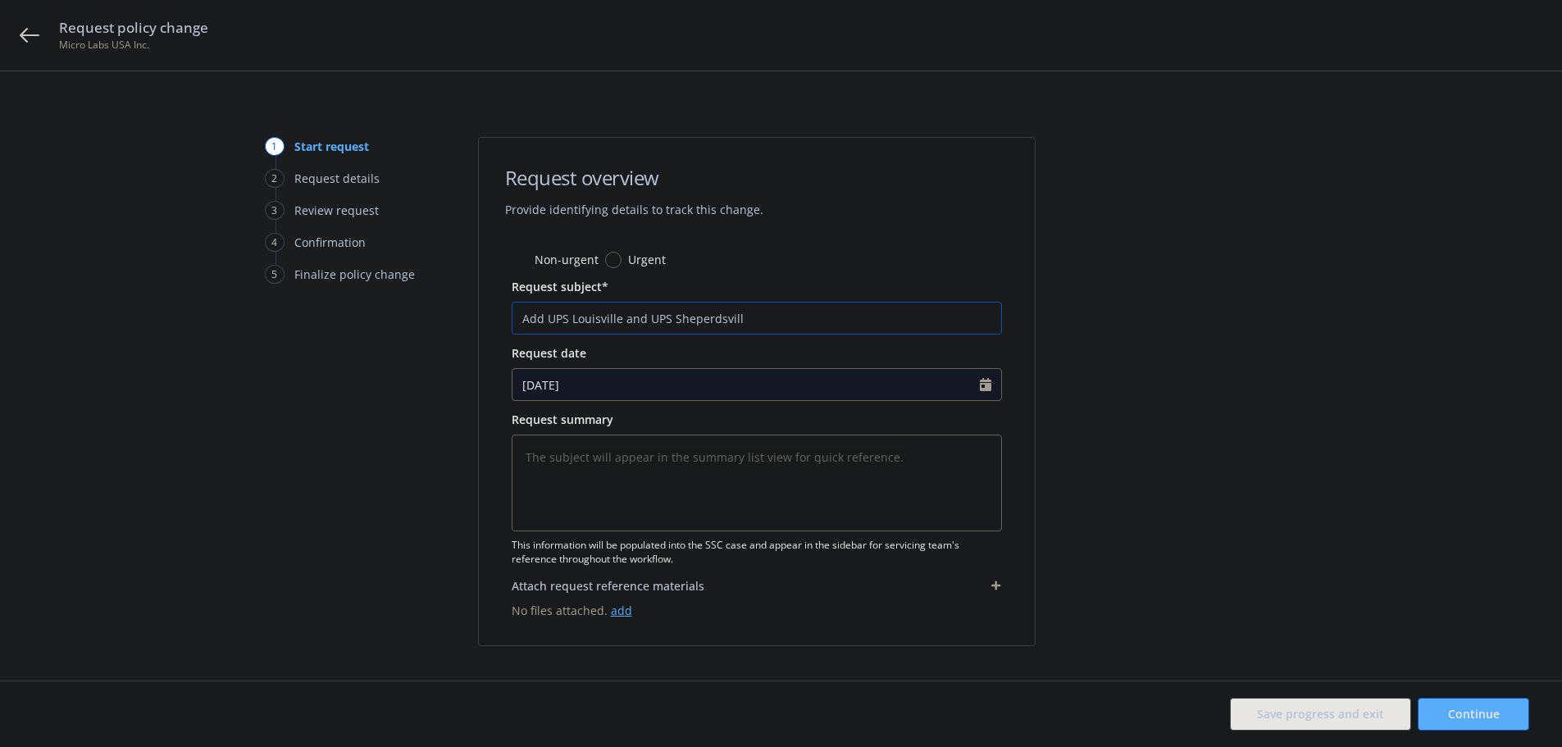
type input "Add UPS Louisville and UPS Sheperdsville"
type textarea "x"
type input "Add UPS Louisville and UPS Sheperdsville"
type textarea "x"
type input "Add UPS Louisville and UPS Sheperdsville L"
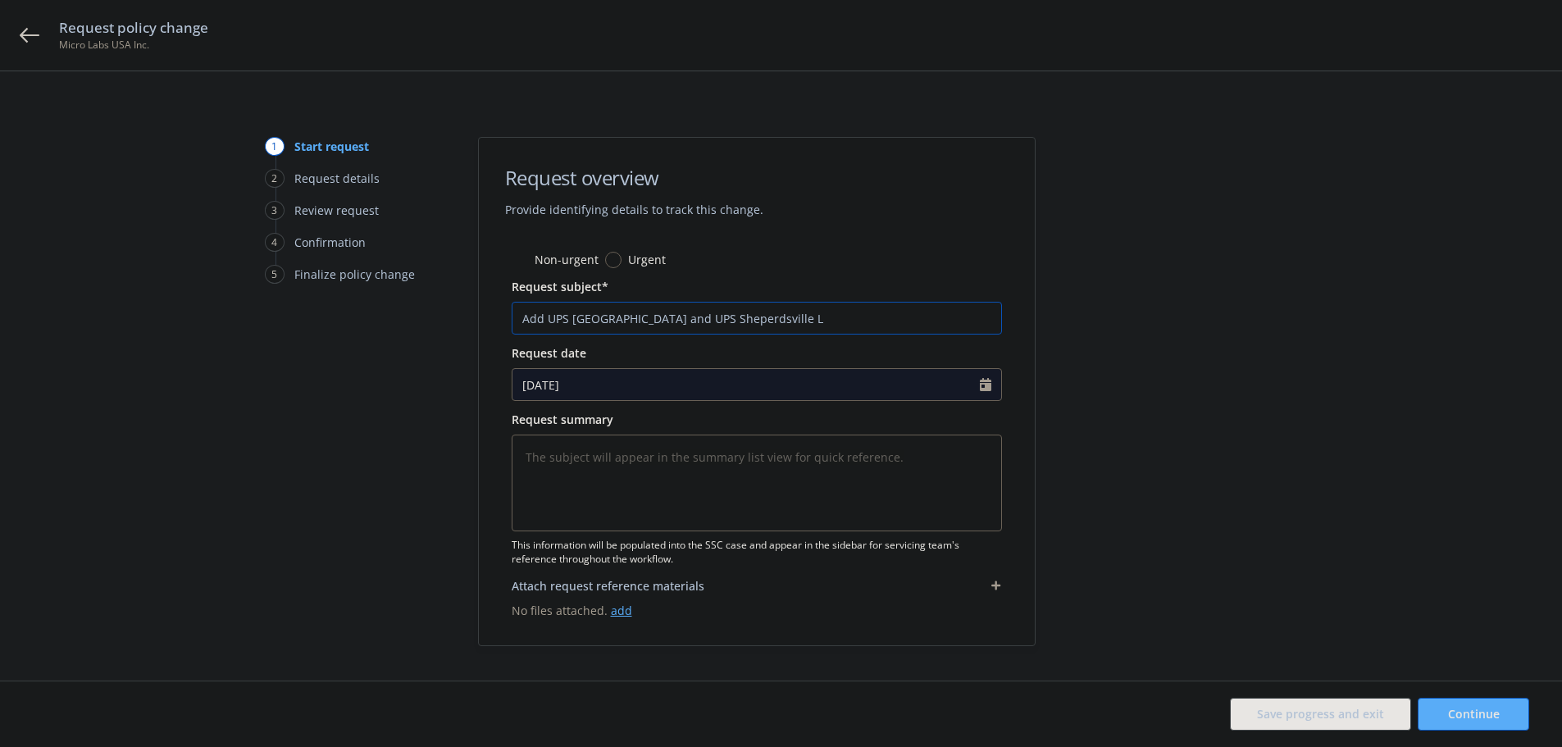
type textarea "x"
type input "Add UPS Louisville and UPS Sheperdsville Lo"
type textarea "x"
type input "Add UPS Louisville and UPS Sheperdsville Loc"
type textarea "x"
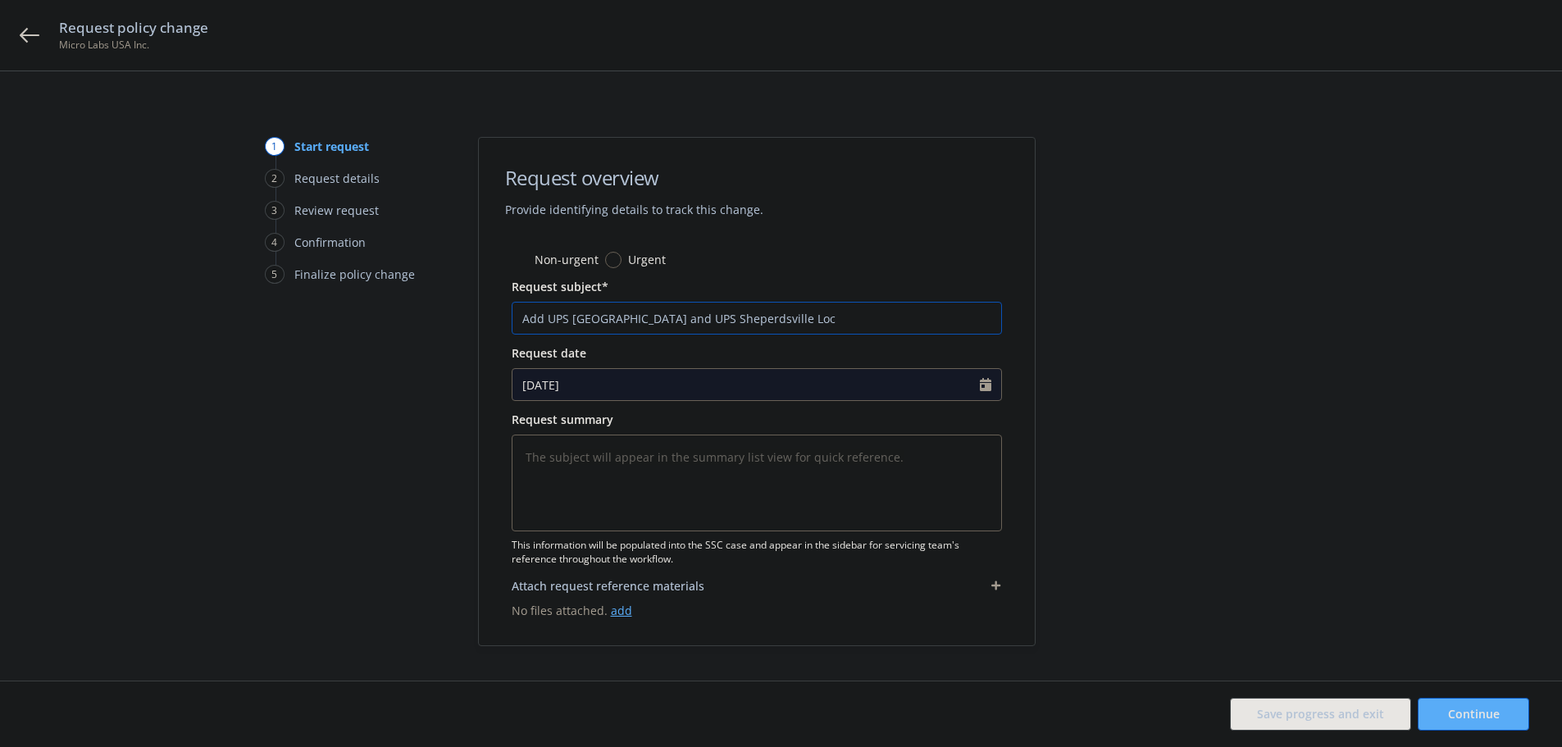
type input "Add UPS Louisville and UPS Sheperdsville Loca"
type textarea "x"
type input "Add UPS Louisville and UPS Sheperdsville Locat"
type textarea "x"
type input "Add UPS Louisville and UPS Sheperdsville Locati"
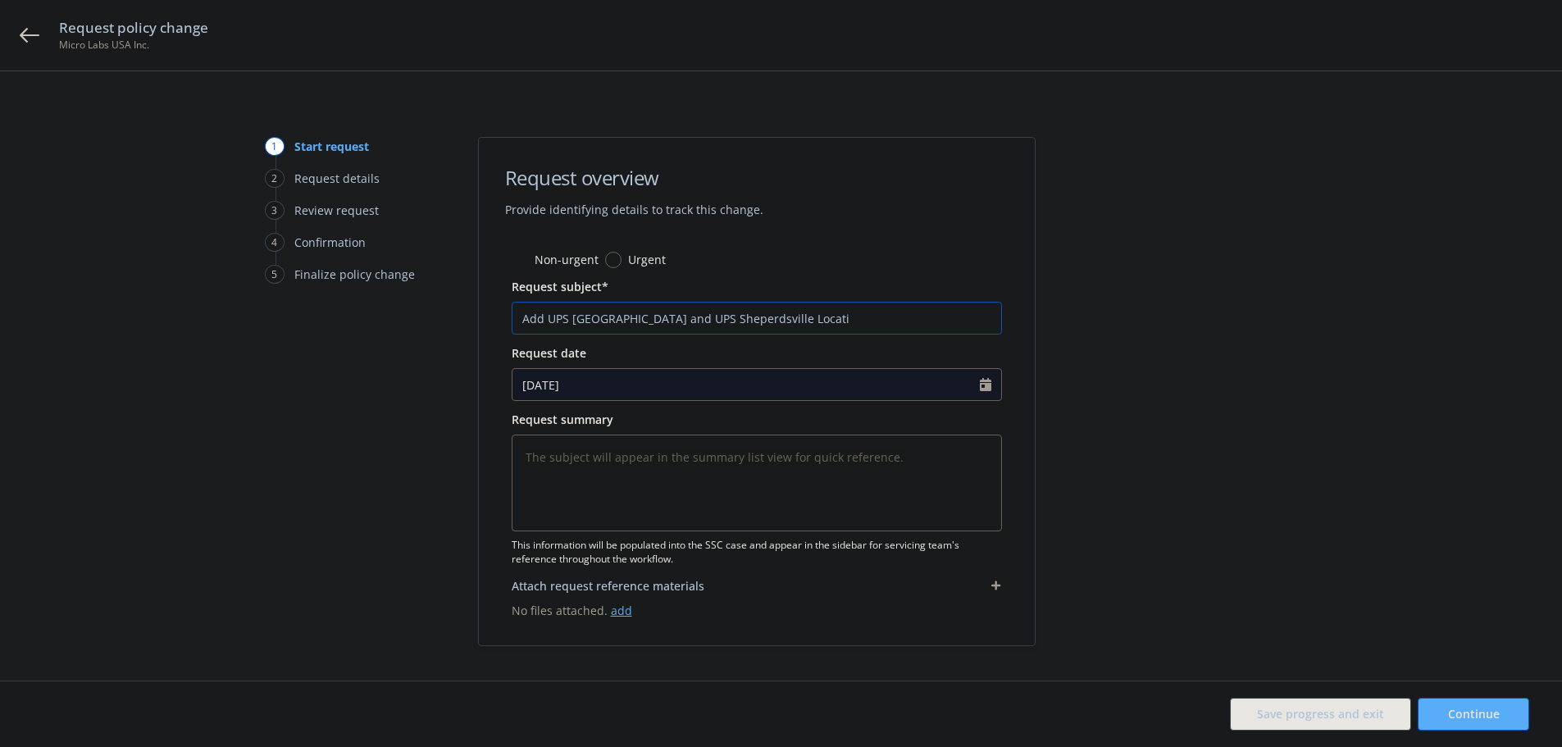
type textarea "x"
type input "Add UPS Louisville and UPS Sheperdsville Location"
type textarea "x"
type input "Add UPS Louisville and UPS Sheperdsville Locations"
type textarea "x"
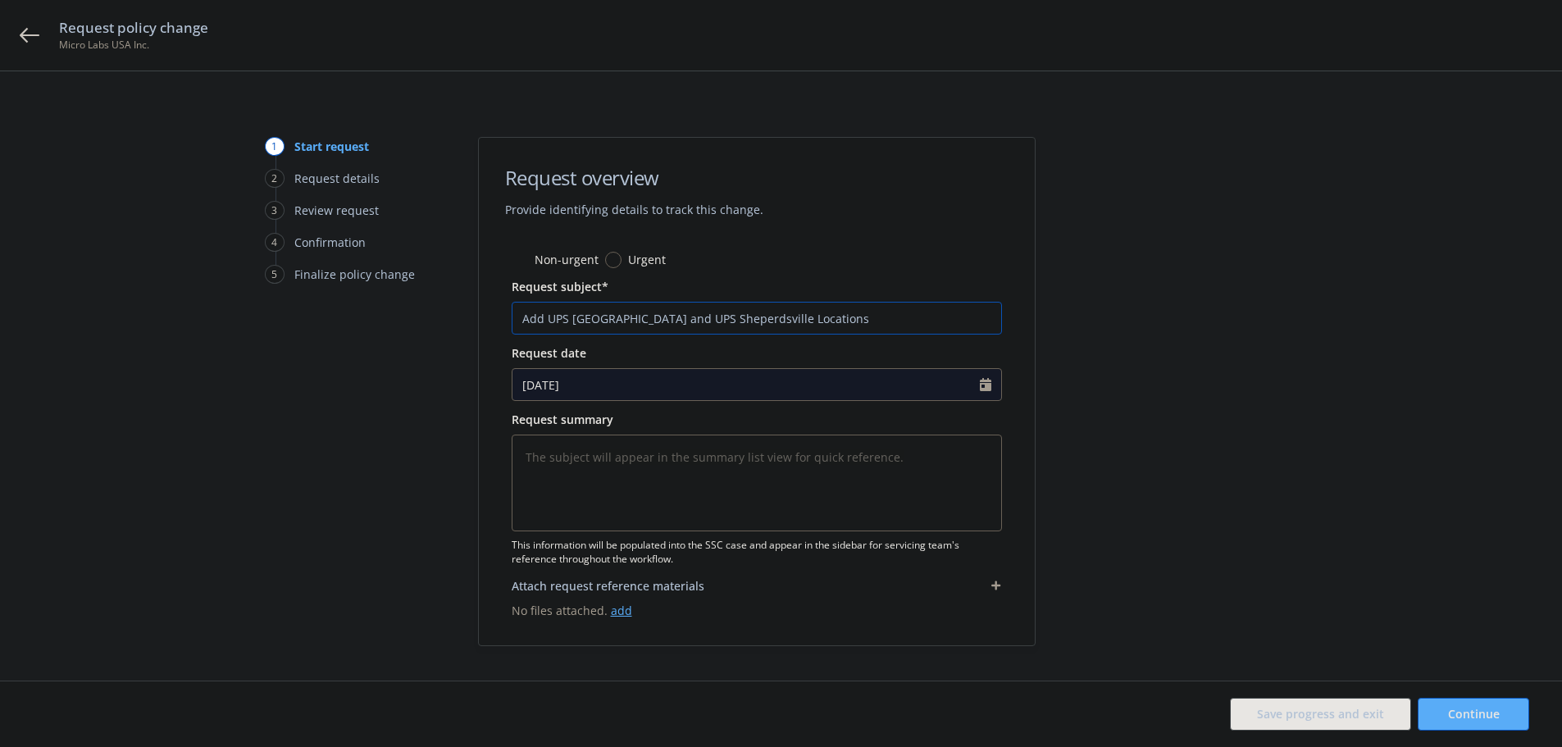
type input "Add UPS Louisville and UPS Sheperdsville Locations"
type textarea "x"
type input "Add UPS Louisville and UPS Sheperdsville Locations t"
type textarea "x"
type input "Add UPS Louisville and UPS Sheperdsville Locations to"
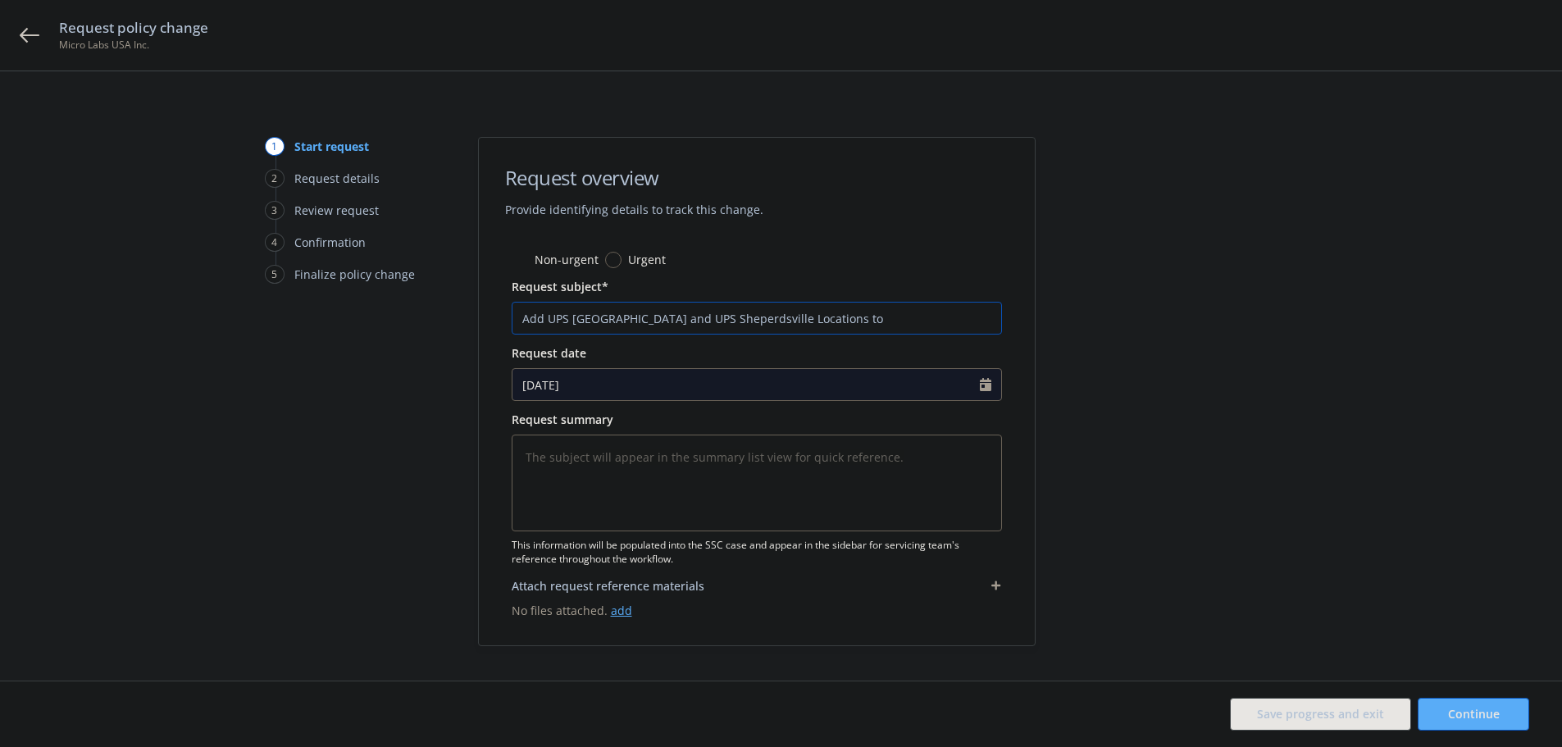
type textarea "x"
type input "Add UPS Louisville and UPS Sheperdsville Locations to"
type textarea "x"
type input "Add UPS Louisville and UPS Sheperdsville Locations to S"
type textarea "x"
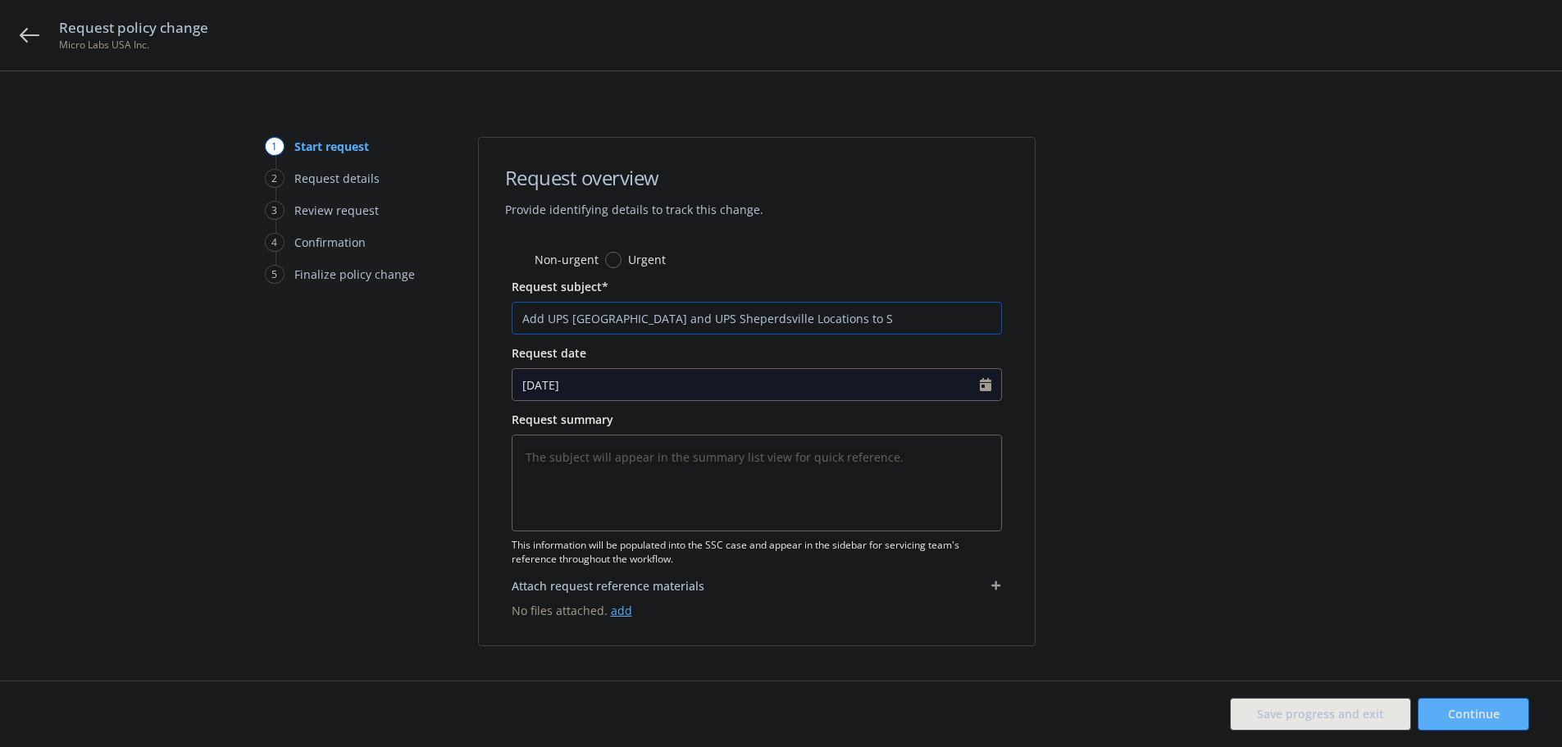
type input "Add UPS Louisville and UPS Sheperdsville Locations to St"
type textarea "x"
type input "Add UPS Louisville and UPS Sheperdsville Locations to Sto"
type textarea "x"
type input "Add UPS Louisville and UPS Sheperdsville Locations to Stoc"
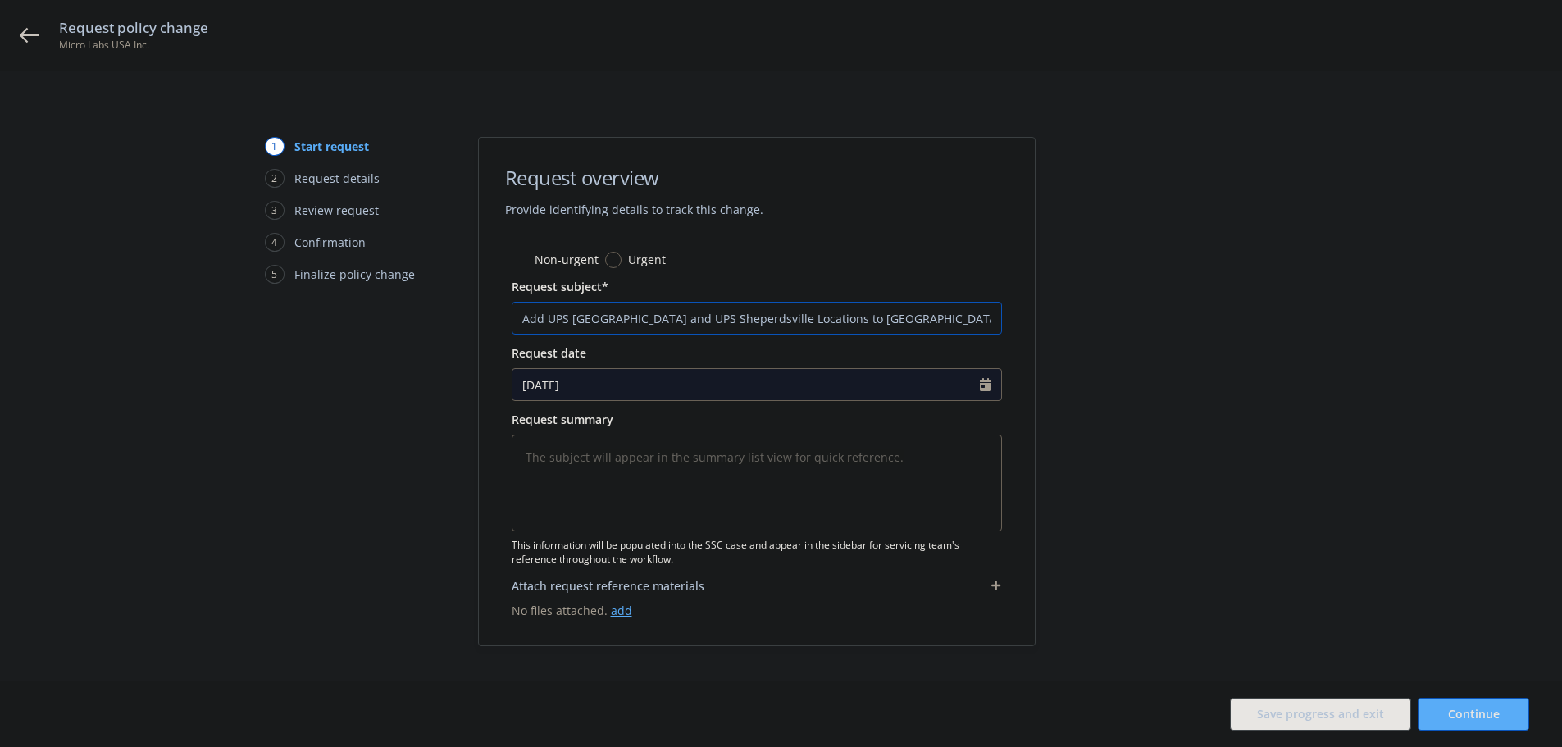
type textarea "x"
type input "Add UPS Louisville and UPS Sheperdsville Locations to Stock"
type textarea "x"
type input "Add UPS Louisville and UPS Sheperdsville Locations to Stock"
type textarea "x"
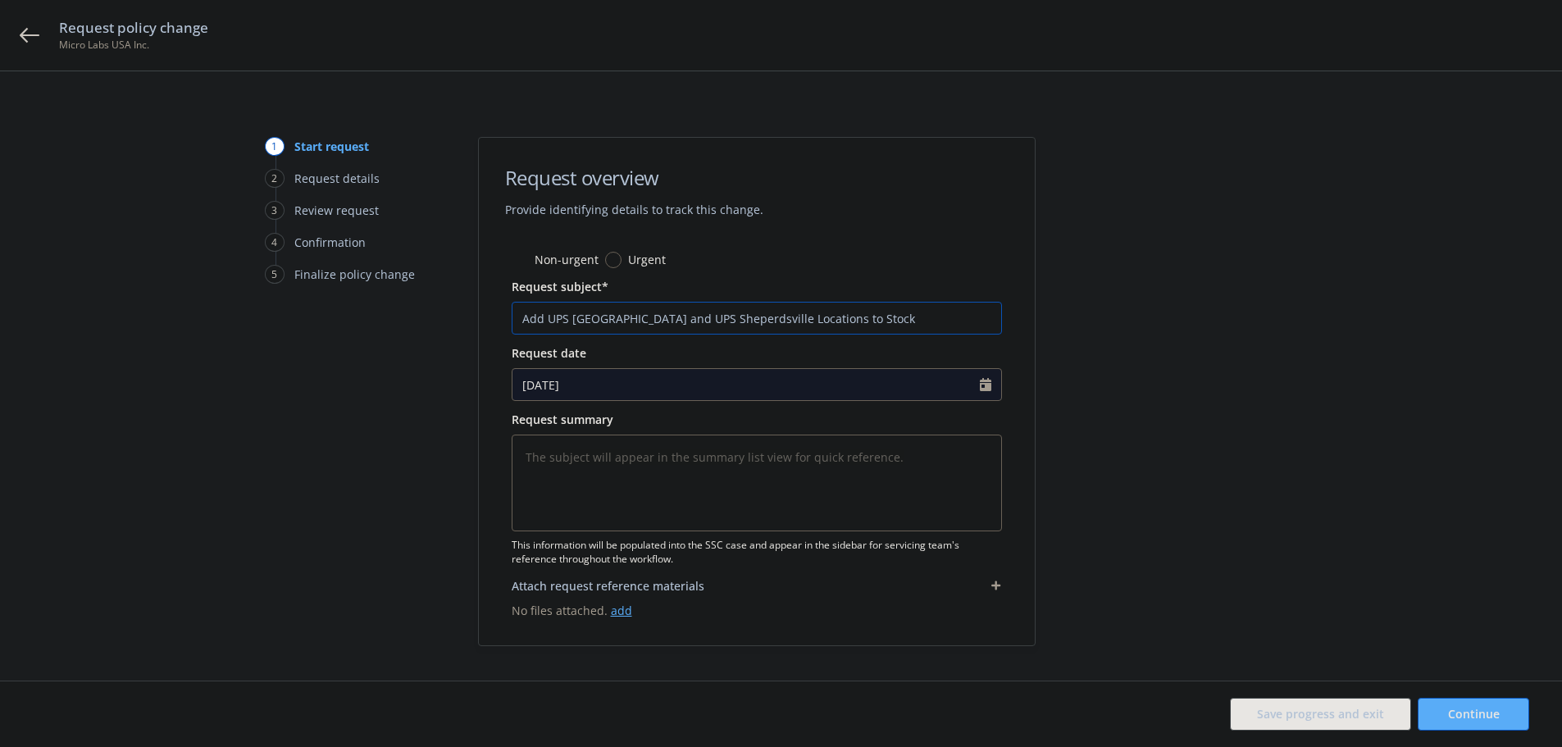
type input "Add UPS Louisville and UPS Sheperdsville Locations to Stock T"
type textarea "x"
type input "Add UPS Louisville and UPS Sheperdsville Locations to Stock Th"
type textarea "x"
type input "Add UPS Louisville and UPS Sheperdsville Locations to Stock Thr"
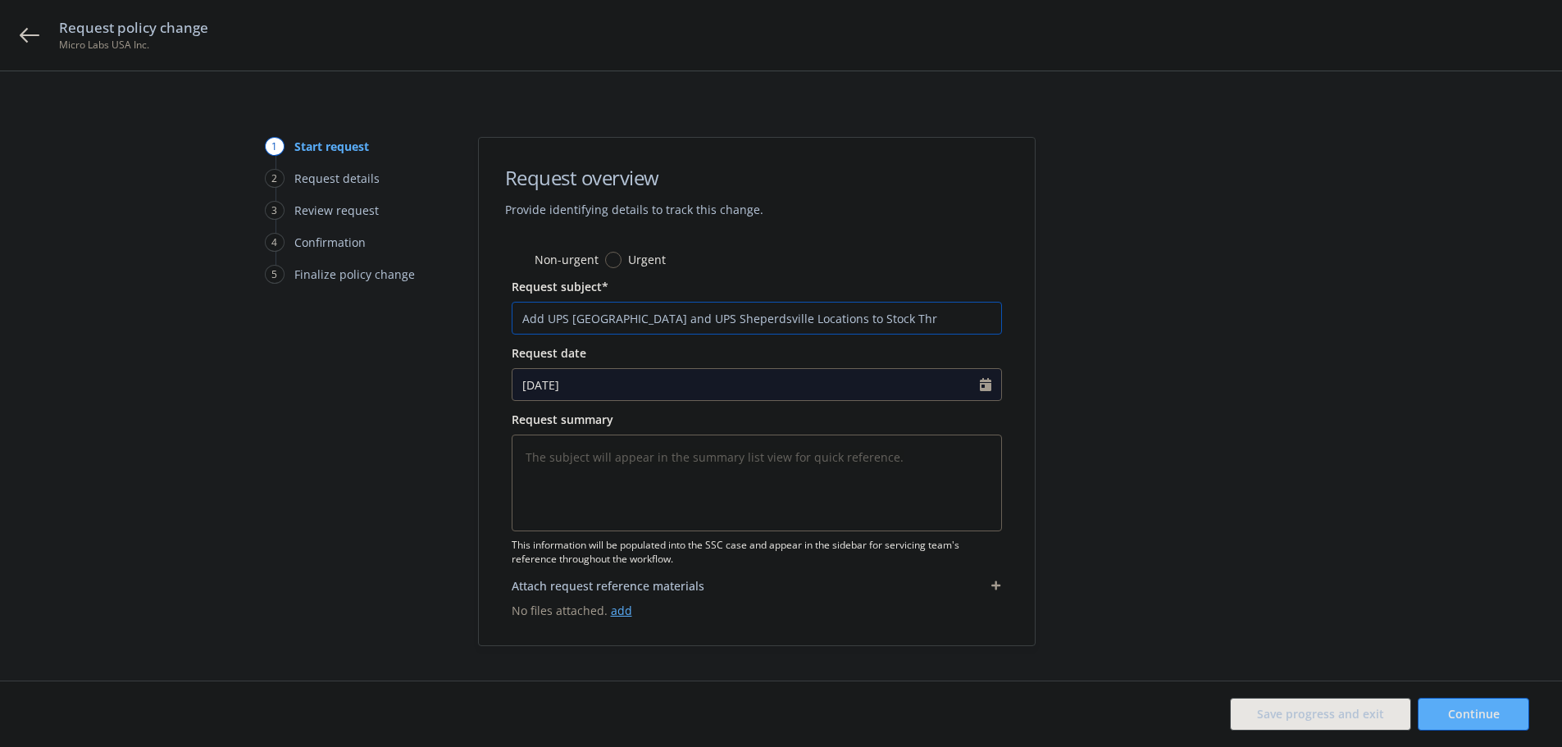
type textarea "x"
type input "Add UPS Louisville and UPS Sheperdsville Locations to Stock Thro"
type textarea "x"
type input "Add UPS Louisville and UPS Sheperdsville Locations to Stock Throu"
type textarea "x"
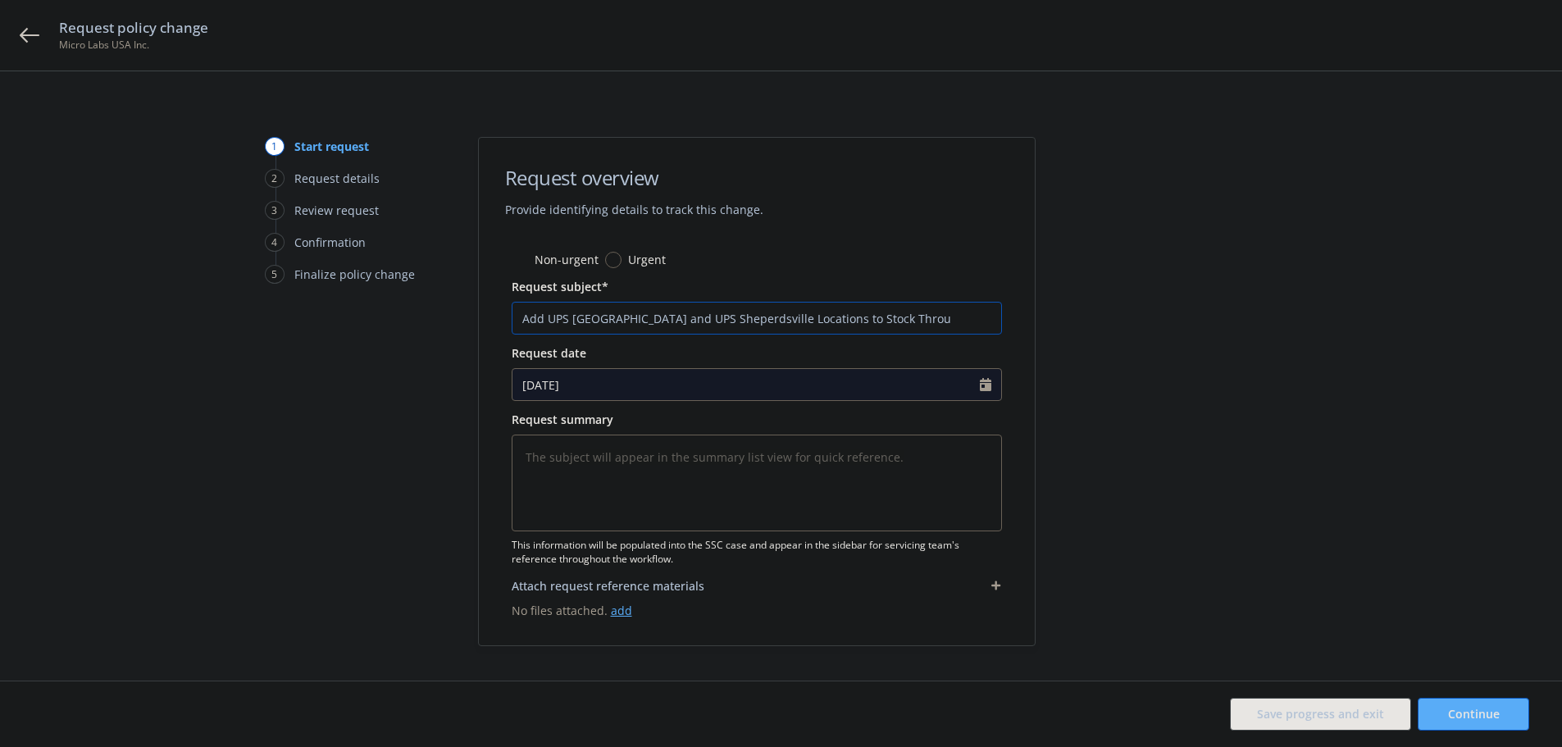
type input "Add UPS Louisville and UPS Sheperdsville Locations to Stock Throug"
type textarea "x"
type input "Add UPS Louisville and UPS Sheperdsville Locations to Stock Through"
type textarea "x"
type input "Add UPS Louisville and UPS Sheperdsville Locations to Stock Throughp"
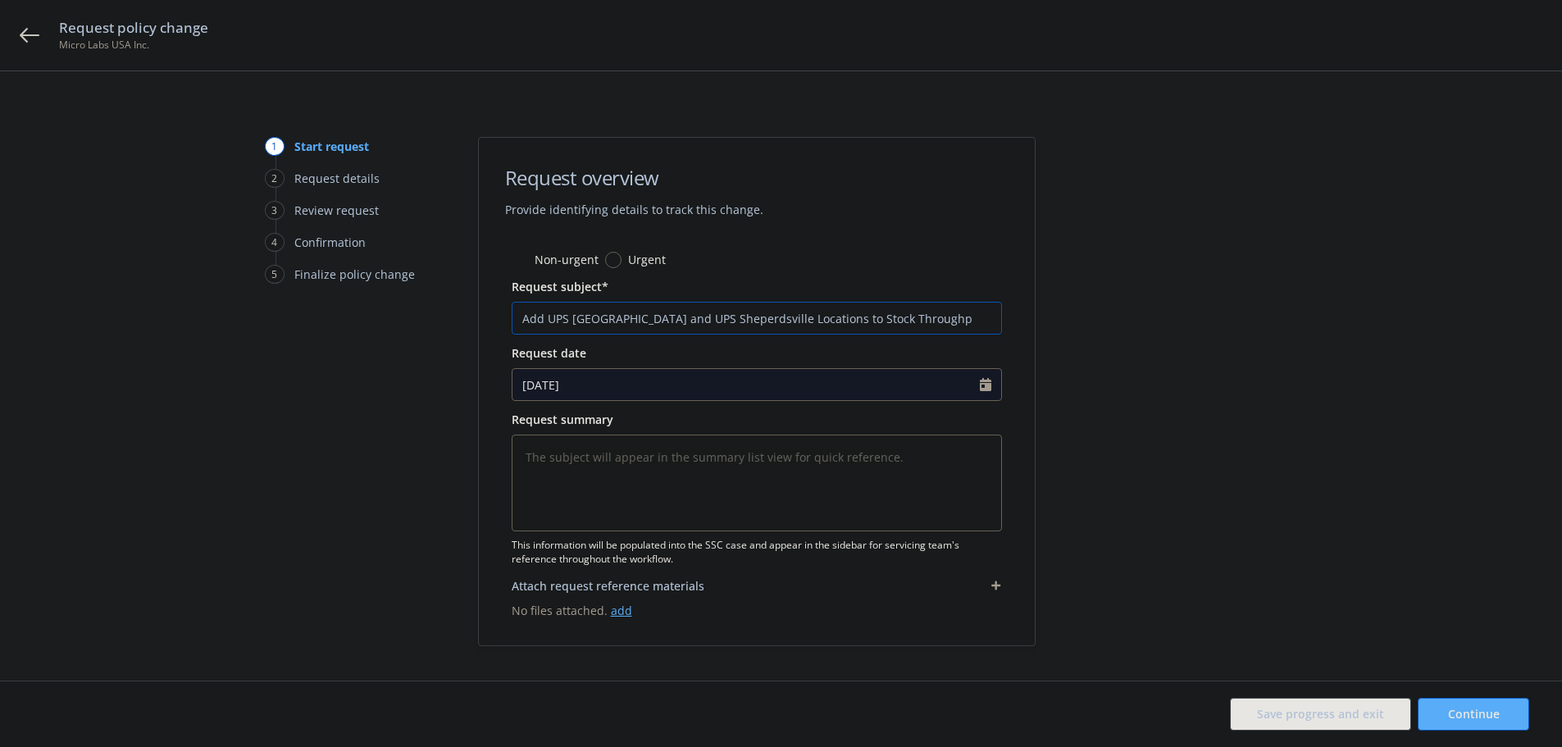
type textarea "x"
type input "Add UPS Louisville and UPS Sheperdsville Locations to Stock Throughpu"
type textarea "x"
type input "Add UPS Louisville and UPS Sheperdsville Locations to Stock Throughput"
type textarea "x"
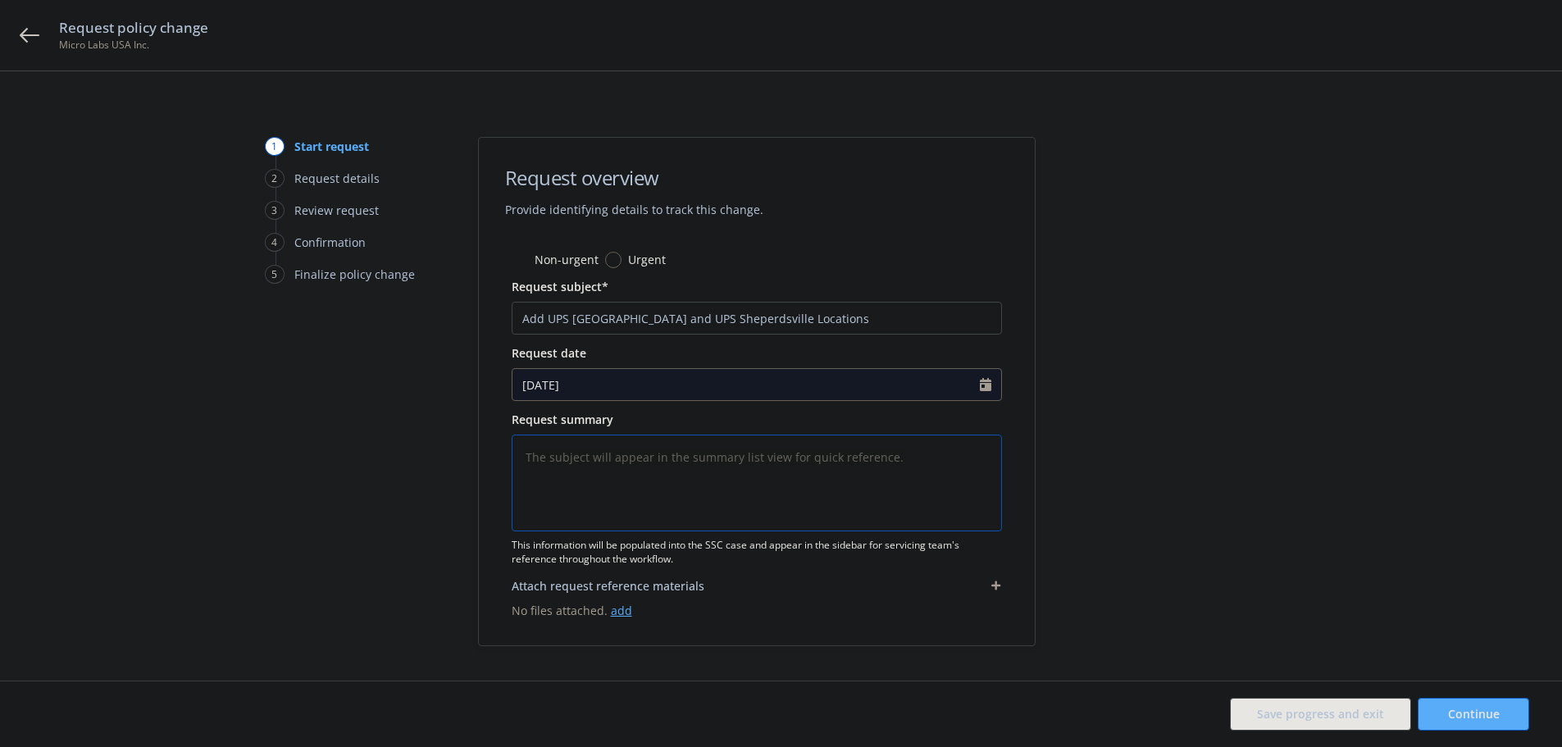
click at [610, 475] on textarea at bounding box center [757, 483] width 490 height 97
drag, startPoint x: 761, startPoint y: 316, endPoint x: 548, endPoint y: 321, distance: 213.2
click at [548, 321] on input "Add UPS Louisville and UPS Sheperdsville Locations" at bounding box center [757, 318] width 490 height 33
click at [593, 455] on textarea "Adding" at bounding box center [757, 483] width 490 height 97
paste textarea "UPS Louisville and UPS Sheperdsville Locations"
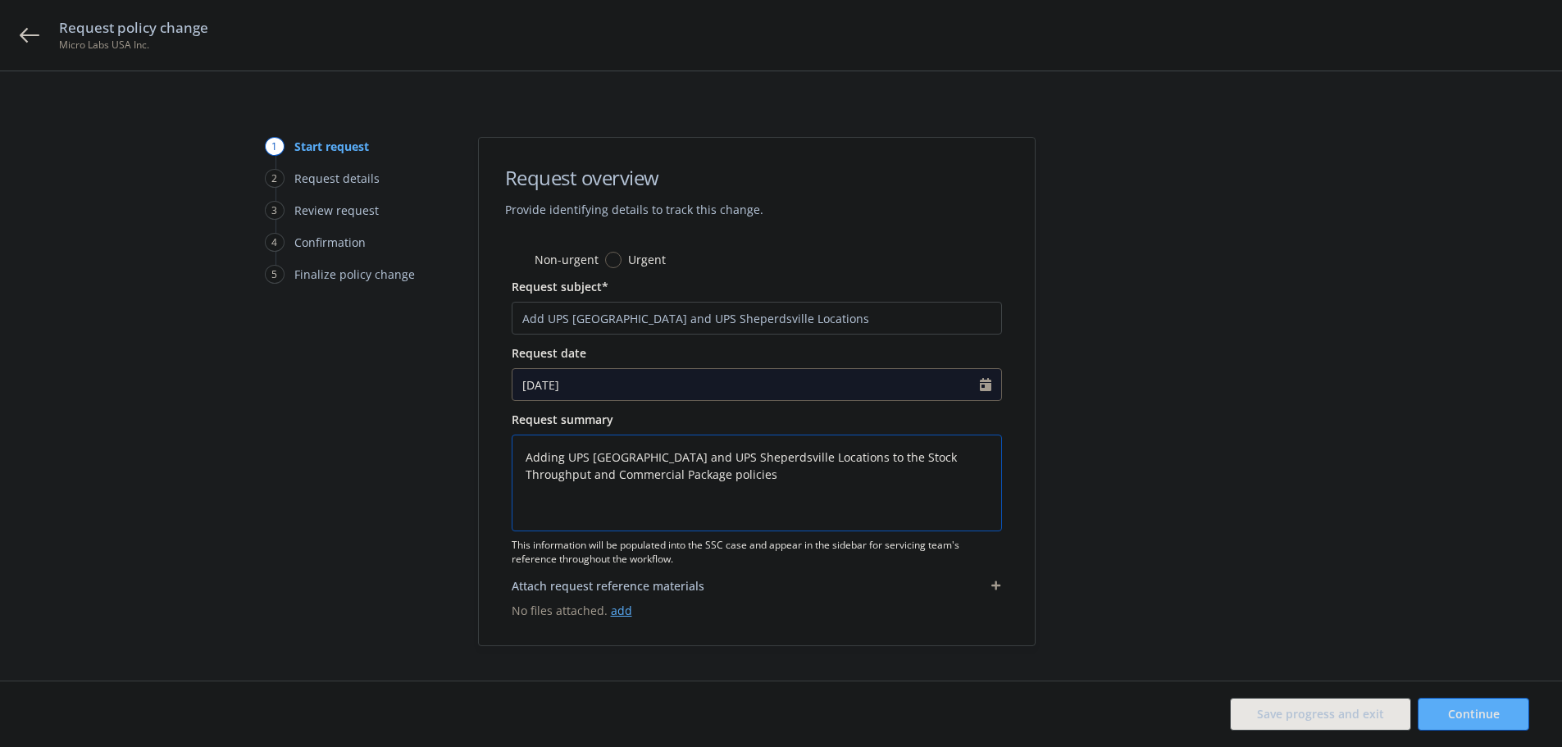
click at [717, 460] on textarea "Adding UPS Louisville and UPS Sheperdsville Locations to the Stock Throughput a…" at bounding box center [757, 483] width 490 height 97
click at [741, 483] on textarea "Adding UPS Louisville and UPS Shepherdsville Locations to the Stock Throughput …" at bounding box center [757, 483] width 490 height 97
click at [696, 322] on input "Add UPS Louisville and UPS Sheperdsville Locations" at bounding box center [757, 318] width 490 height 33
click at [777, 498] on textarea "Adding UPS Louisville and UPS Shepherdsville Locations to the Stock Throughput …" at bounding box center [757, 483] width 490 height 97
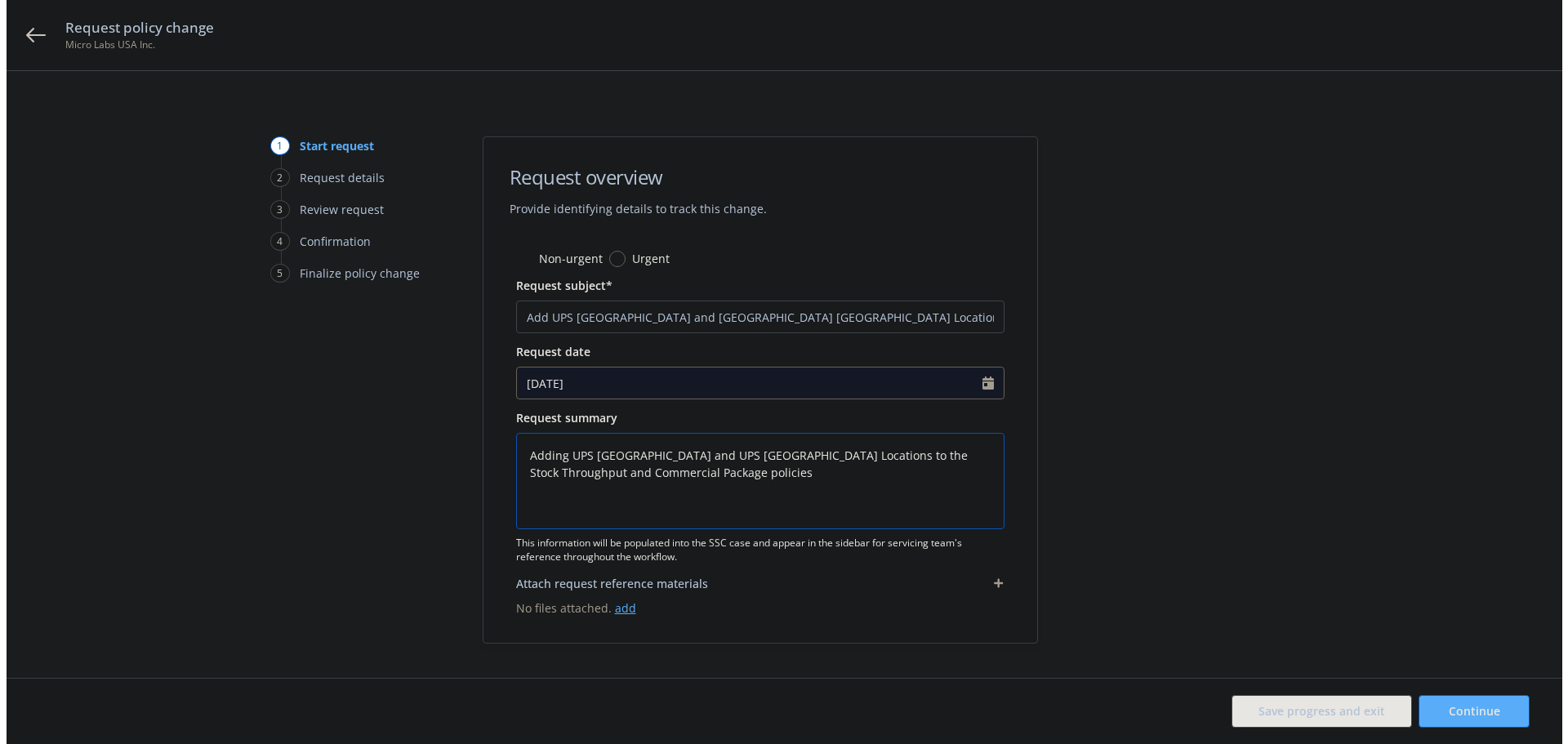
scroll to position [31, 0]
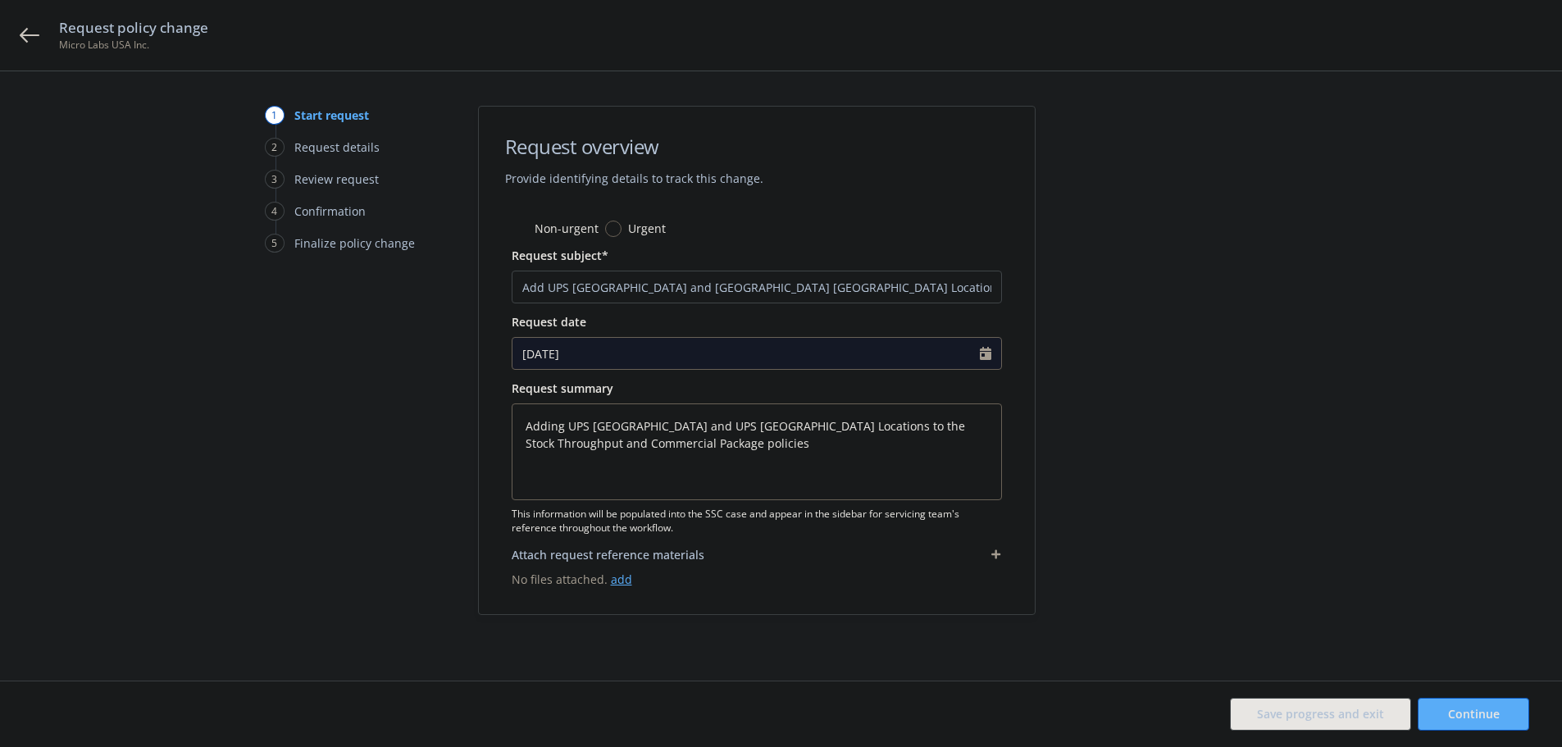
click at [615, 581] on link "add" at bounding box center [621, 579] width 21 height 16
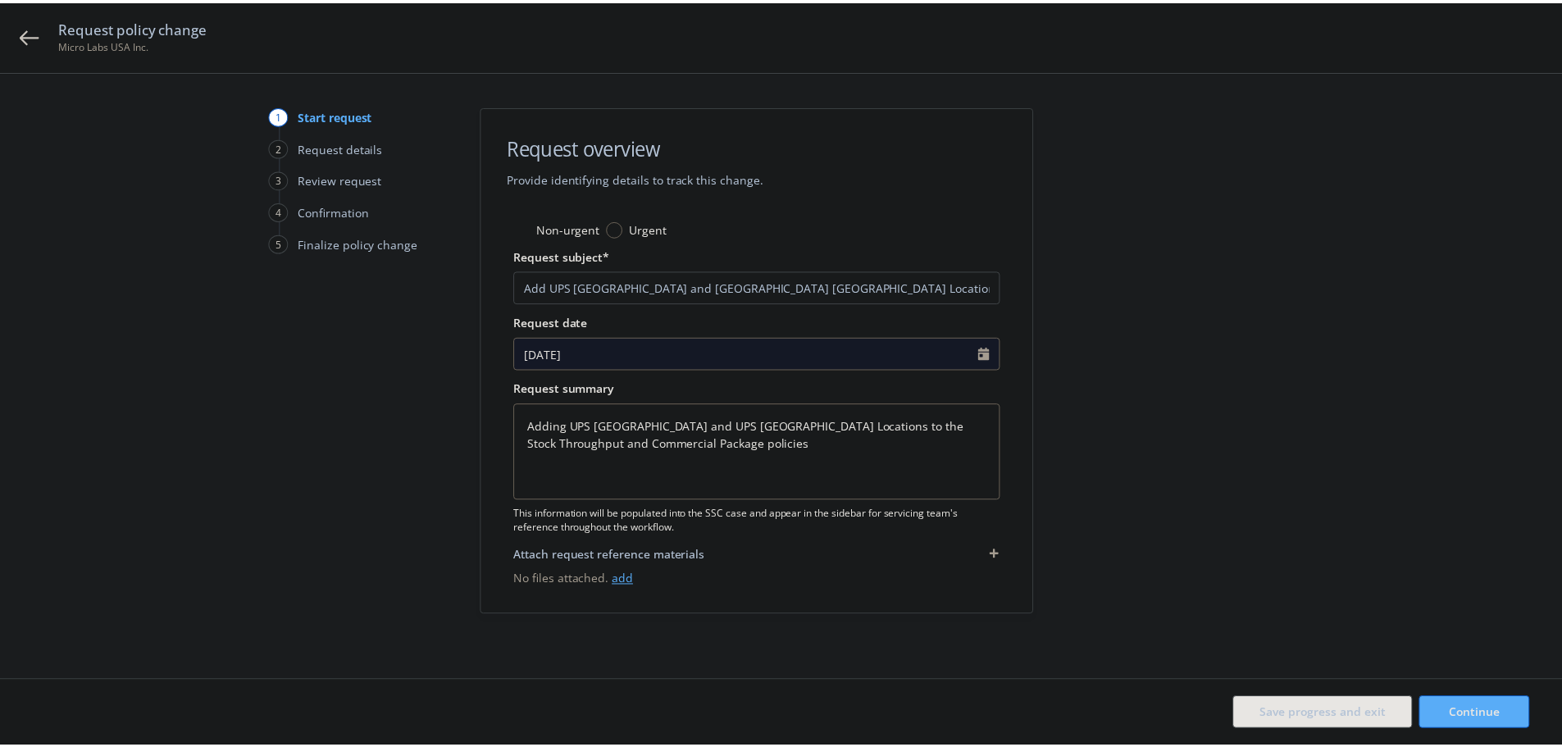
scroll to position [180, 0]
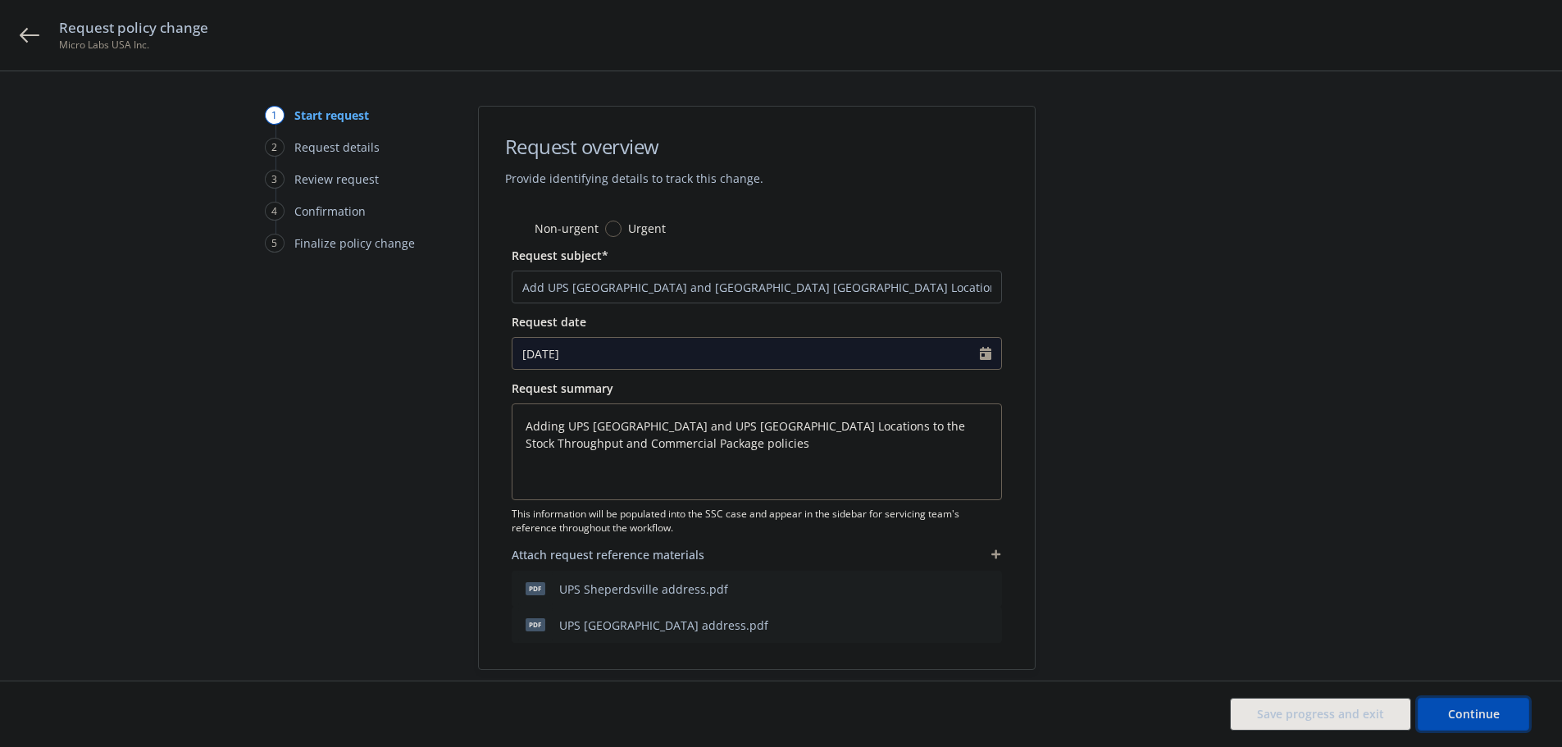
click at [1486, 710] on span "Continue" at bounding box center [1474, 714] width 52 height 16
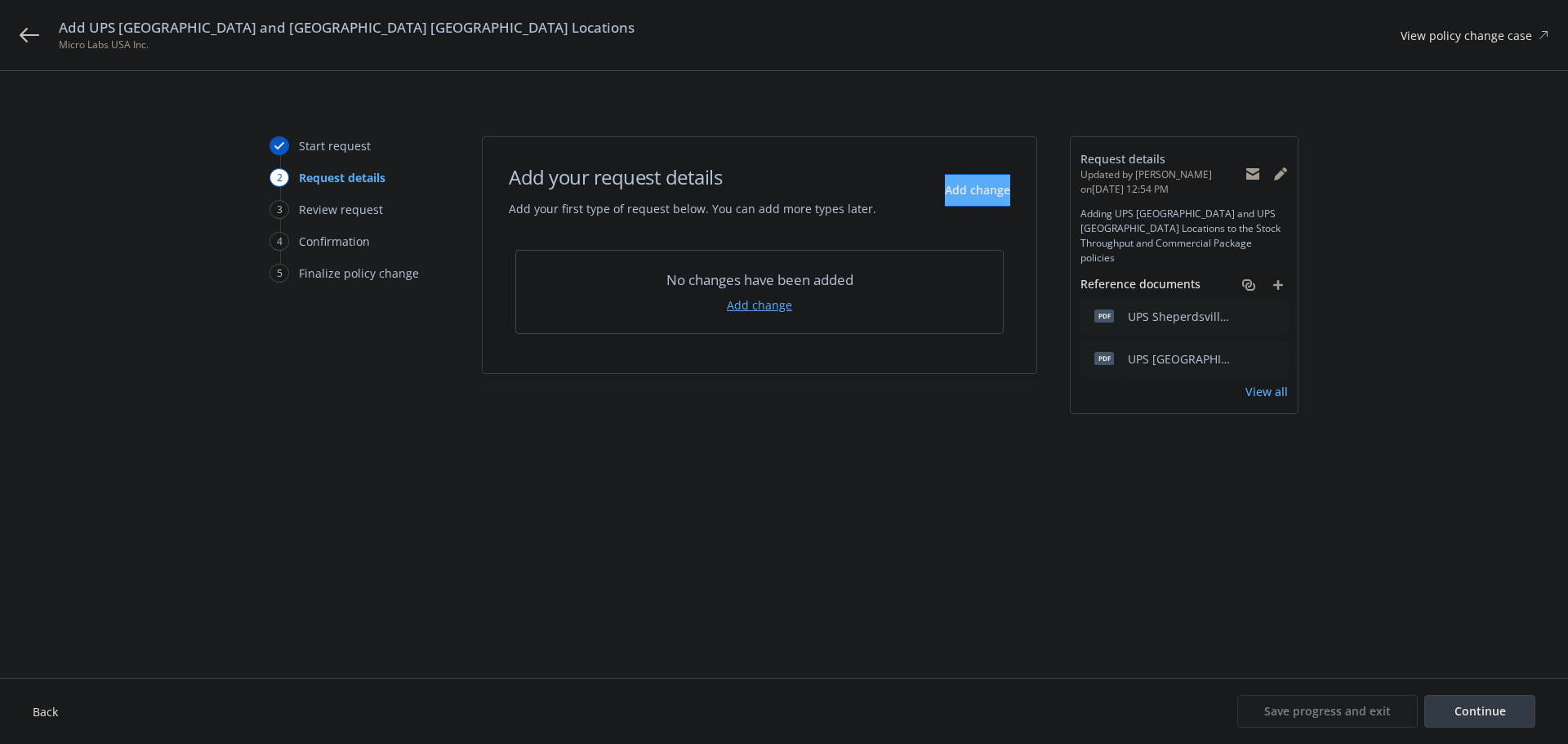
click at [767, 306] on link "Add change" at bounding box center [760, 305] width 66 height 17
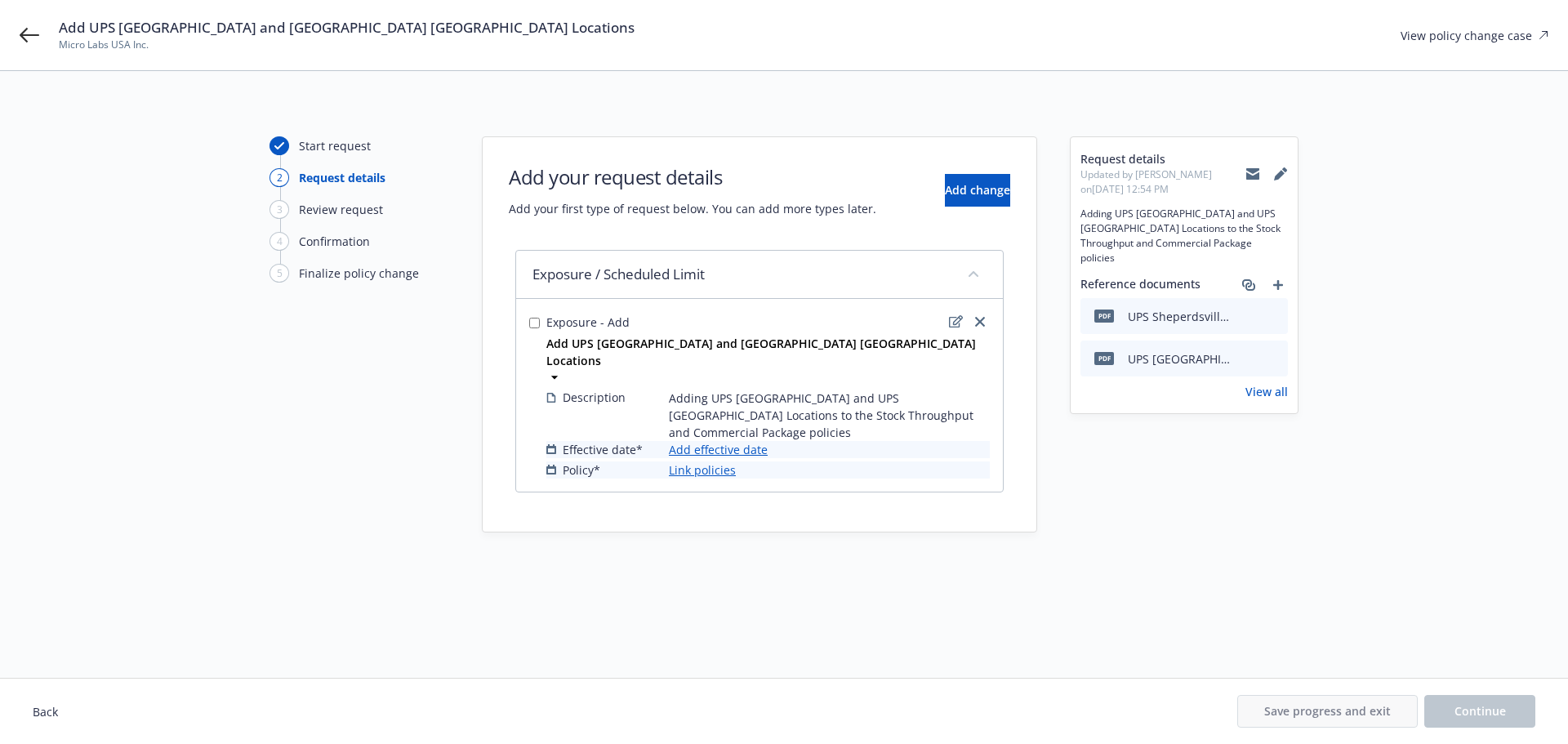
click at [860, 569] on div "Start request 2 Request details 3 Review request 4 Confirmation 5 Finalize poli…" at bounding box center [784, 374] width 1529 height 476
click at [732, 441] on link "Add effective date" at bounding box center [717, 449] width 99 height 17
click at [158, 276] on span "14" at bounding box center [147, 266] width 22 height 20
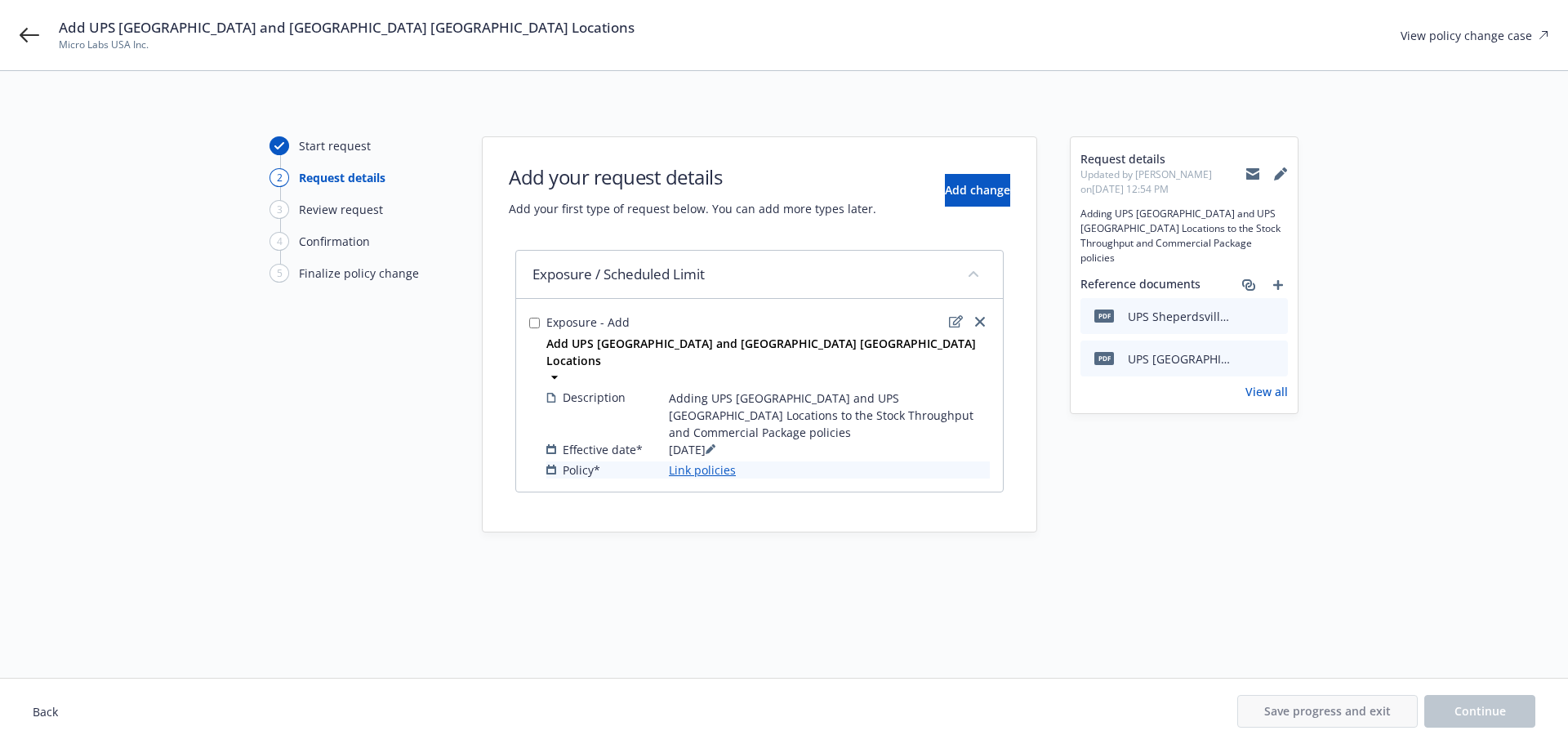
click at [717, 461] on link "Link policies" at bounding box center [701, 469] width 67 height 17
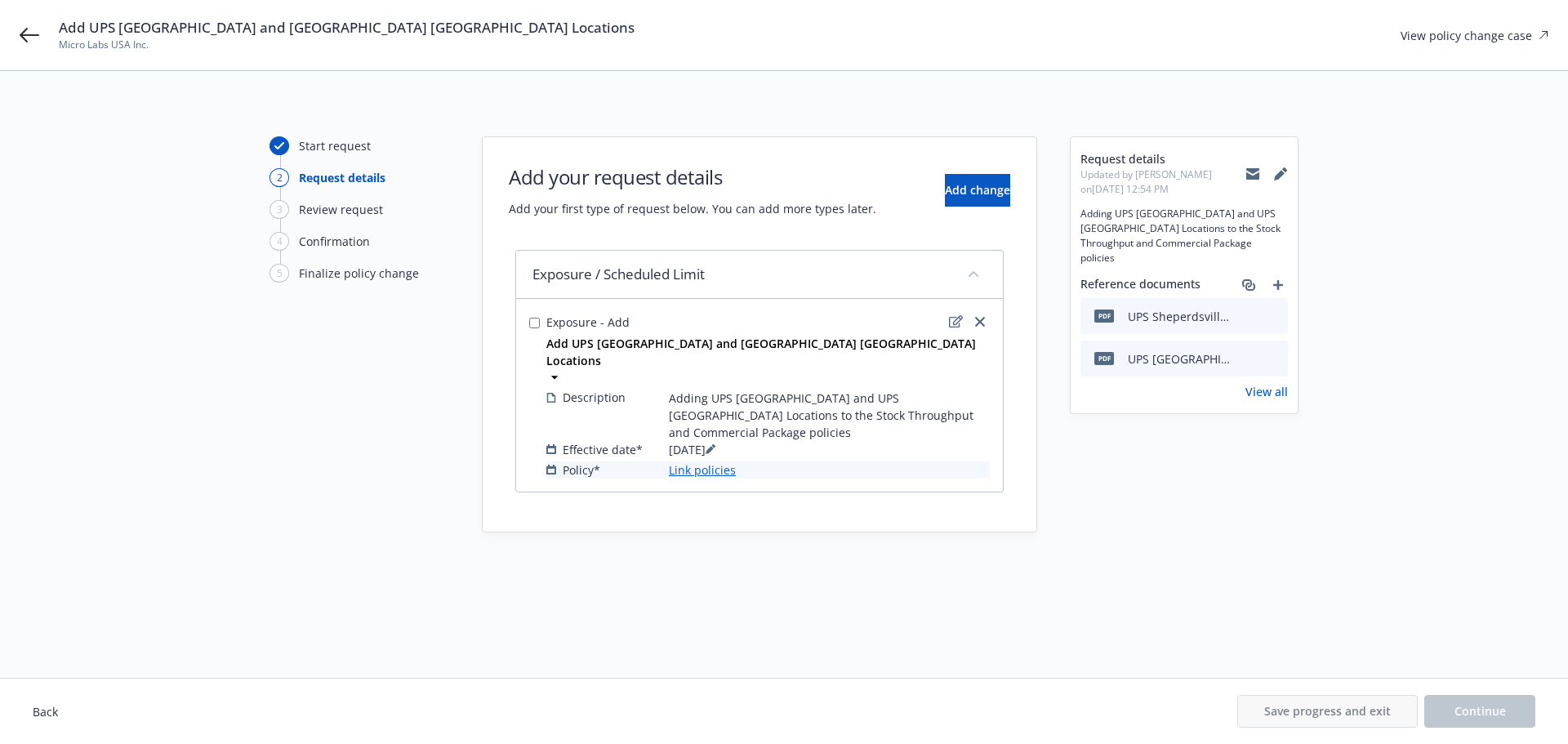
click at [1469, 710] on span "Continue" at bounding box center [1480, 711] width 52 height 16
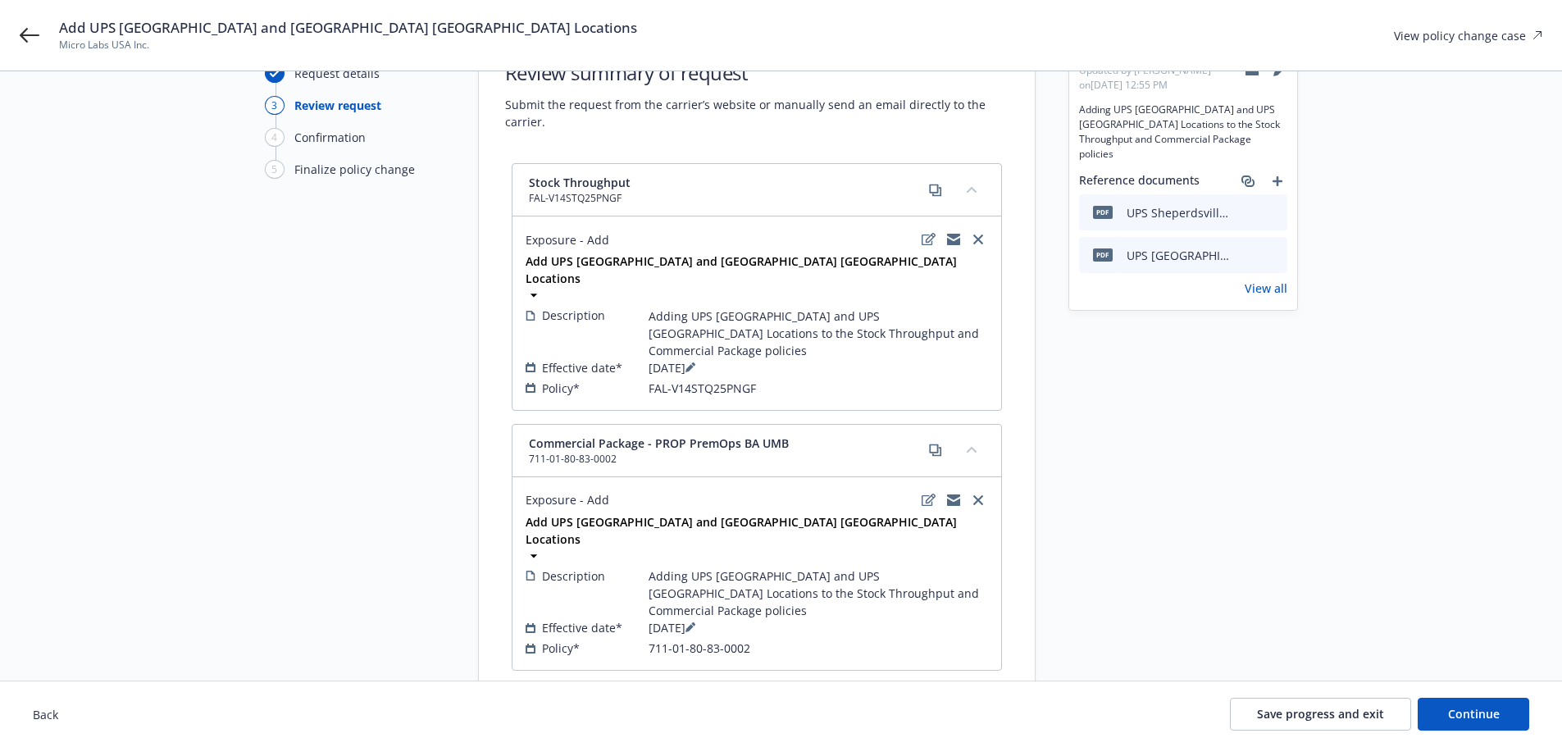
scroll to position [107, 0]
click at [1494, 708] on span "Continue" at bounding box center [1474, 714] width 52 height 16
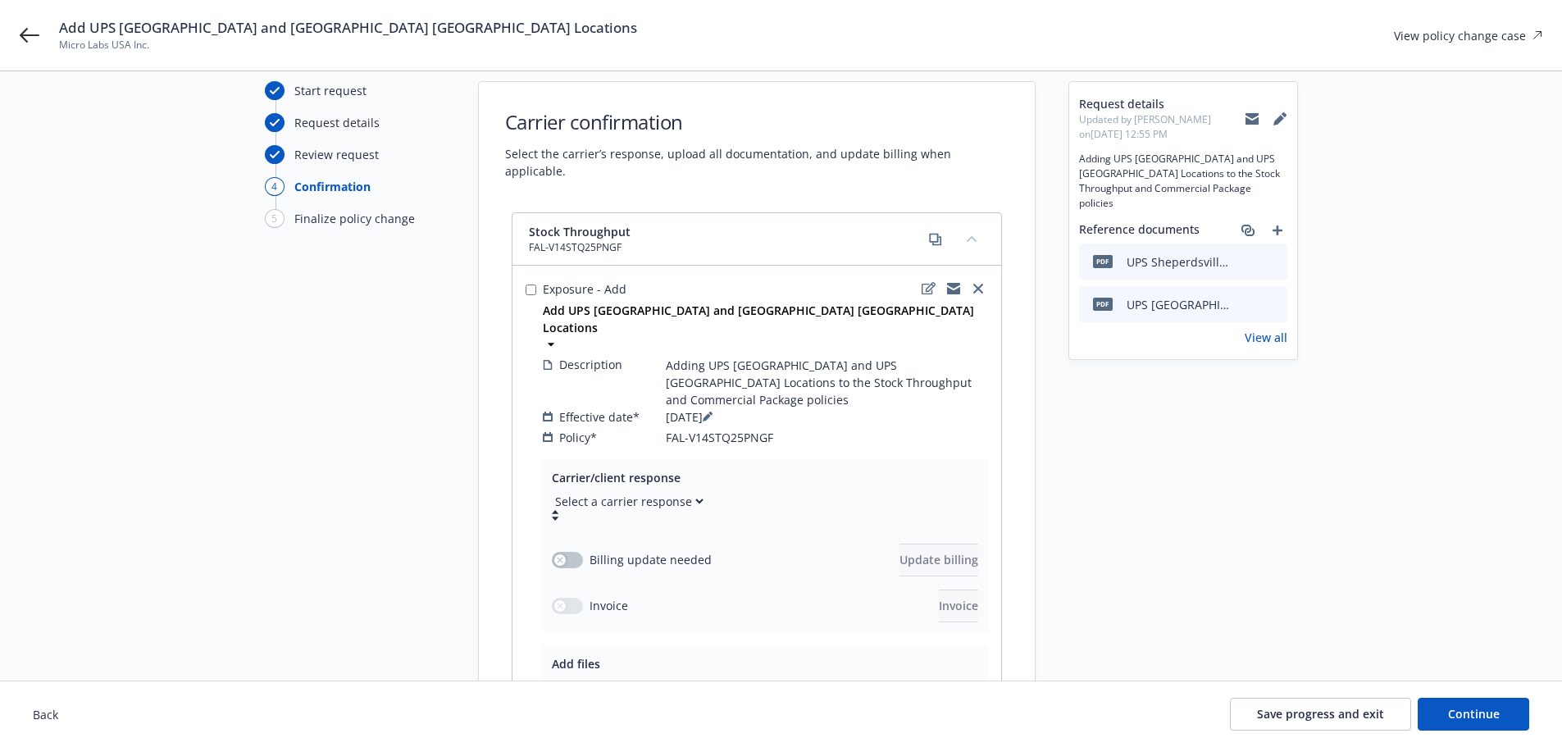
scroll to position [0, 0]
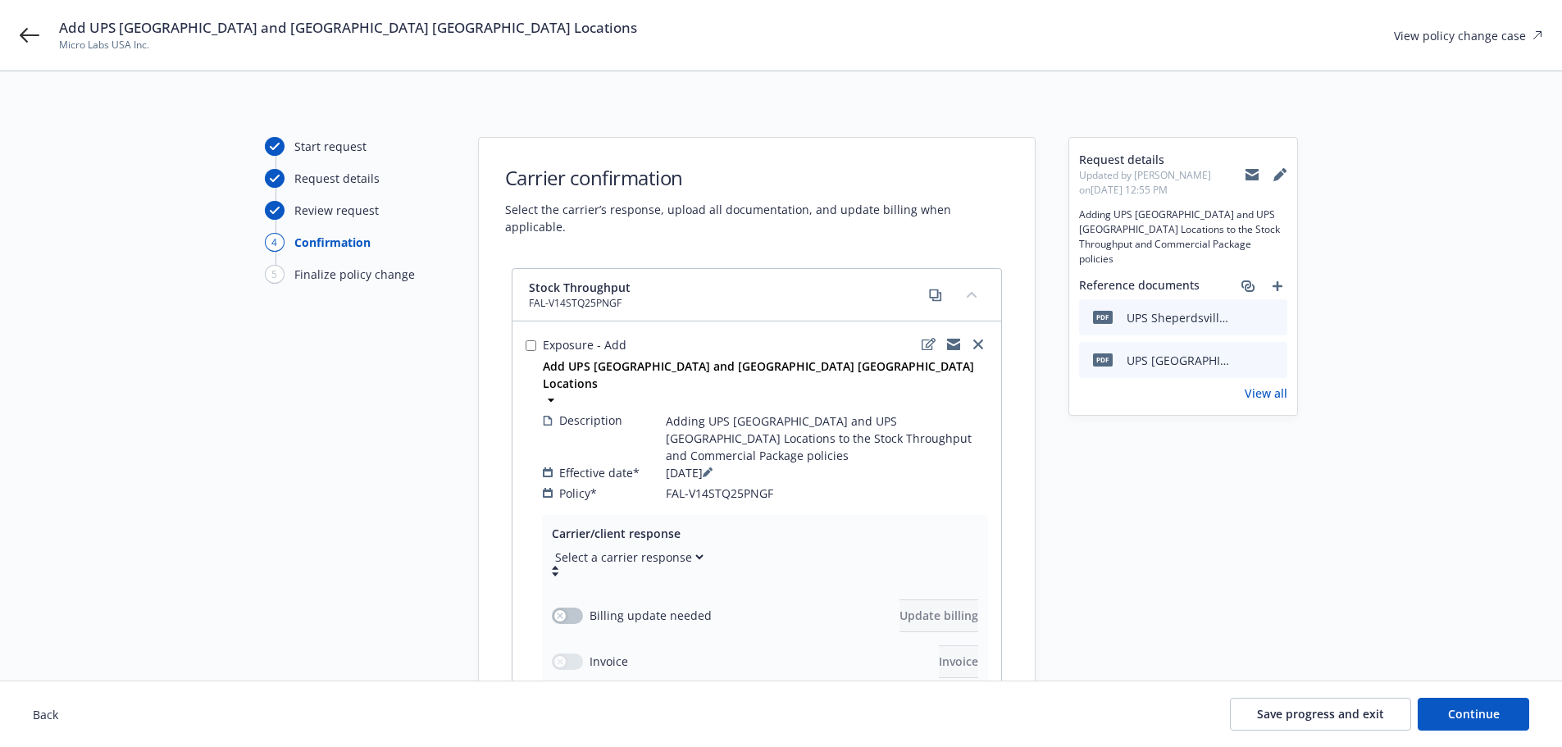
click at [659, 548] on select "Select a carrier response Accepted Accepted with revision No endorsement needed…" at bounding box center [629, 556] width 154 height 17
click at [532, 340] on input "checkbox" at bounding box center [531, 345] width 11 height 11
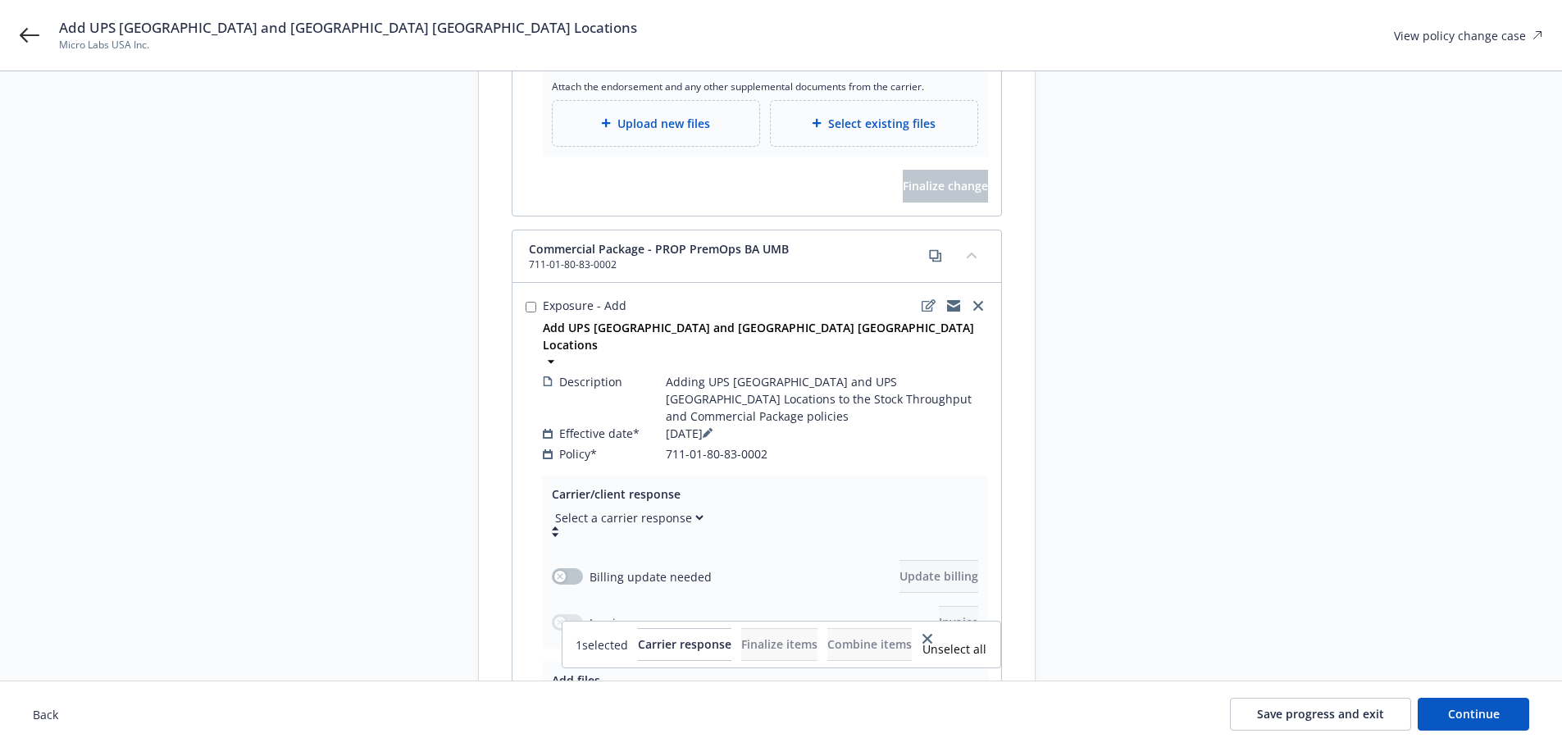
scroll to position [656, 0]
click at [535, 301] on input "checkbox" at bounding box center [531, 306] width 11 height 11
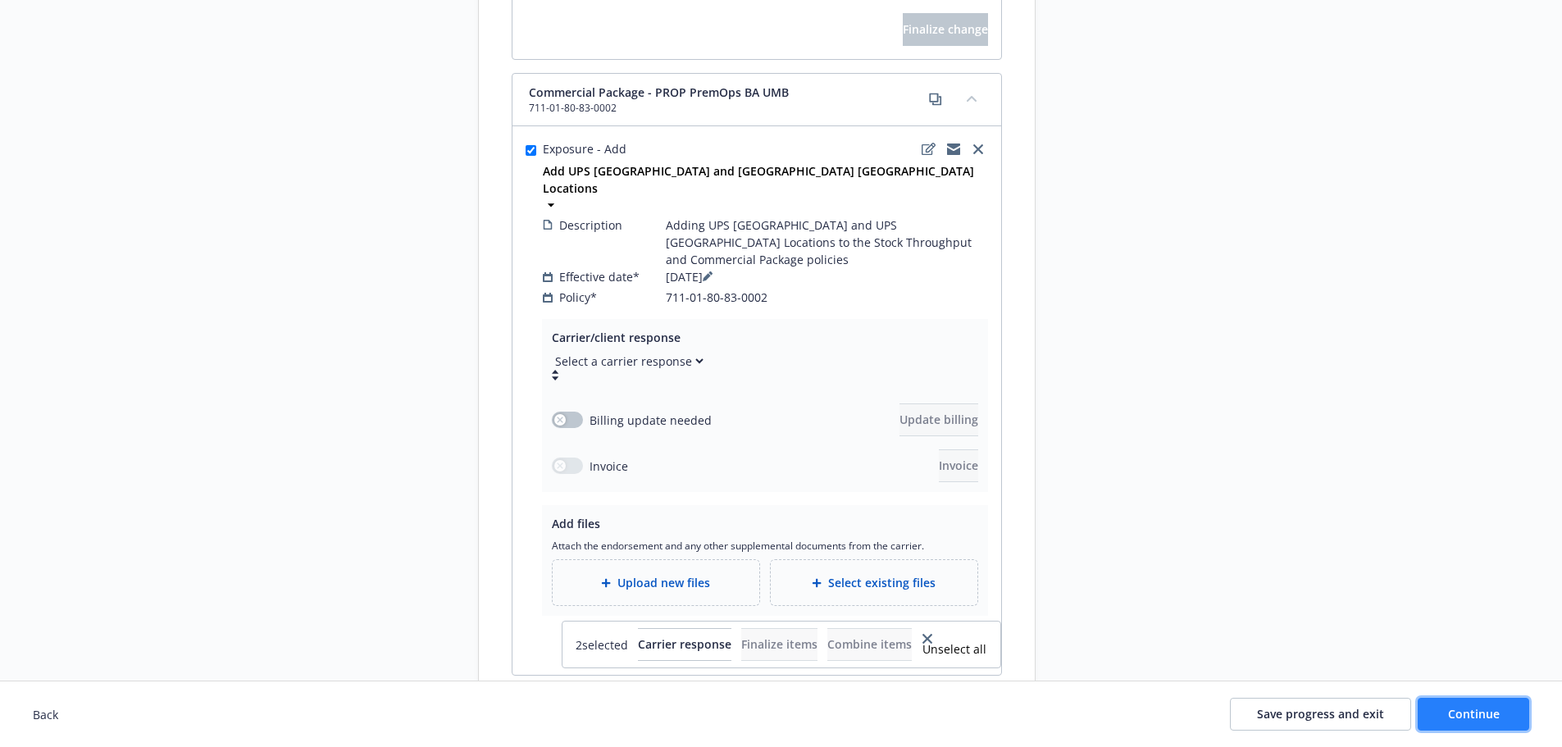
click at [1490, 714] on span "Continue" at bounding box center [1474, 714] width 52 height 16
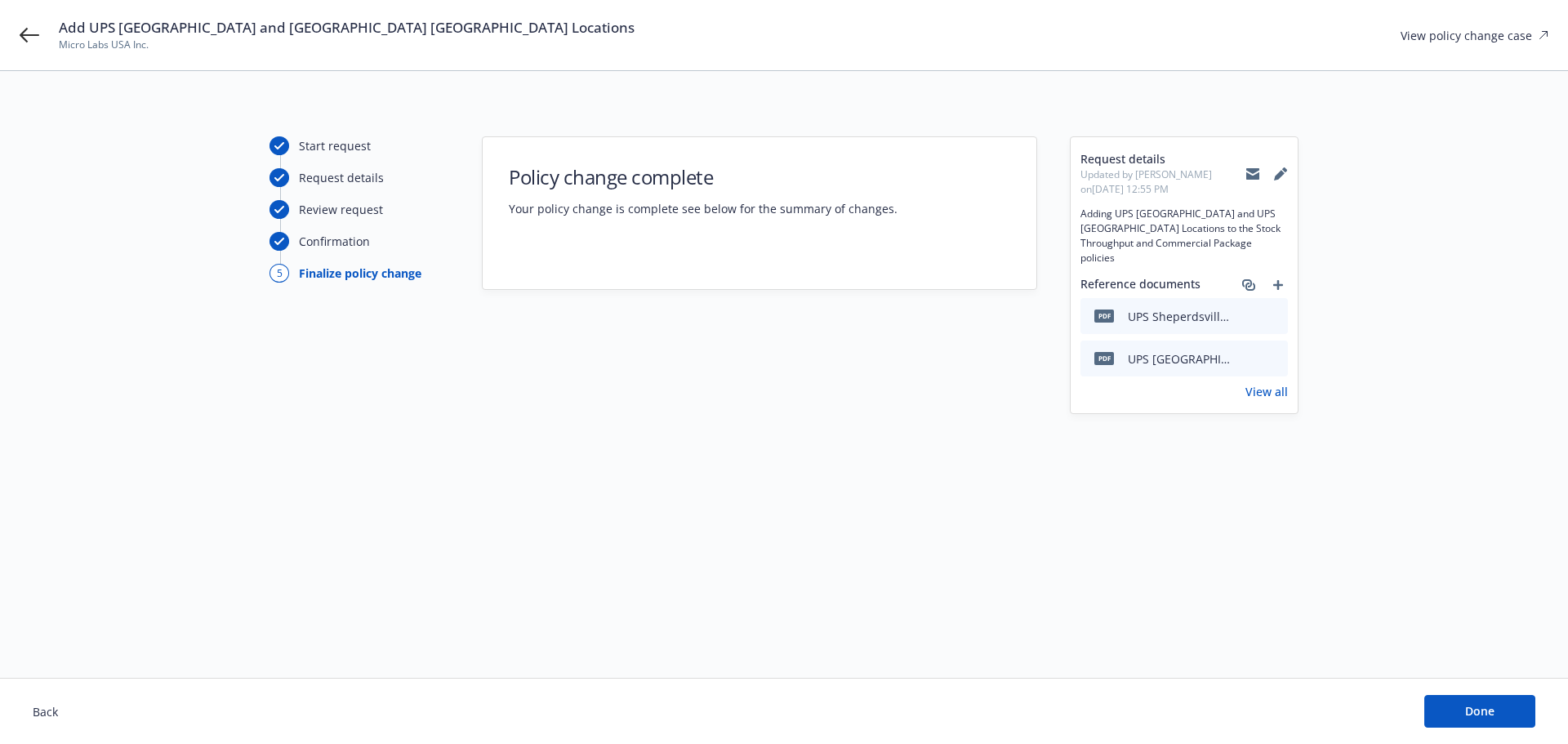
click at [348, 246] on div "Confirmation" at bounding box center [334, 241] width 71 height 17
click at [1453, 701] on button "Done" at bounding box center [1479, 711] width 111 height 33
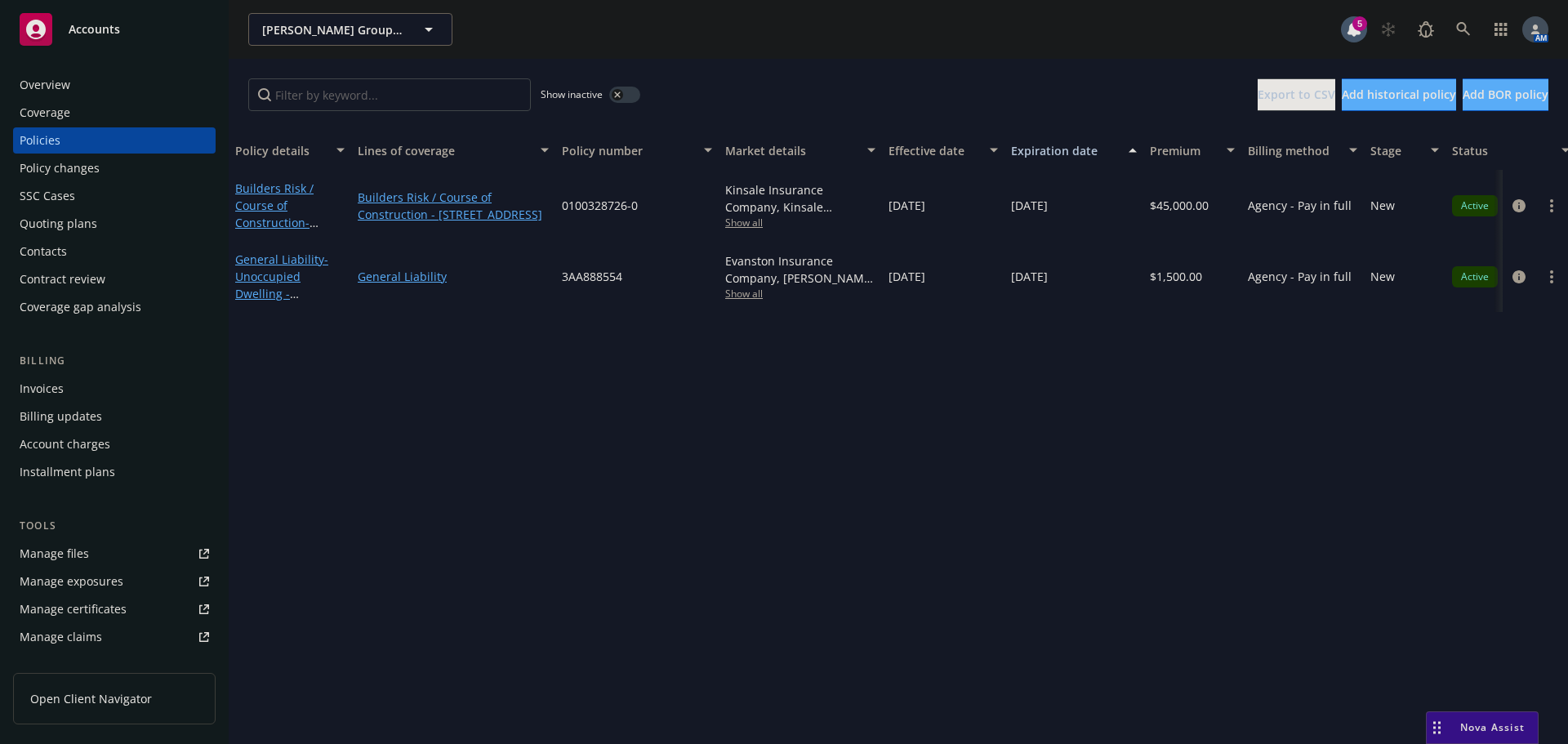
click at [744, 297] on span "Show all" at bounding box center [800, 294] width 150 height 14
click at [1517, 279] on icon "circleInformation" at bounding box center [1518, 276] width 13 height 13
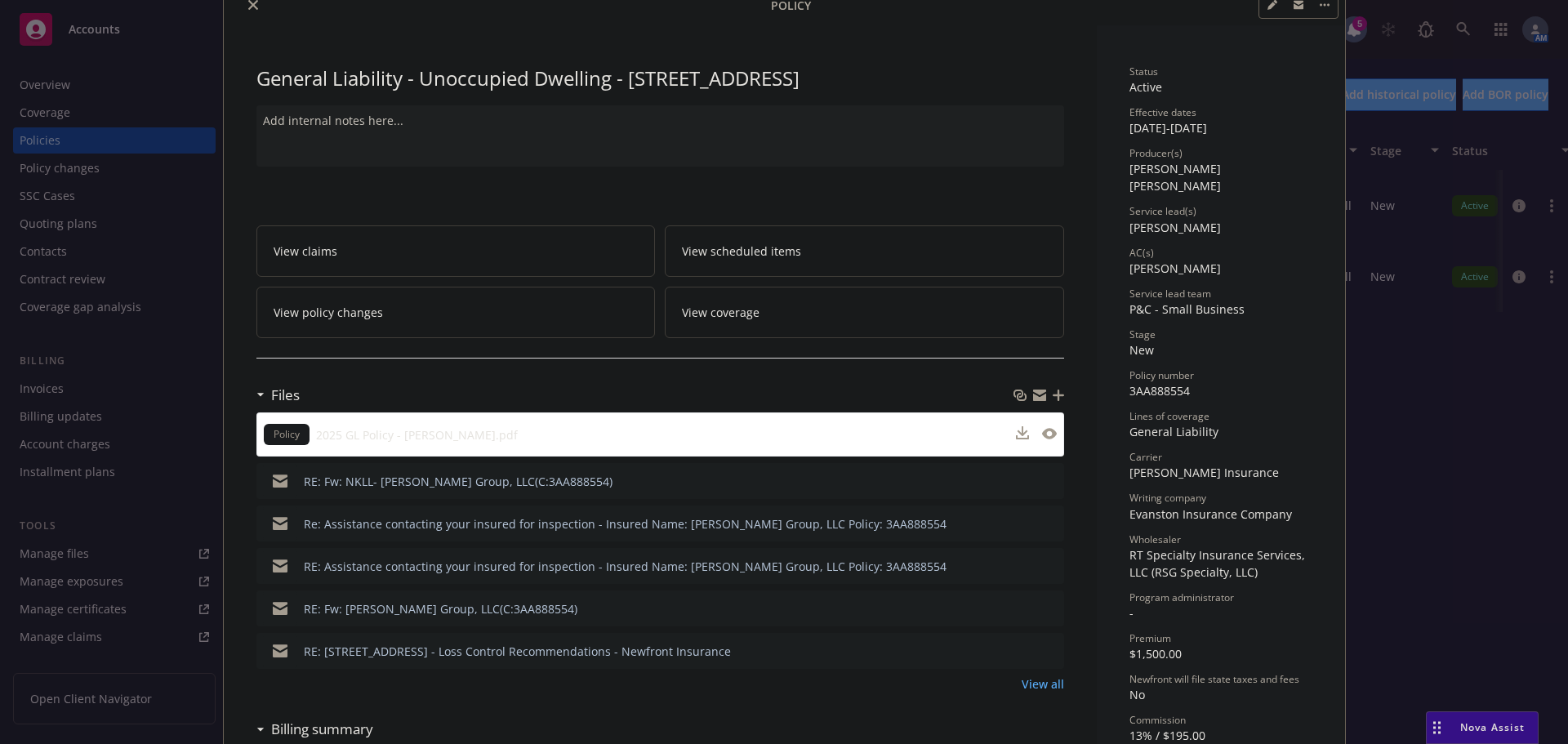
scroll to position [163, 0]
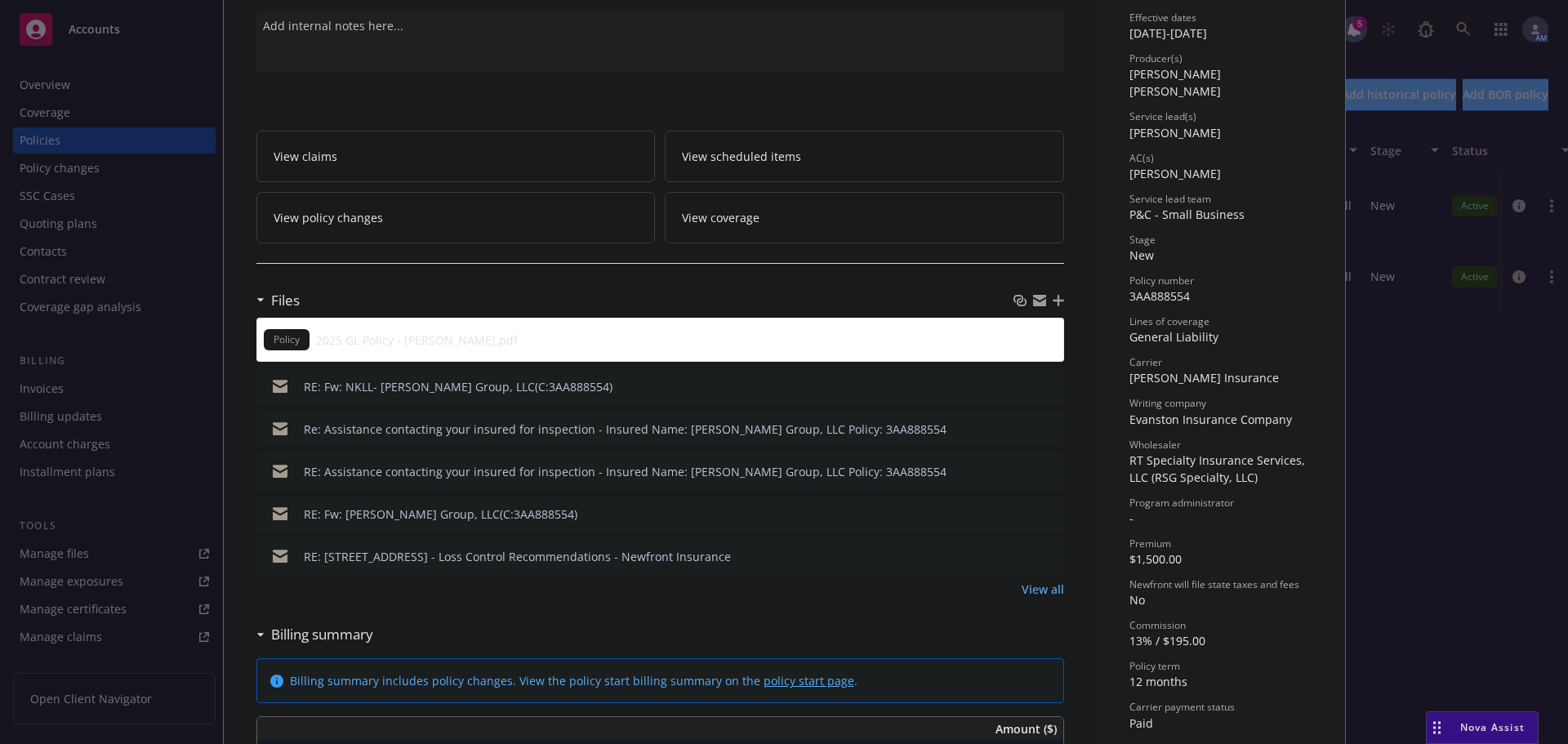
click at [1029, 589] on link "View all" at bounding box center [1043, 589] width 43 height 17
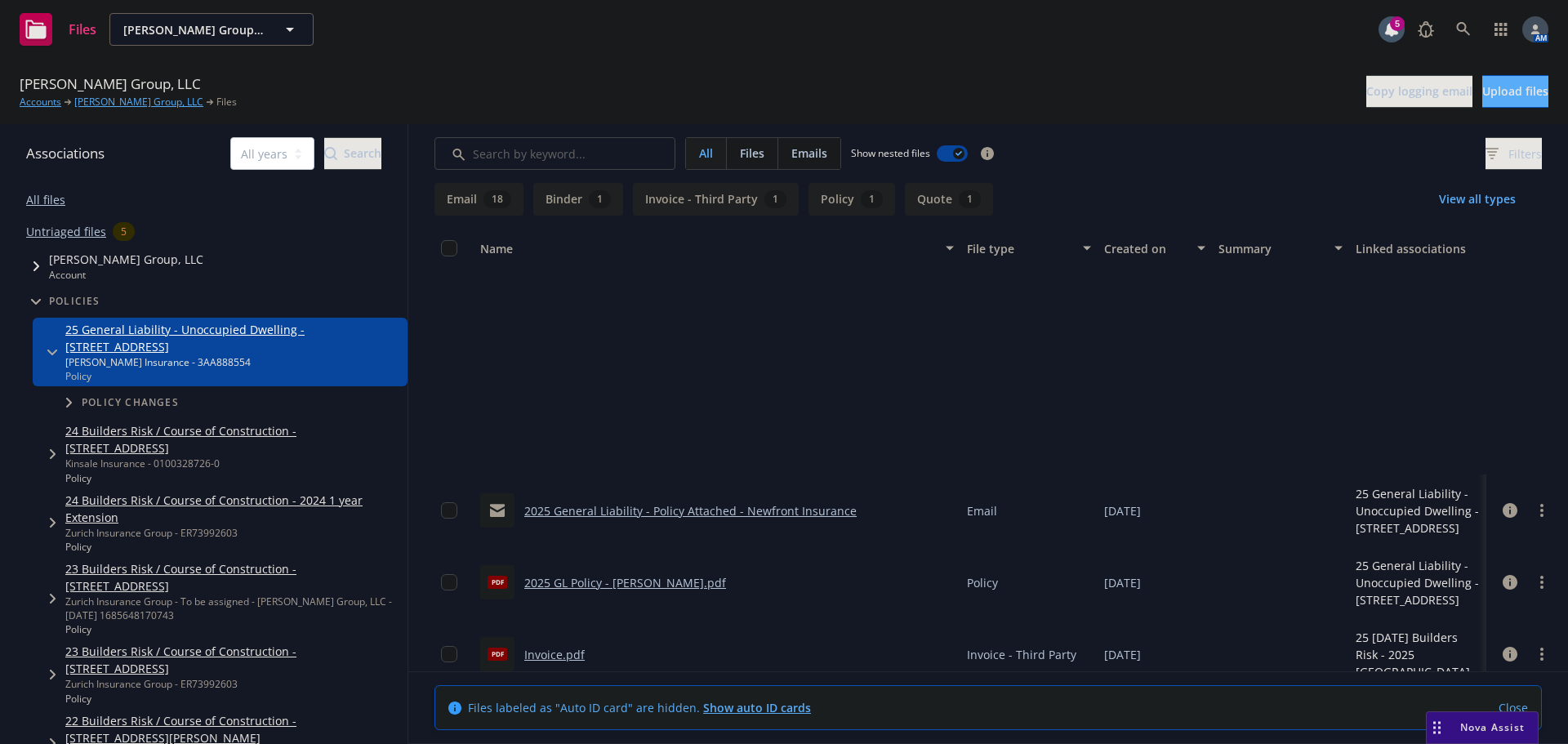
scroll to position [279, 0]
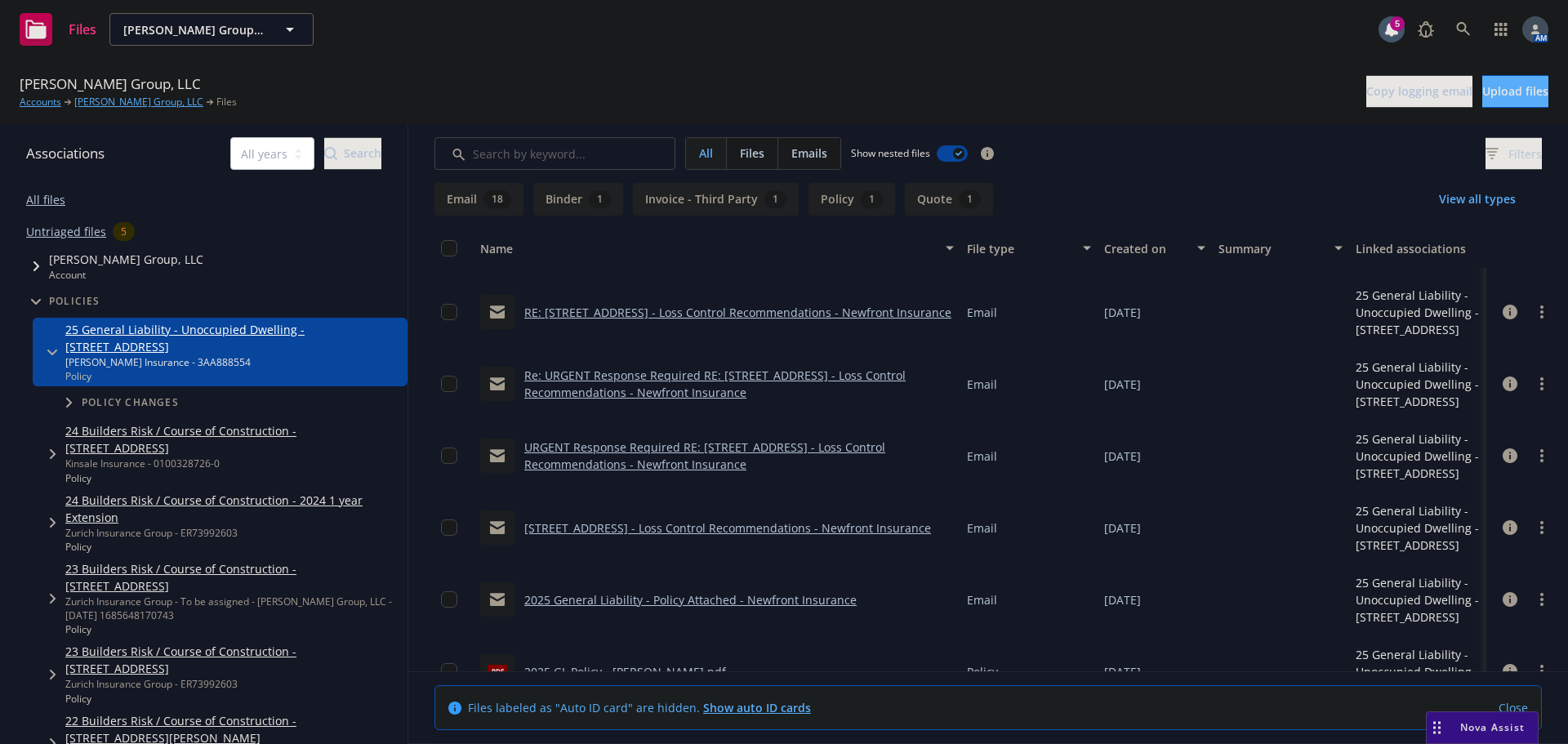
click at [46, 235] on link "Untriaged files" at bounding box center [66, 231] width 80 height 17
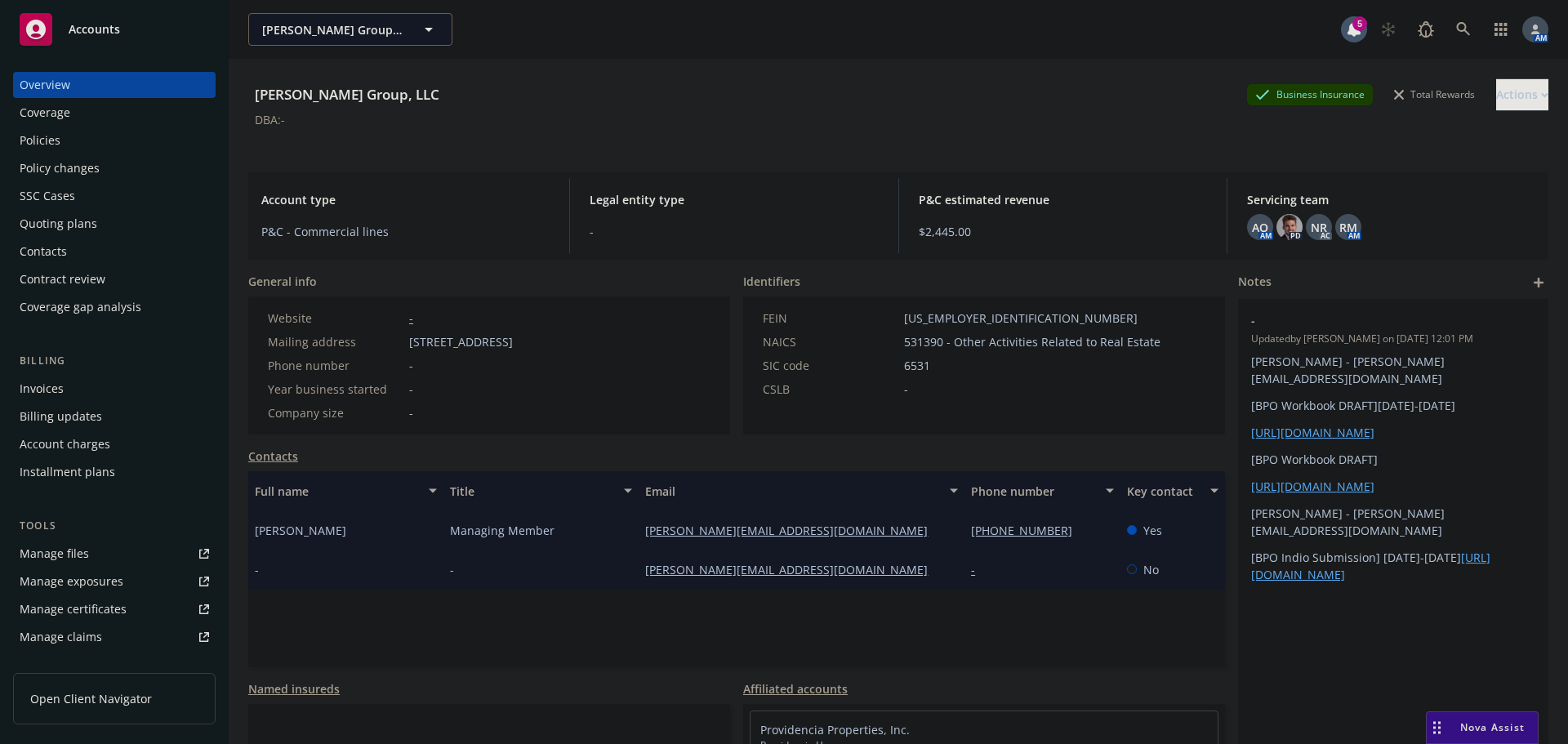
click at [71, 134] on div "Policies" at bounding box center [115, 140] width 189 height 26
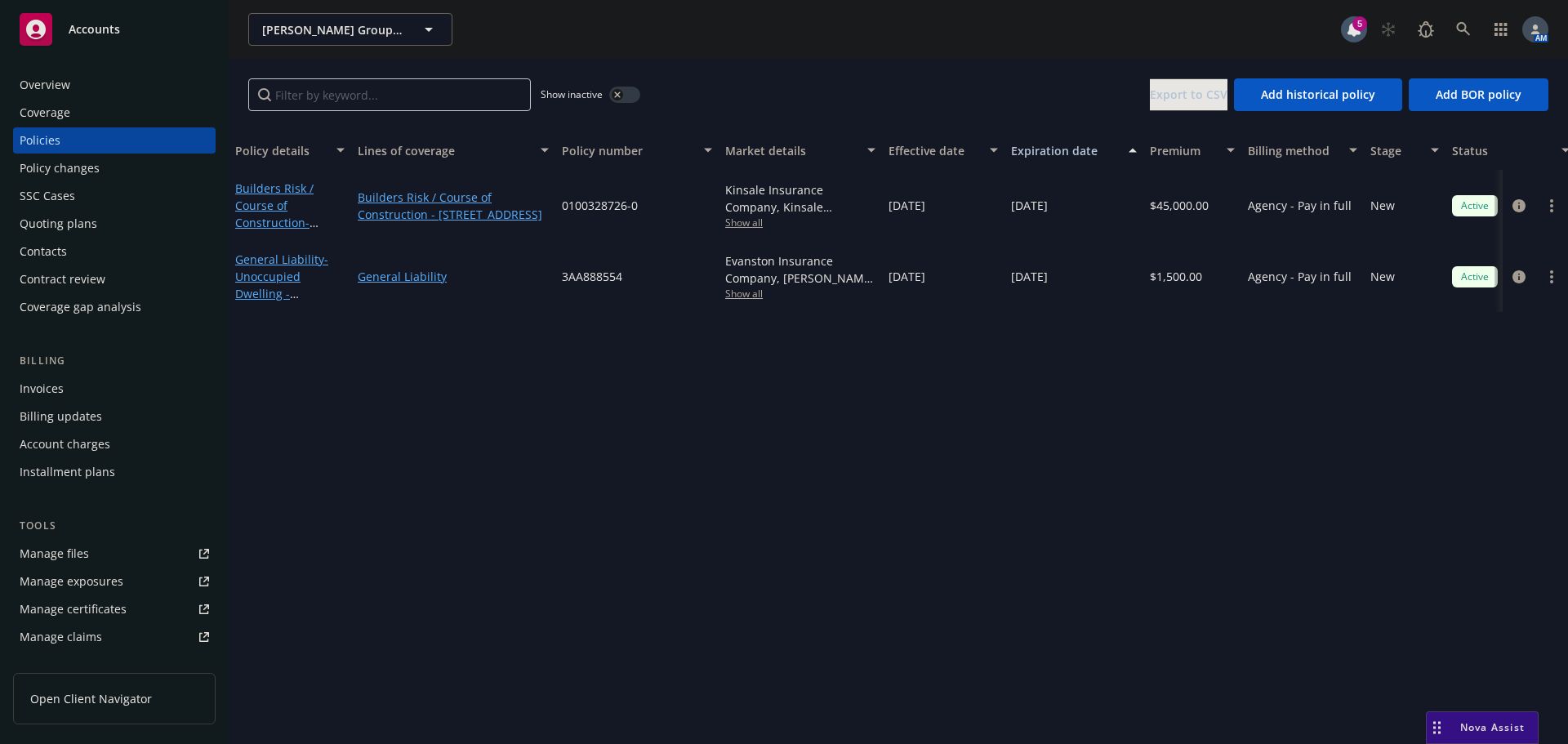
click at [585, 275] on span "3AA888554" at bounding box center [592, 276] width 61 height 17
copy span "3AA888554"
